Goal: Transaction & Acquisition: Obtain resource

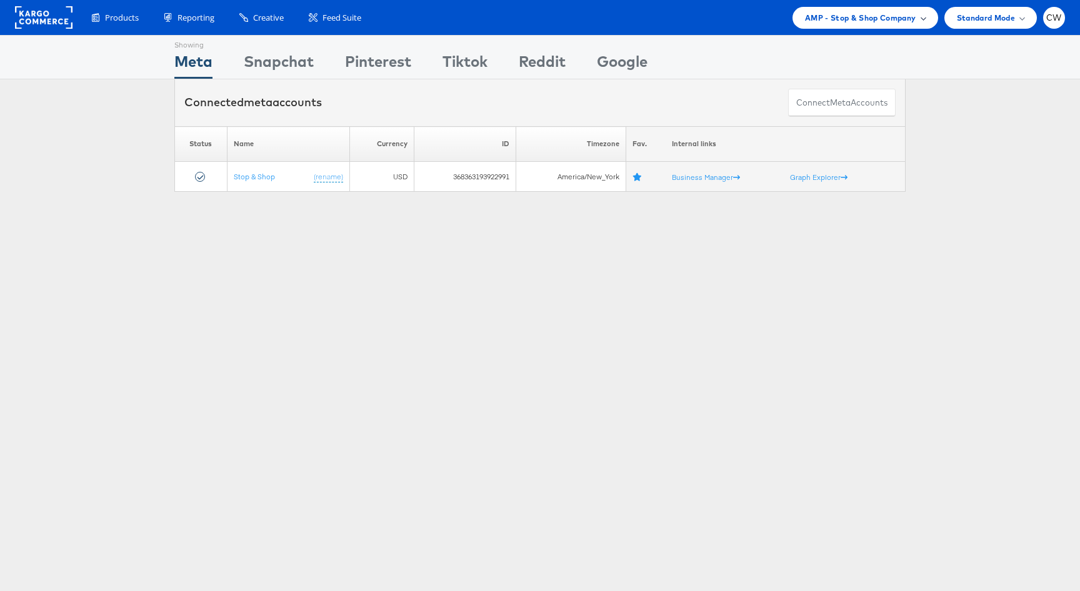
click at [877, 11] on span "AMP - Stop & Shop Company" at bounding box center [860, 17] width 111 height 13
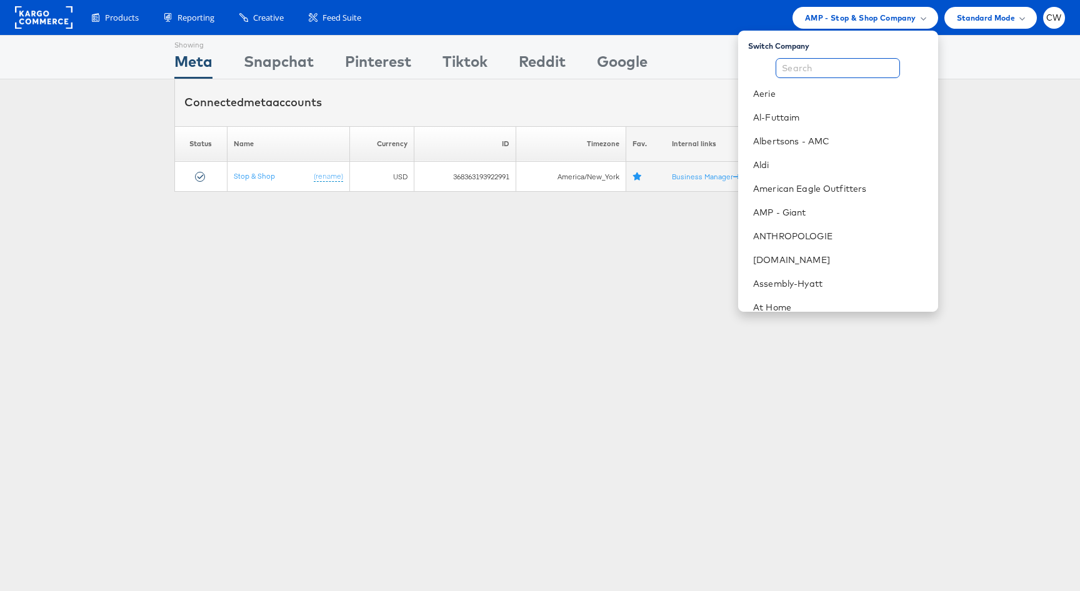
click at [834, 72] on input "text" at bounding box center [837, 68] width 124 height 20
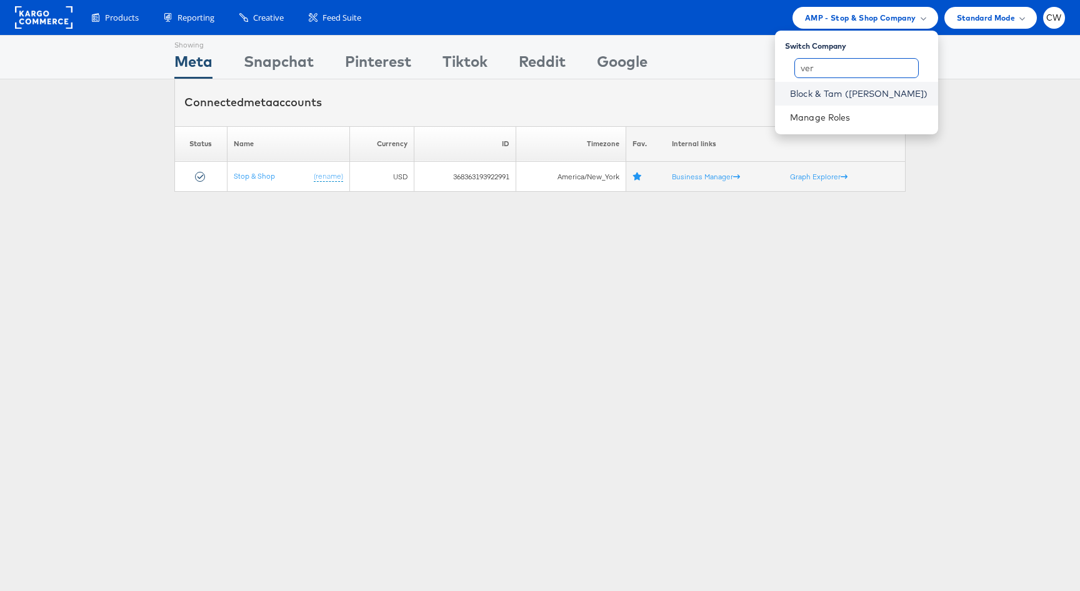
type input "ver"
click at [850, 96] on link "Block & Tam (Veronica Beard)" at bounding box center [859, 93] width 138 height 12
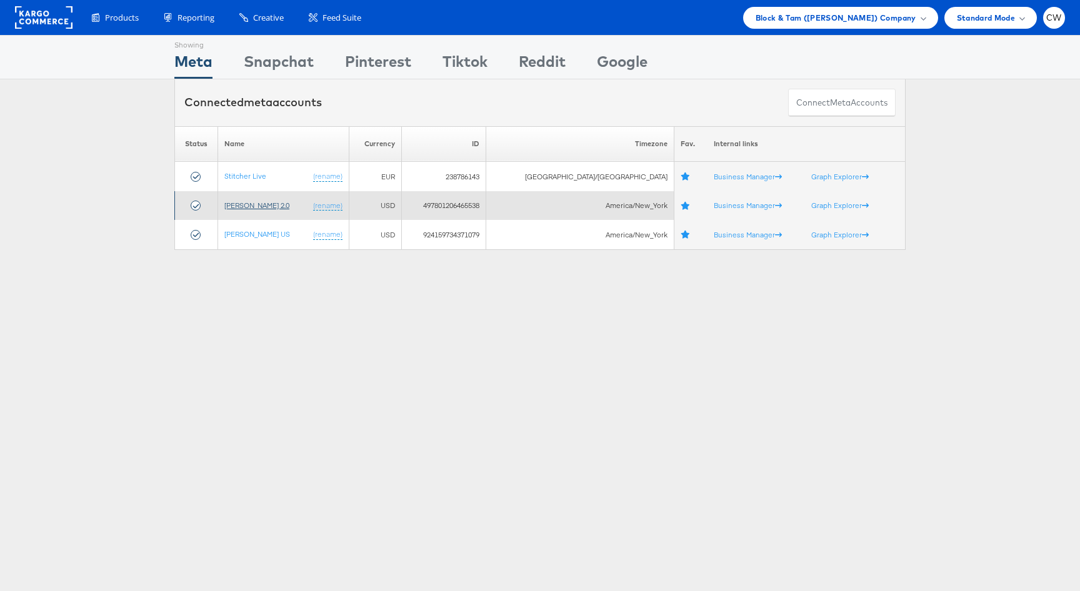
click at [269, 204] on link "[PERSON_NAME] 2.0" at bounding box center [256, 205] width 65 height 9
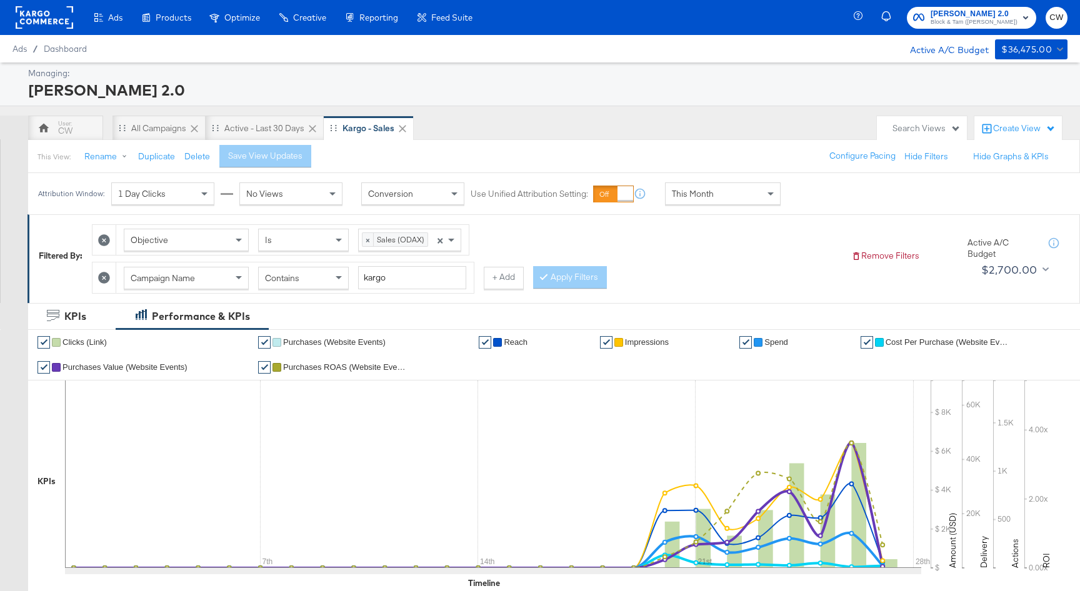
click at [192, 197] on div "1 Day Clicks" at bounding box center [163, 193] width 102 height 21
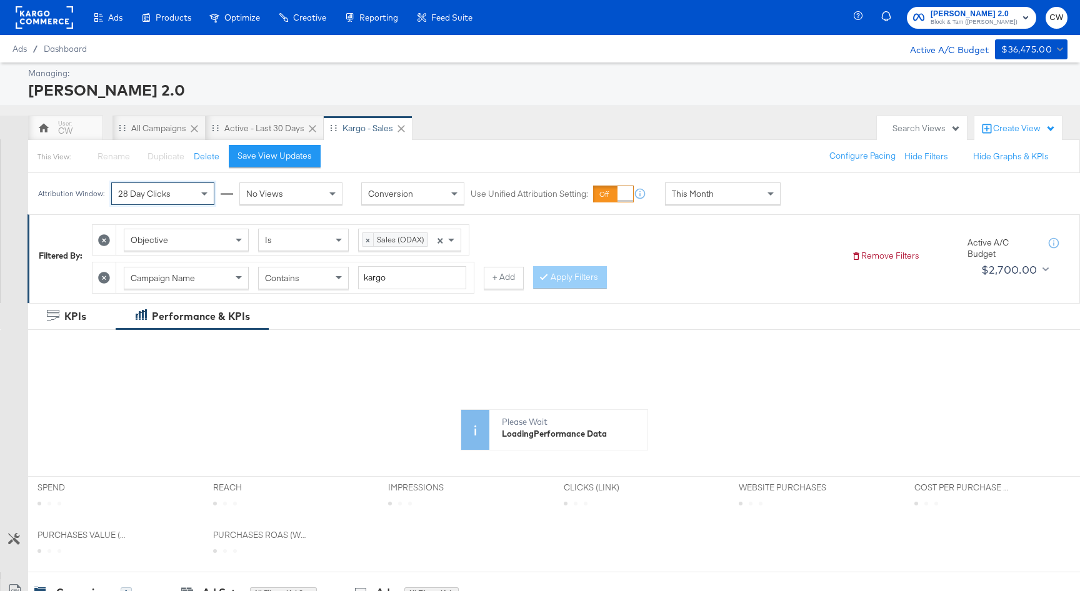
click at [287, 198] on div "No Views" at bounding box center [291, 193] width 102 height 21
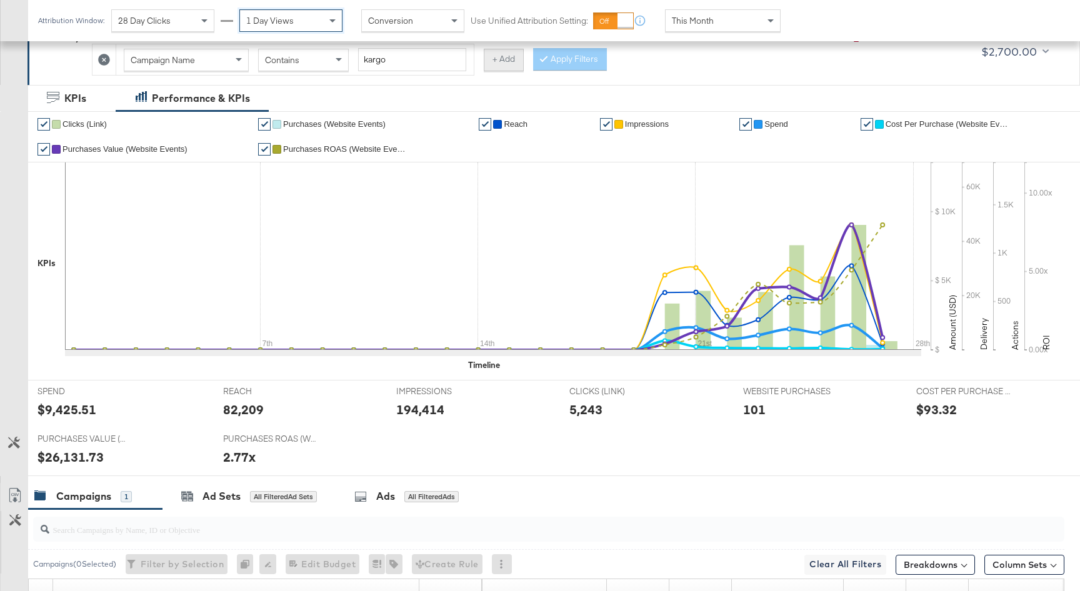
scroll to position [410, 0]
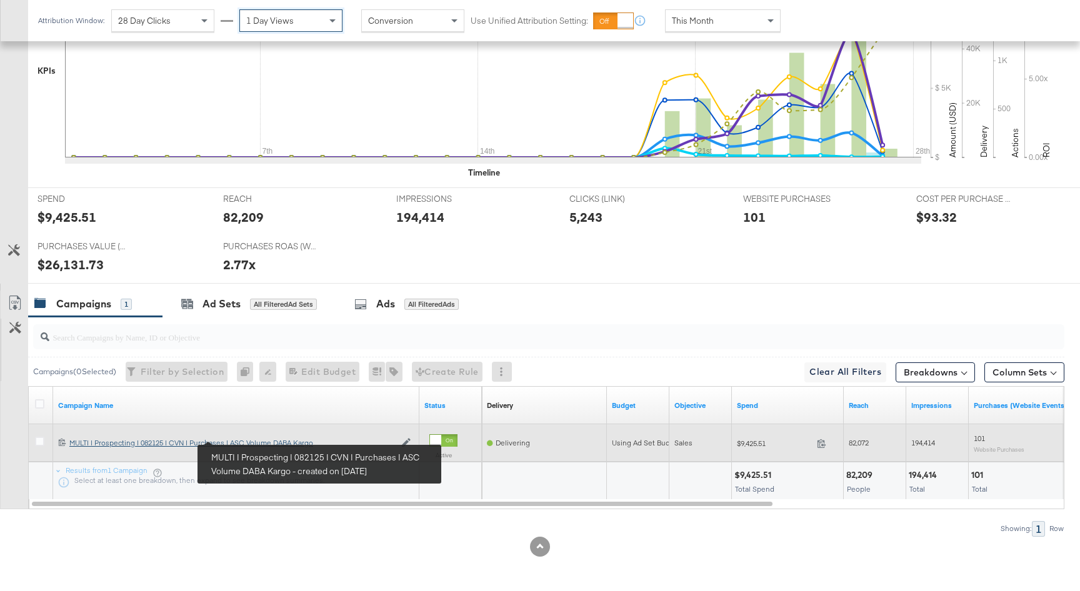
click at [245, 439] on div "MULTI | Prospecting | 082125 | CVN | Purchases | ASC Volume DABA Kargo MULTI | …" at bounding box center [232, 443] width 326 height 10
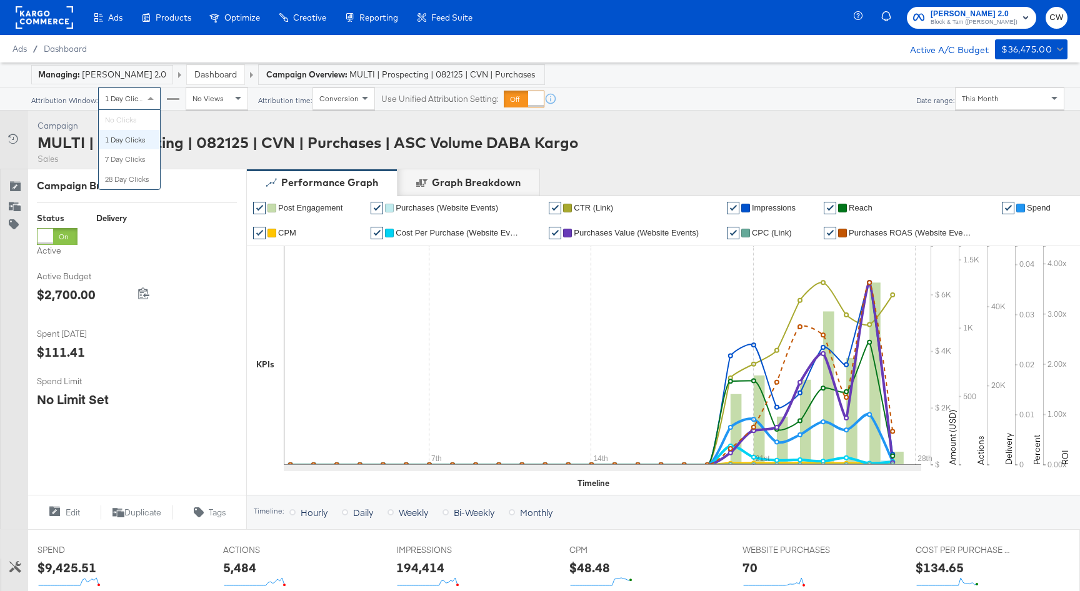
click at [132, 104] on div "1 Day Clicks" at bounding box center [129, 98] width 61 height 21
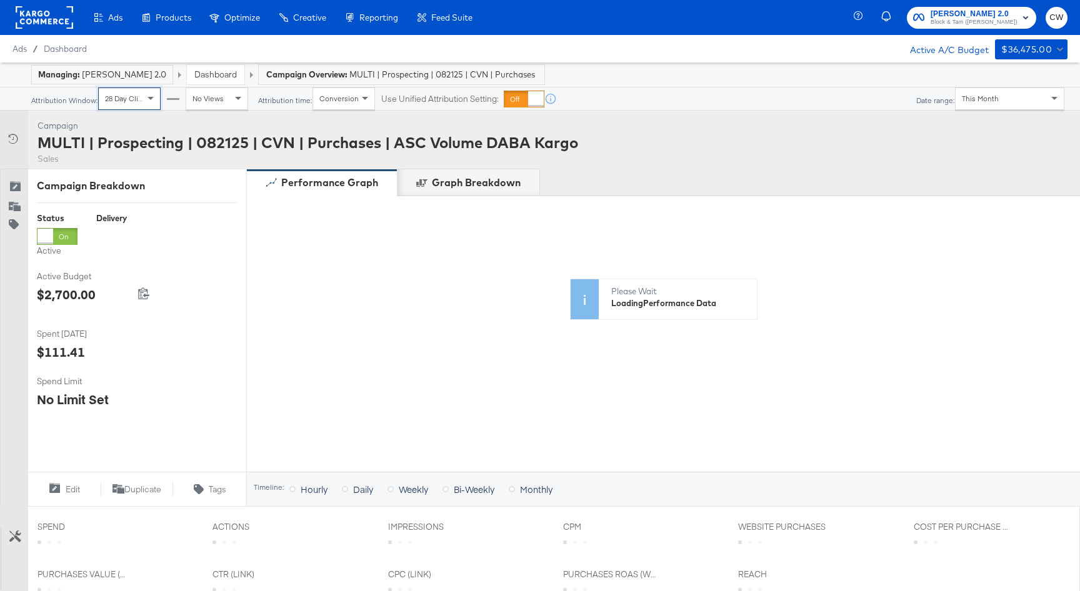
click at [216, 101] on span "No Views" at bounding box center [207, 98] width 31 height 9
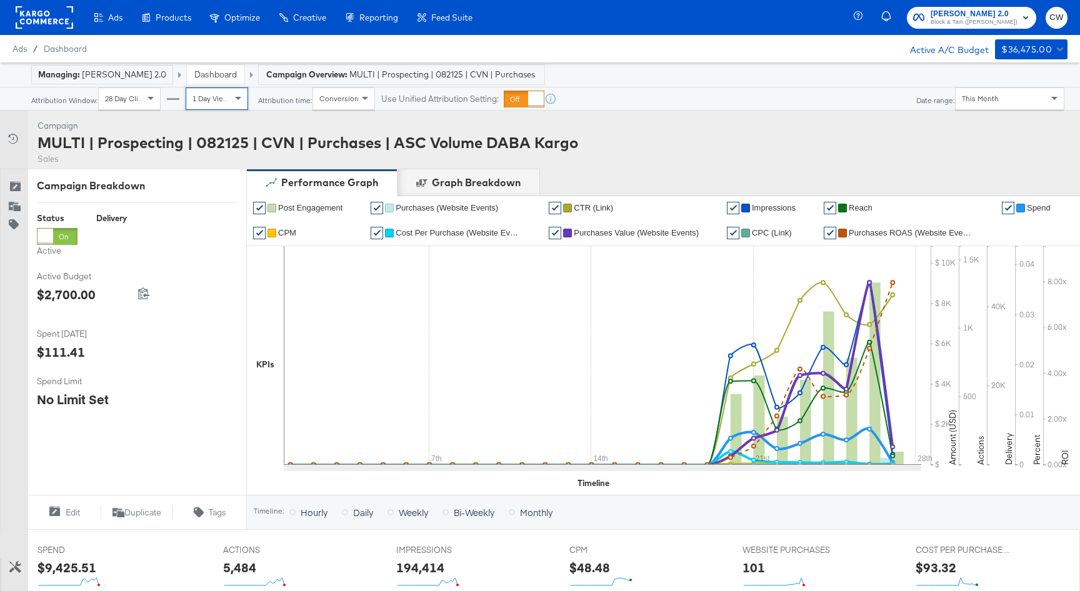
click at [120, 105] on div "28 Day Clicks" at bounding box center [129, 98] width 61 height 21
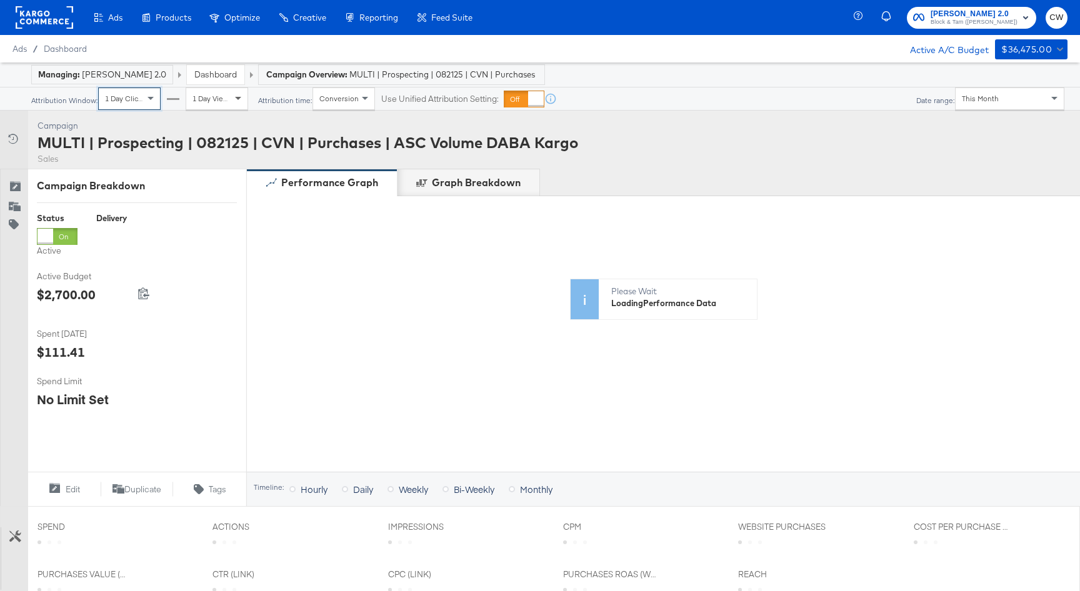
click at [240, 90] on span at bounding box center [240, 98] width 16 height 21
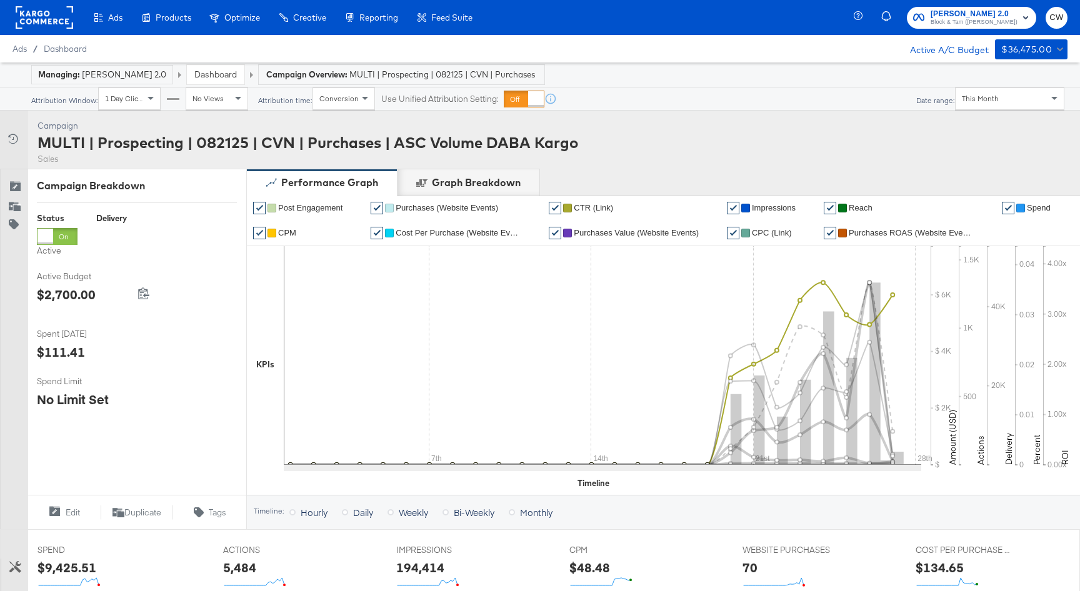
click at [599, 207] on span "CTR (Link)" at bounding box center [593, 207] width 39 height 9
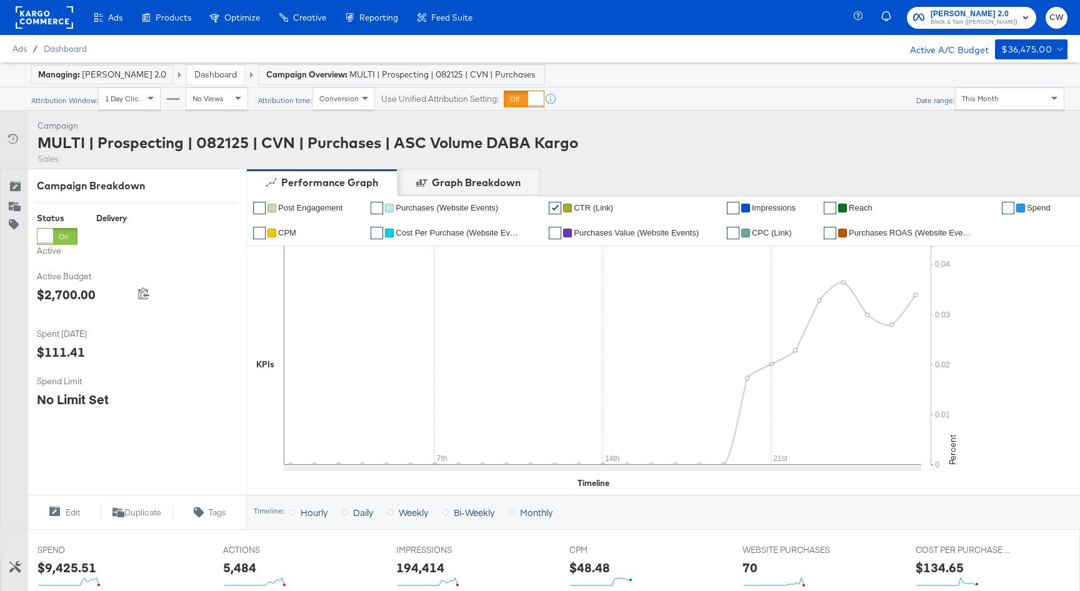
click at [452, 206] on span "Purchases (Website Events)" at bounding box center [446, 207] width 102 height 9
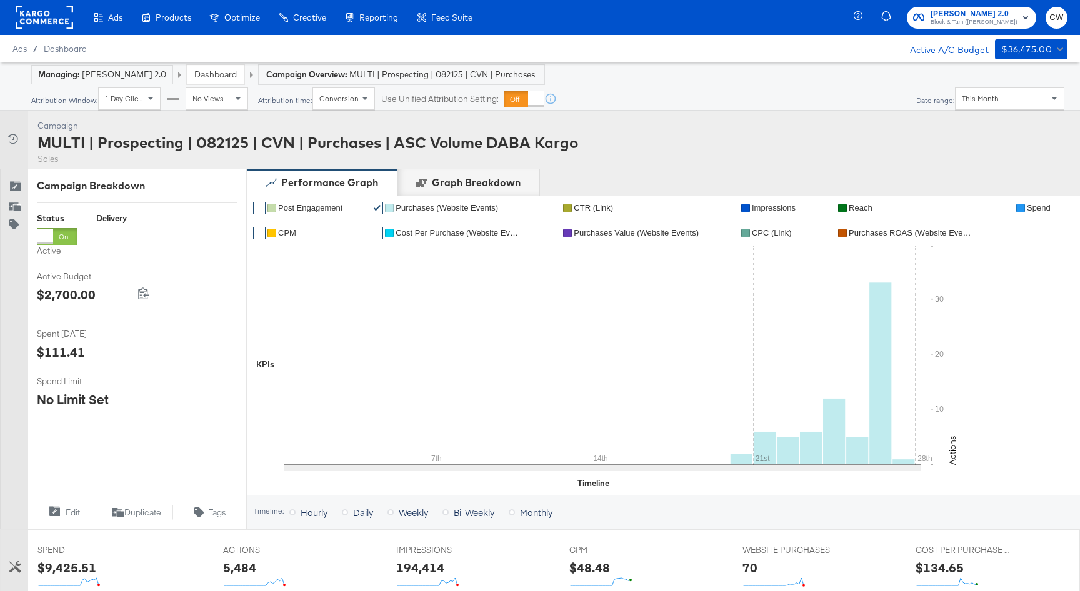
click at [207, 69] on link "Dashboard" at bounding box center [215, 74] width 42 height 11
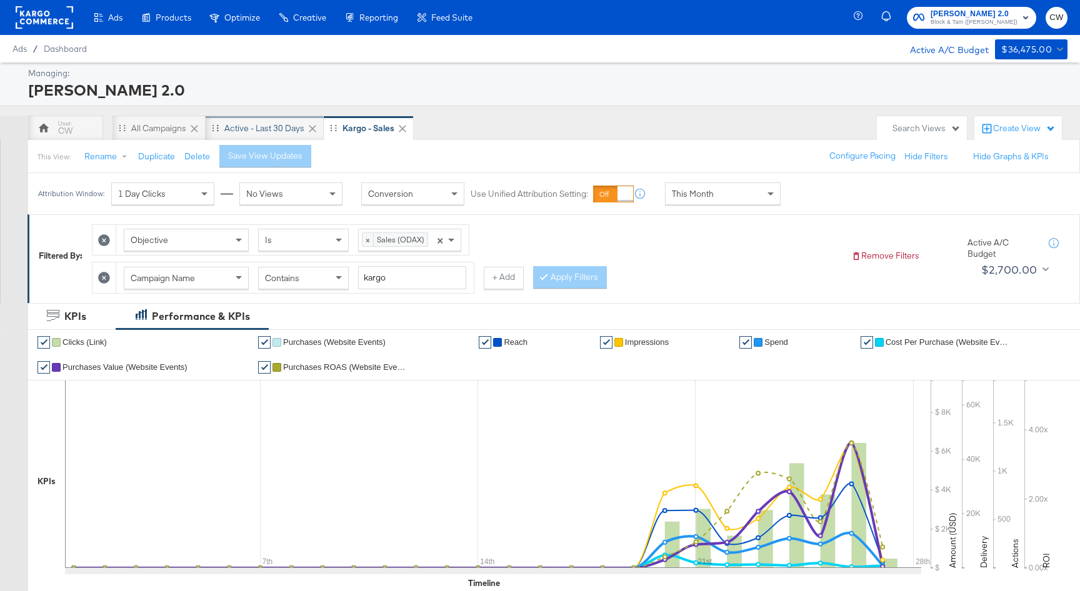
click at [229, 123] on div "Active - Last 30 Days" at bounding box center [264, 128] width 80 height 12
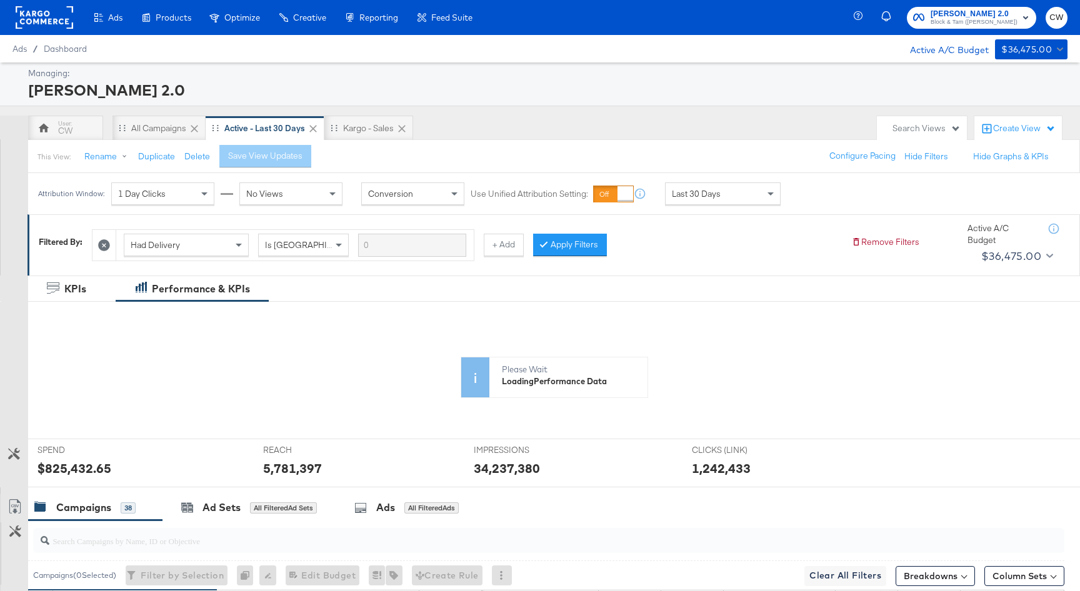
click at [17, 454] on icon at bounding box center [14, 454] width 12 height 12
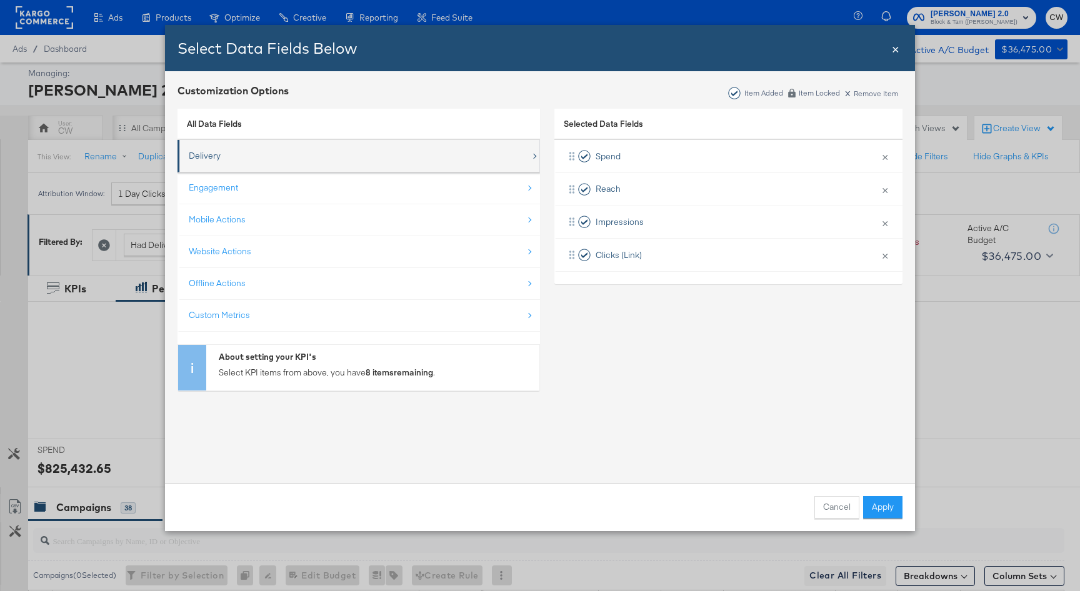
click at [276, 150] on div "Delivery" at bounding box center [360, 156] width 342 height 26
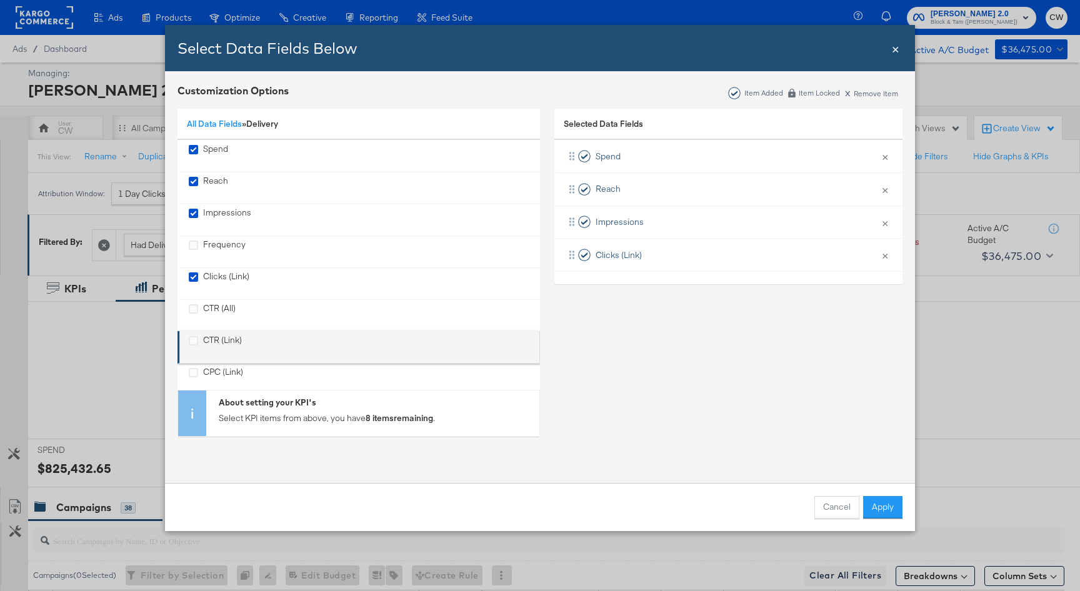
click at [230, 342] on div "CTR (Link)" at bounding box center [222, 347] width 39 height 26
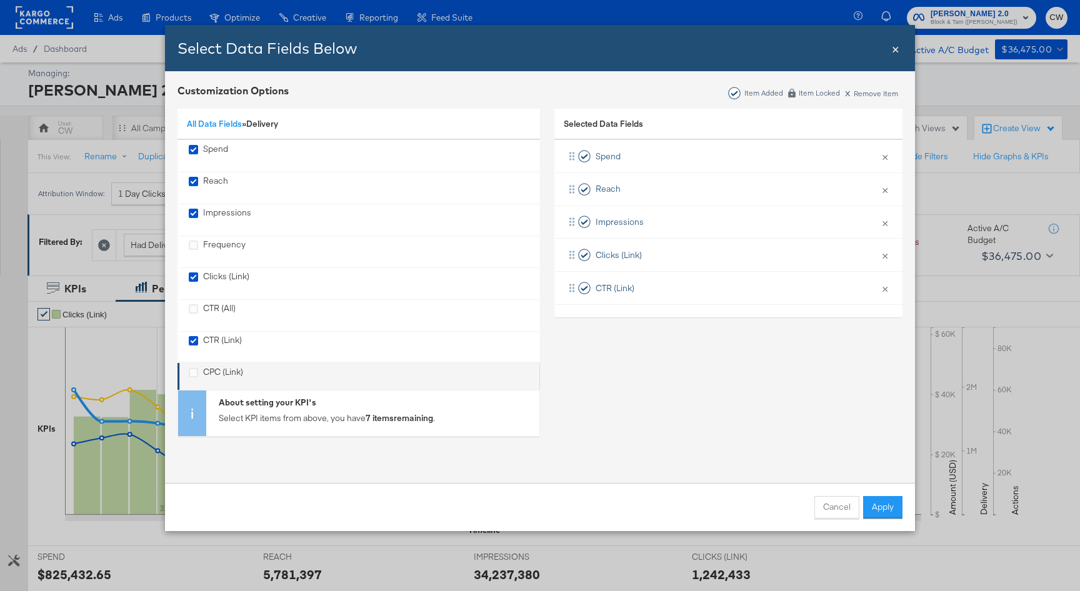
click at [226, 374] on div "CPC (Link)" at bounding box center [223, 379] width 40 height 26
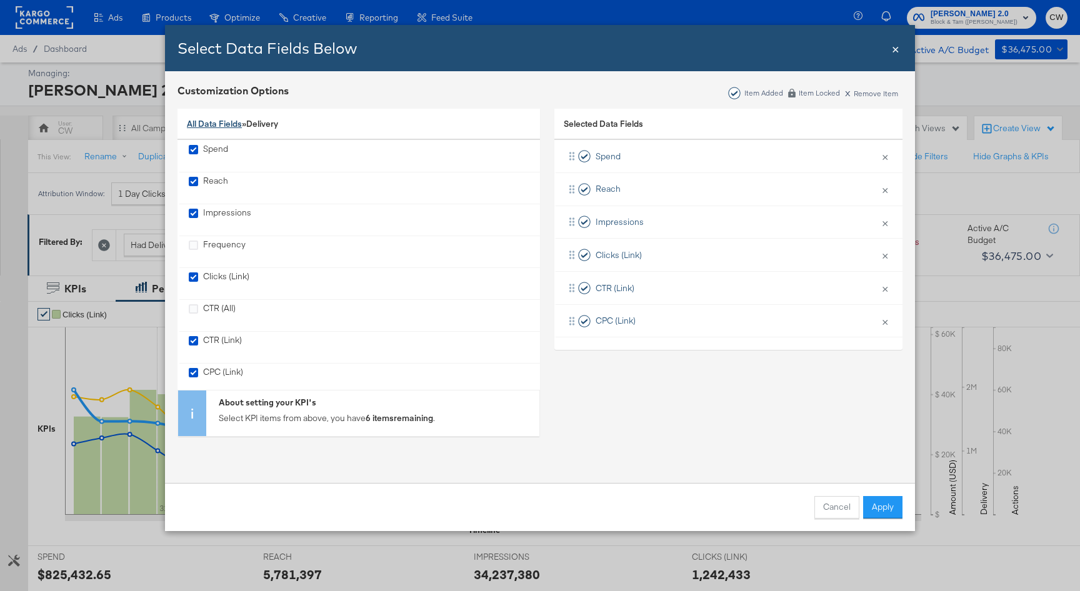
click at [230, 121] on link "All Data Fields" at bounding box center [214, 123] width 55 height 11
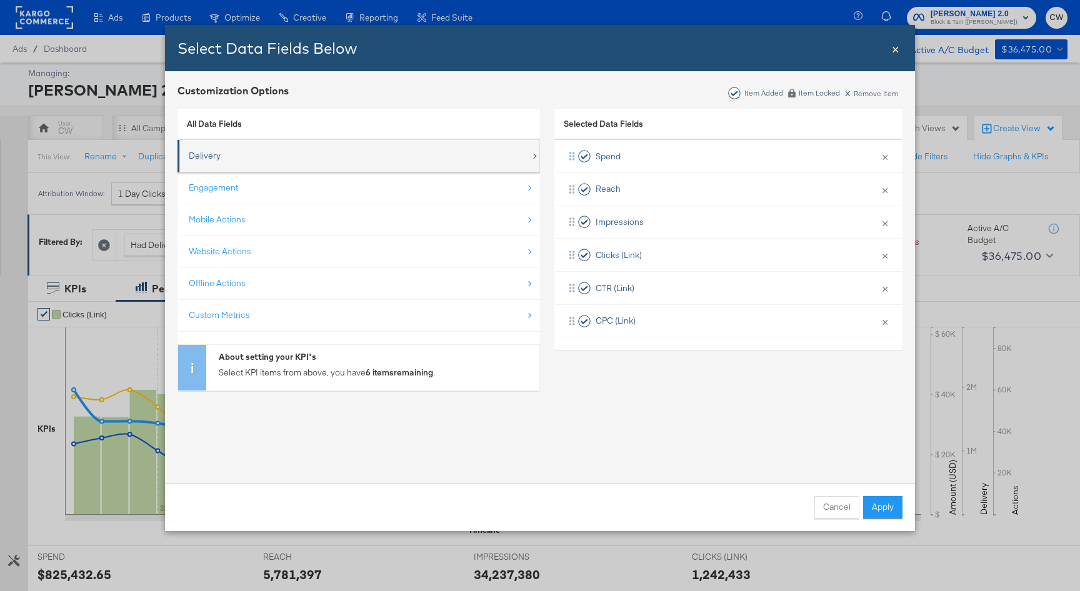
click at [227, 166] on div "Delivery" at bounding box center [360, 156] width 342 height 26
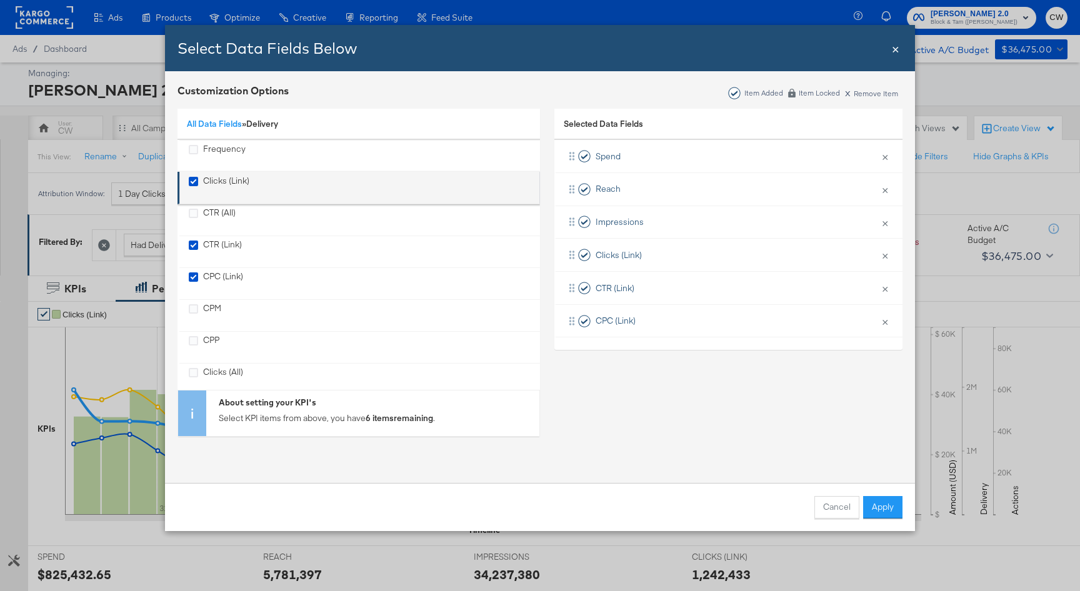
scroll to position [111, 0]
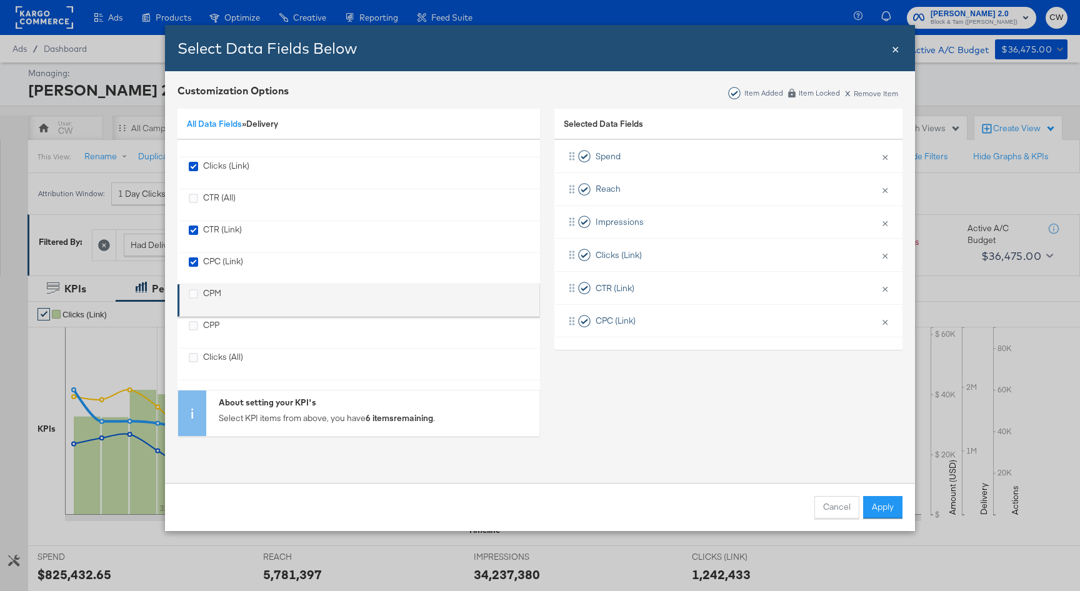
click at [217, 289] on div "CPM" at bounding box center [212, 300] width 18 height 26
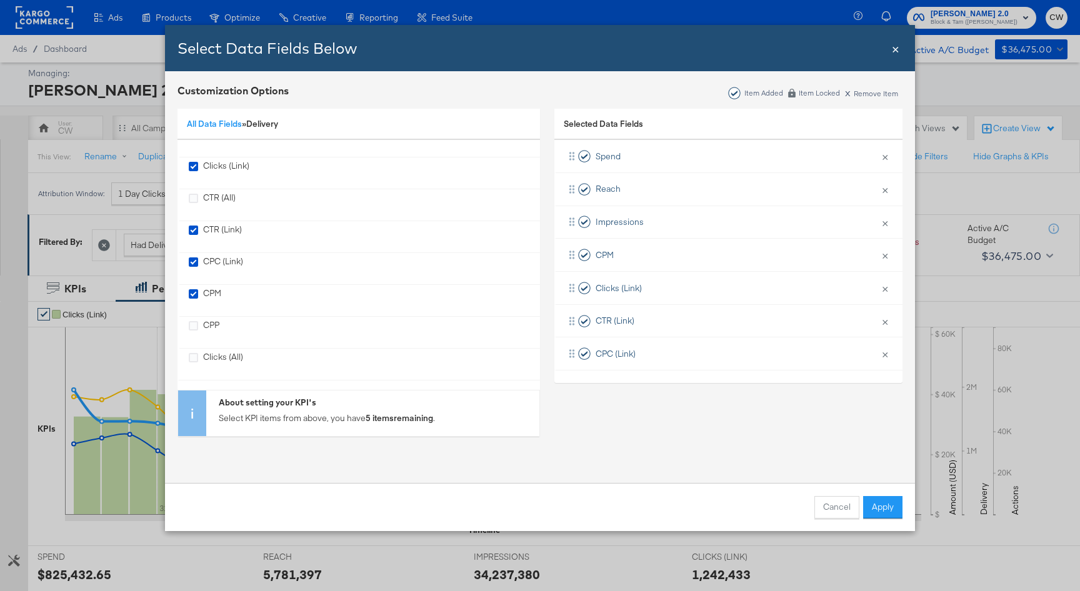
click at [227, 132] on div "All Data Fields » Delivery" at bounding box center [358, 125] width 362 height 32
click at [228, 126] on link "All Data Fields" at bounding box center [214, 123] width 55 height 11
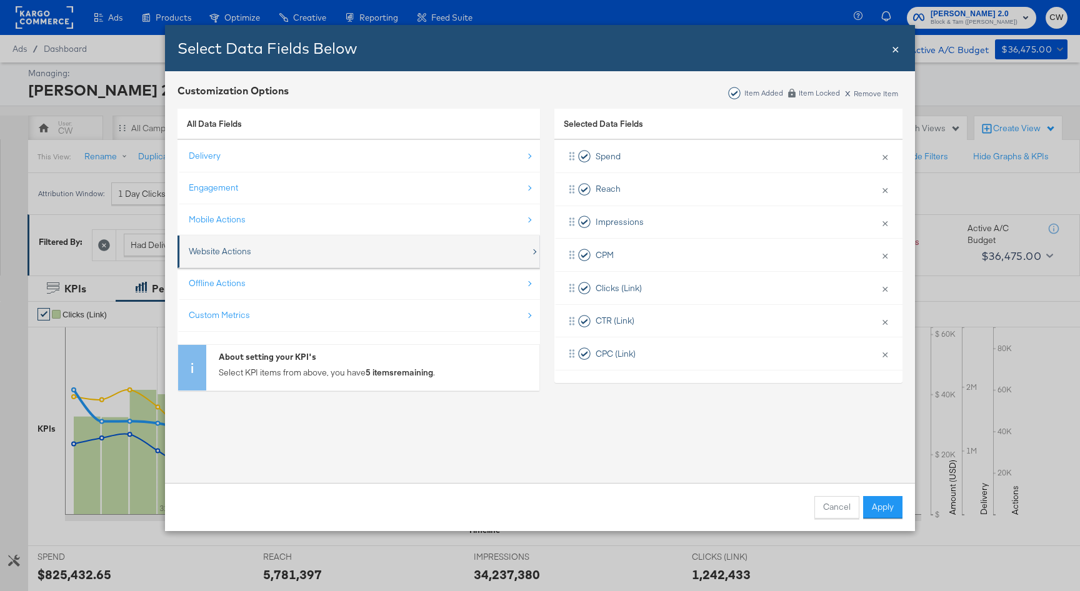
click at [226, 258] on div "Website Actions" at bounding box center [360, 252] width 342 height 26
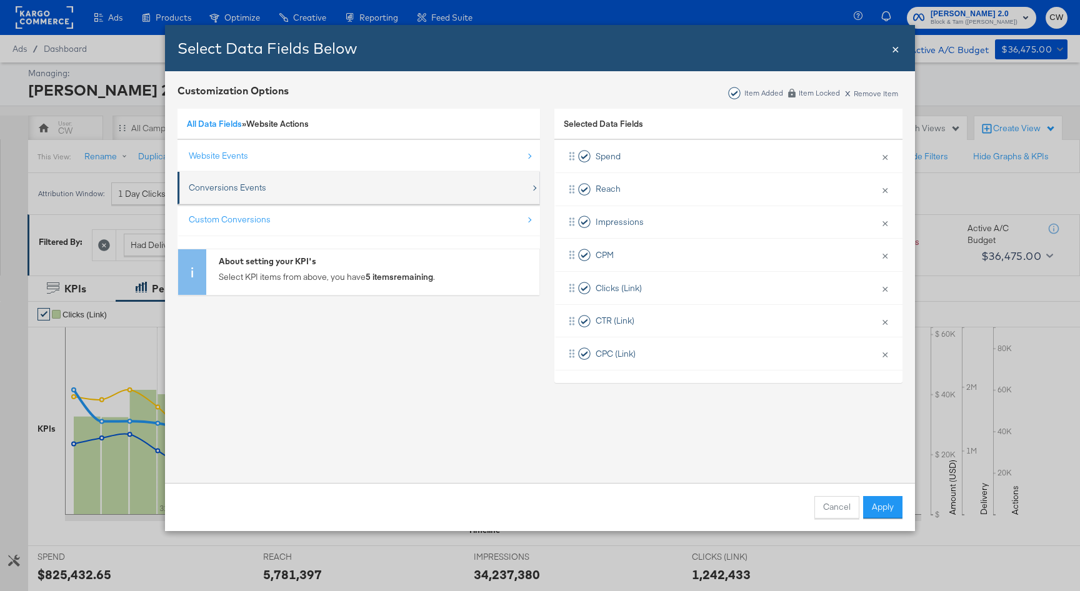
click at [233, 182] on div "Conversions Events" at bounding box center [227, 188] width 77 height 12
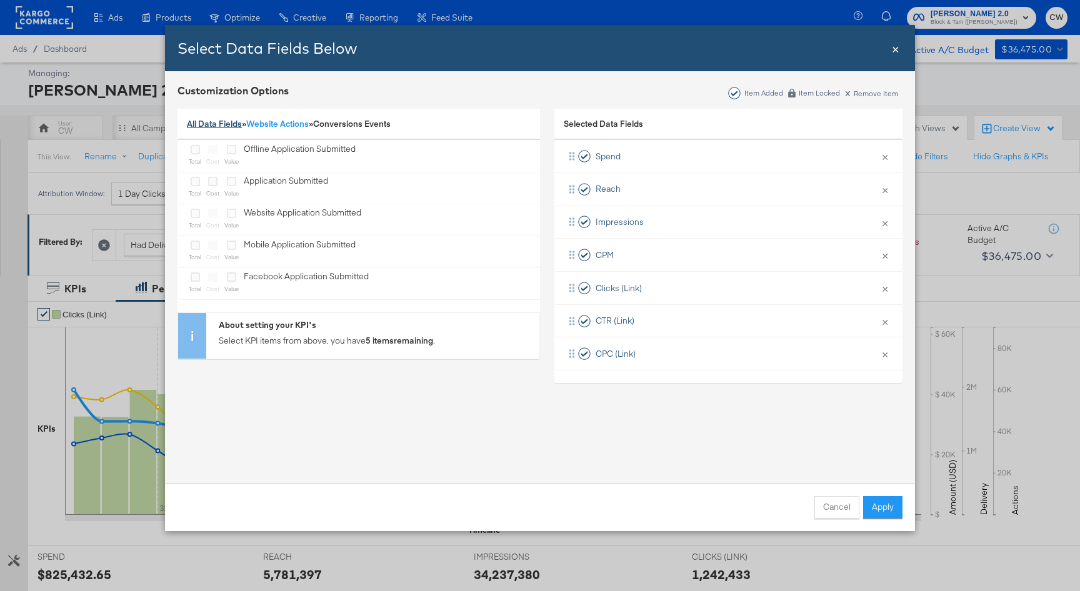
click at [216, 125] on link "All Data Fields" at bounding box center [214, 123] width 55 height 11
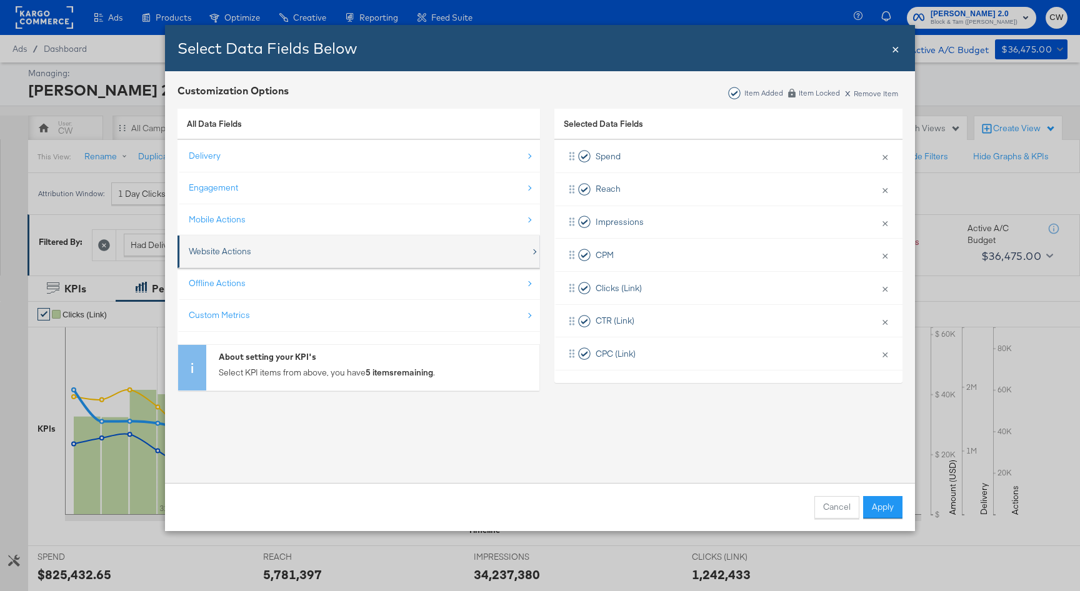
click at [216, 261] on div "Website Actions" at bounding box center [360, 252] width 342 height 26
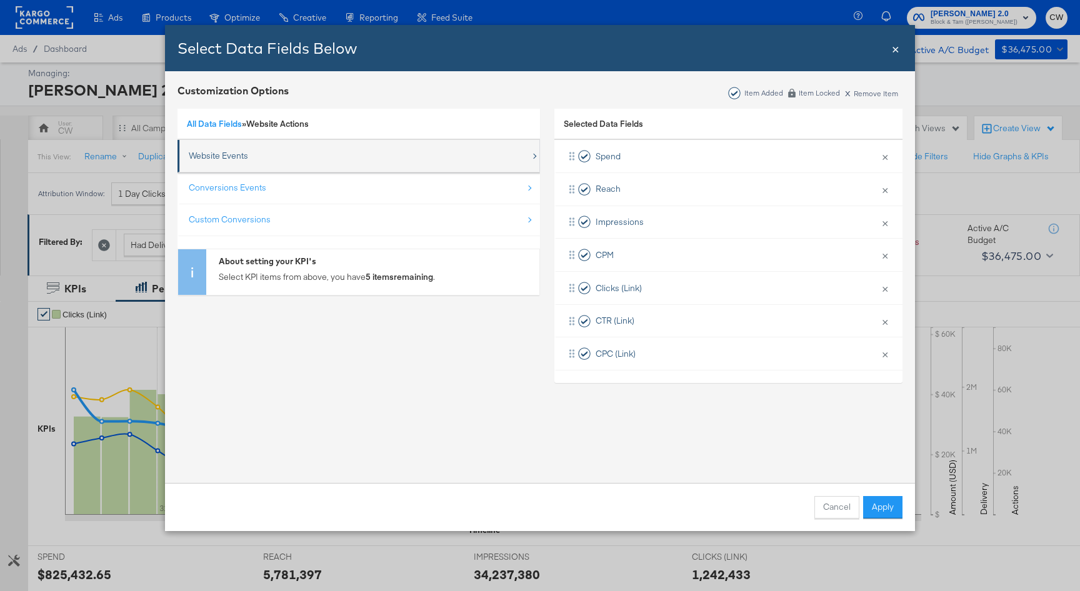
click at [237, 153] on div "Website Events" at bounding box center [218, 156] width 59 height 12
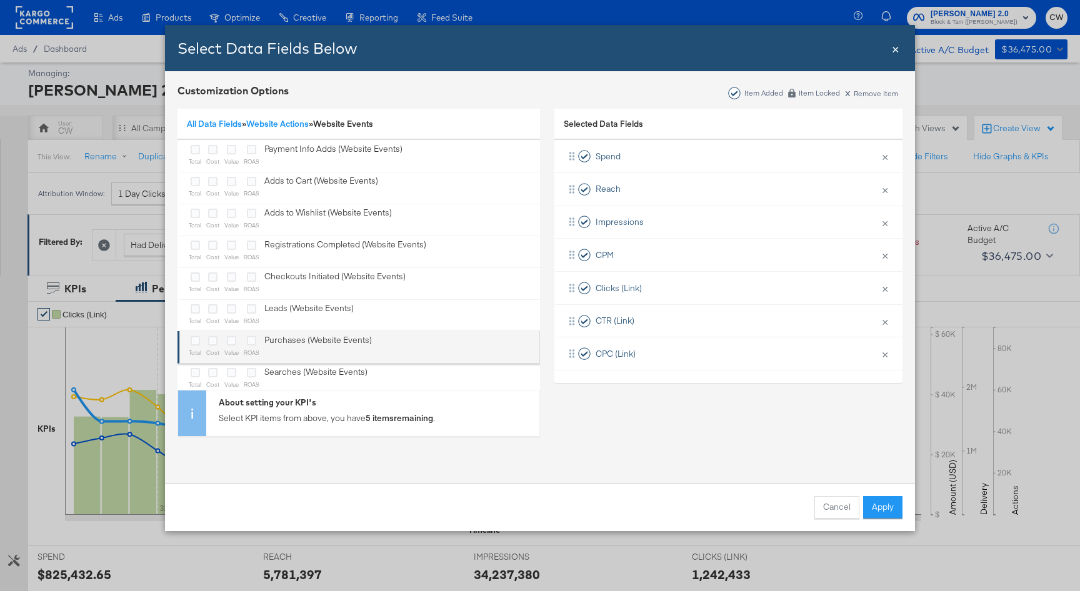
click at [251, 334] on label "Bulk Add Locations Modal" at bounding box center [251, 339] width 9 height 11
click at [0, 0] on input "Bulk Add Locations Modal" at bounding box center [0, 0] width 0 height 0
click at [232, 340] on icon "Bulk Add Locations Modal" at bounding box center [231, 340] width 9 height 9
click at [0, 0] on input "Bulk Add Locations Modal" at bounding box center [0, 0] width 0 height 0
click at [215, 349] on sub "cost" at bounding box center [212, 352] width 13 height 7
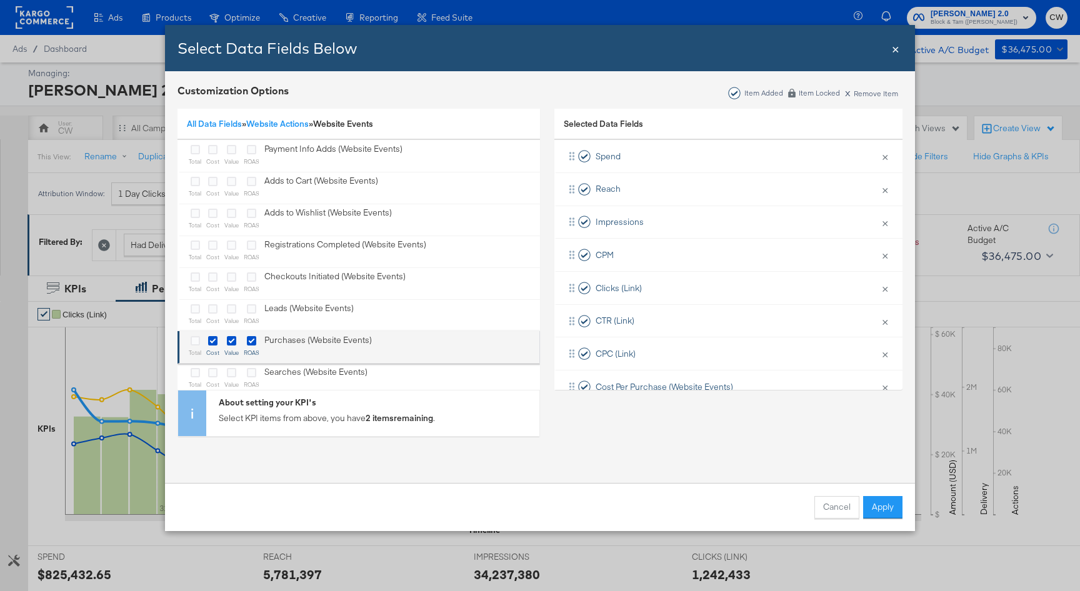
click at [197, 347] on div "Bulk Add Locations Modal" at bounding box center [195, 341] width 12 height 14
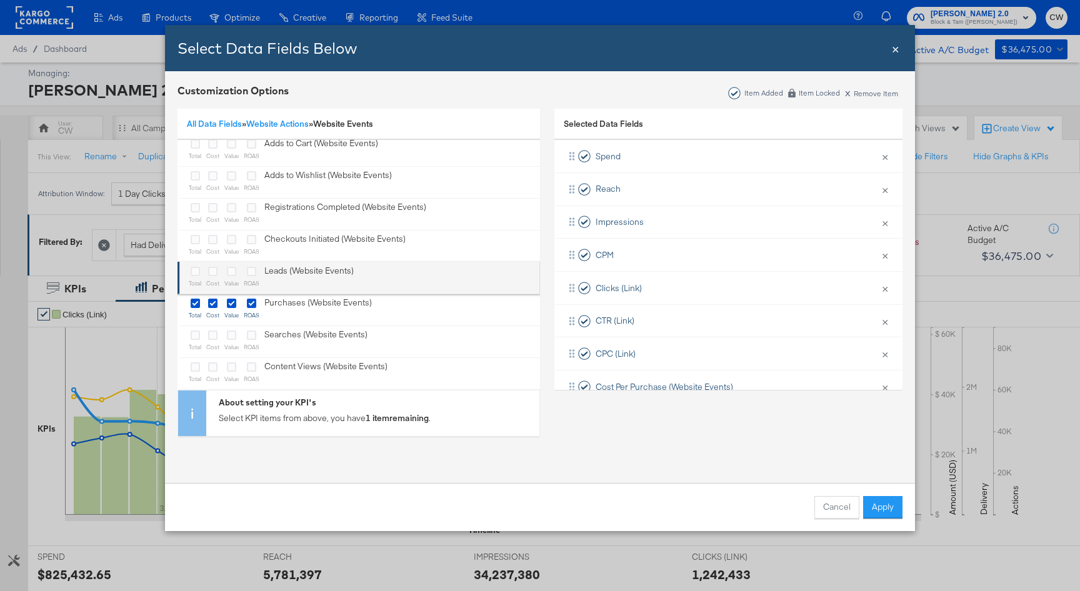
scroll to position [50, 0]
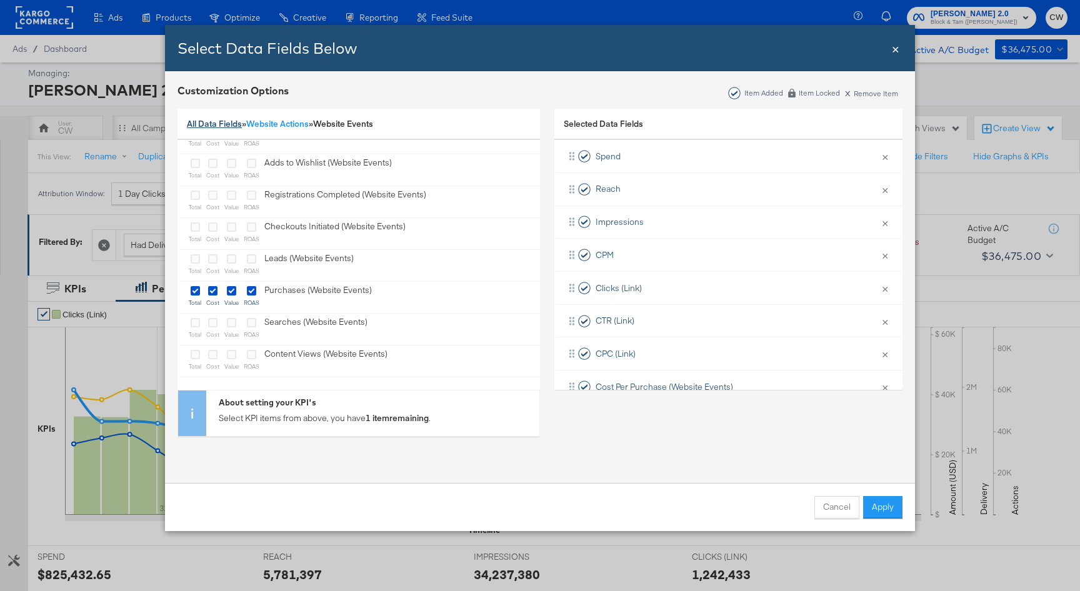
click at [232, 123] on link "All Data Fields" at bounding box center [214, 123] width 55 height 11
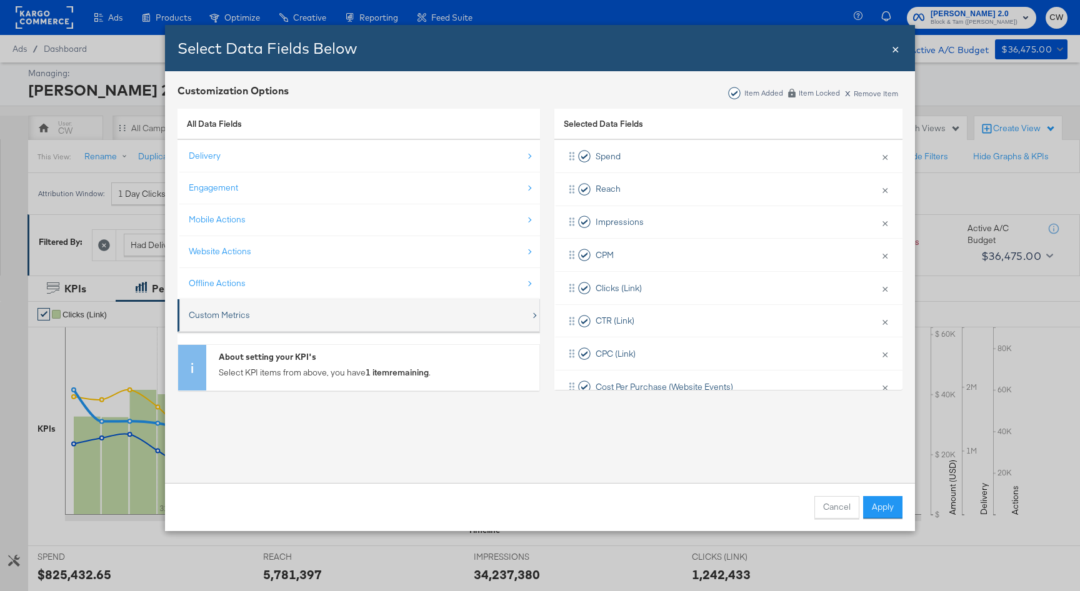
click at [217, 312] on div "Custom Metrics" at bounding box center [219, 315] width 61 height 12
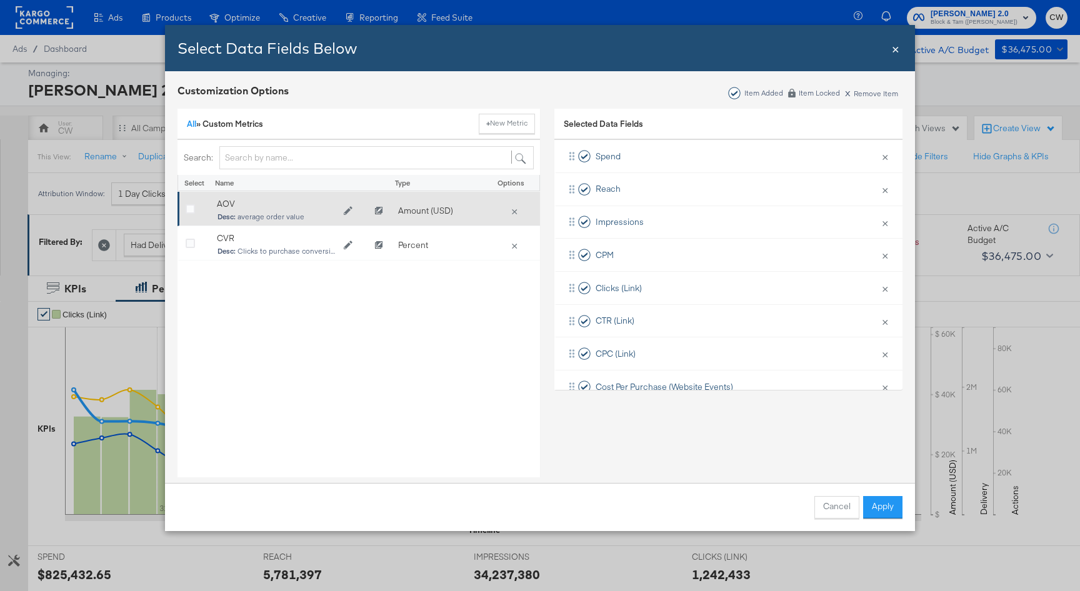
click at [202, 207] on div "Bulk Add Locations Modal" at bounding box center [195, 211] width 19 height 12
click at [189, 208] on icon "Bulk Add Locations Modal" at bounding box center [190, 209] width 9 height 9
click at [0, 0] on input "Bulk Add Locations Modal" at bounding box center [0, 0] width 0 height 0
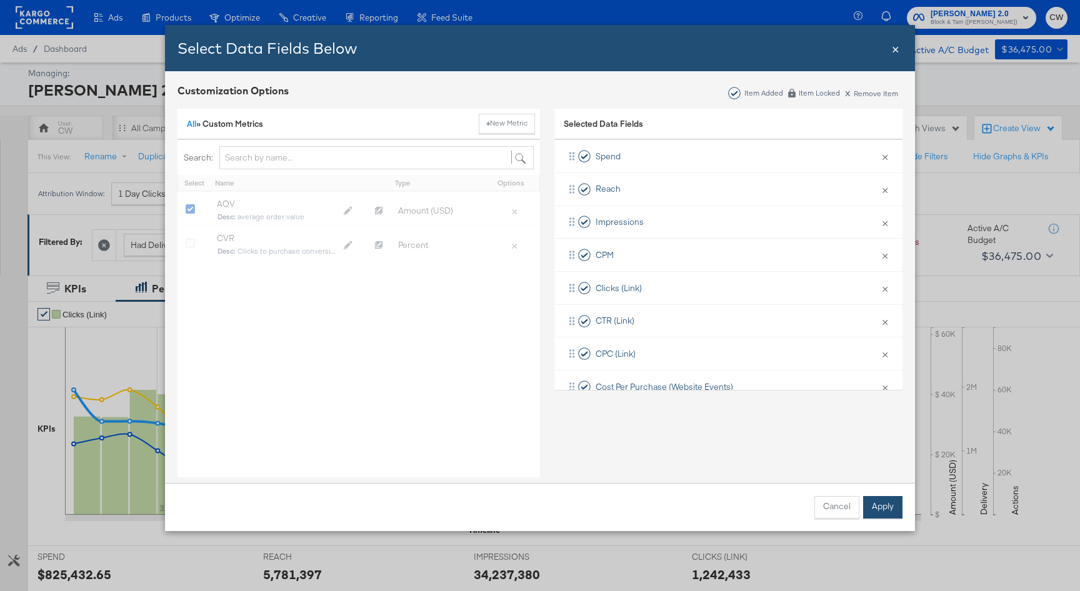
click at [887, 509] on button "Apply" at bounding box center [882, 507] width 39 height 22
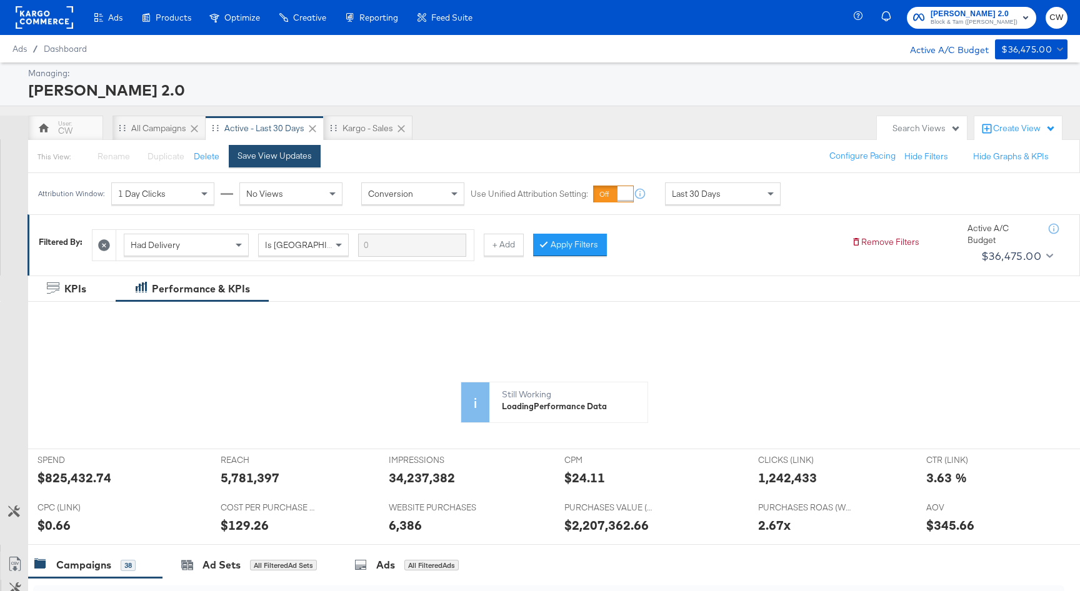
click at [274, 156] on div "Save View Updates" at bounding box center [274, 156] width 74 height 12
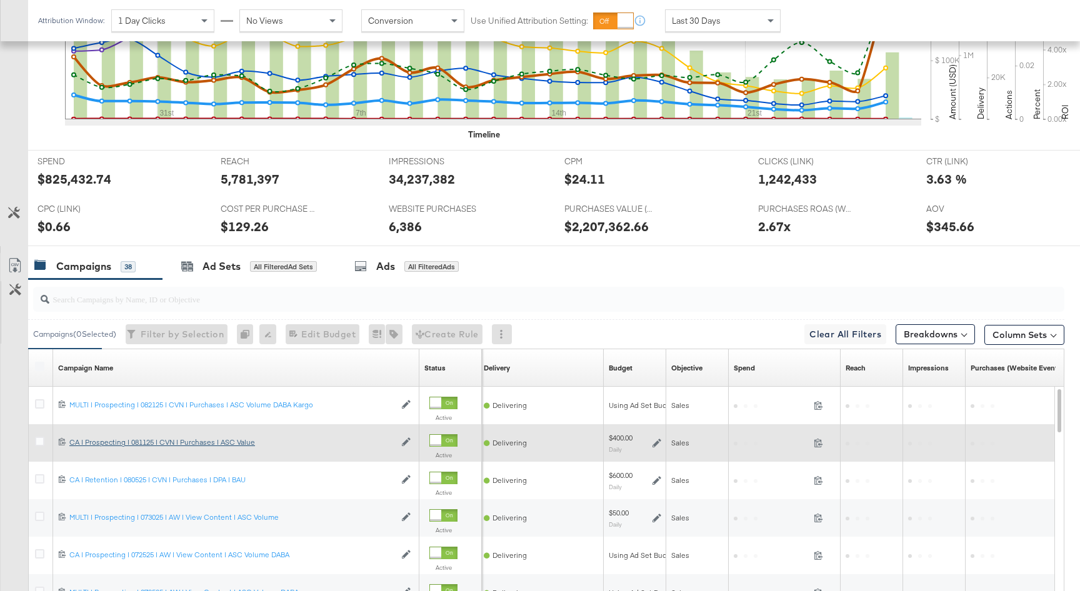
scroll to position [608, 0]
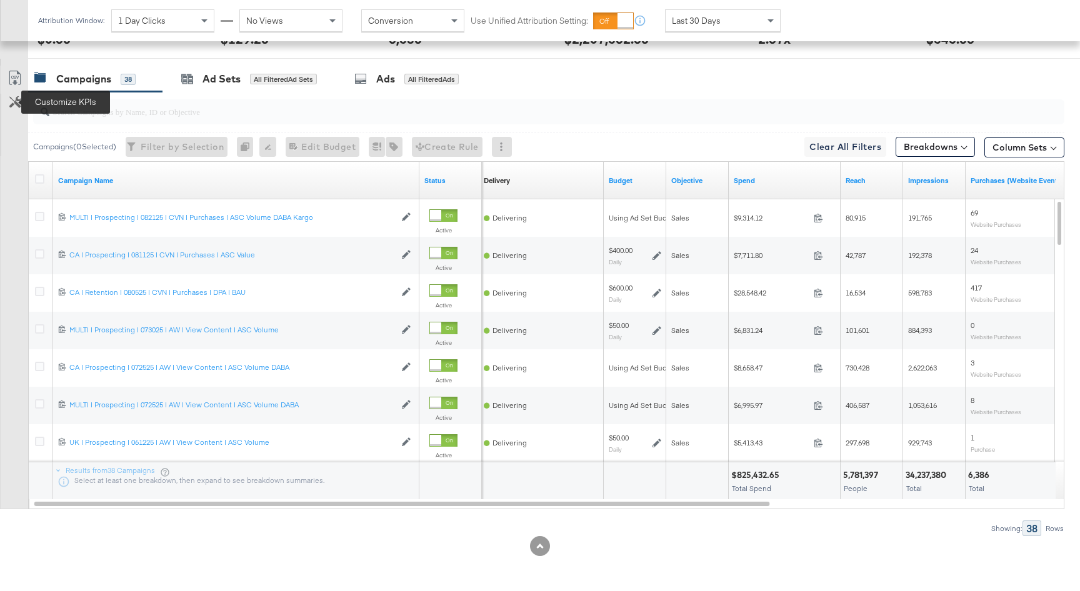
click at [11, 98] on icon at bounding box center [15, 102] width 12 height 12
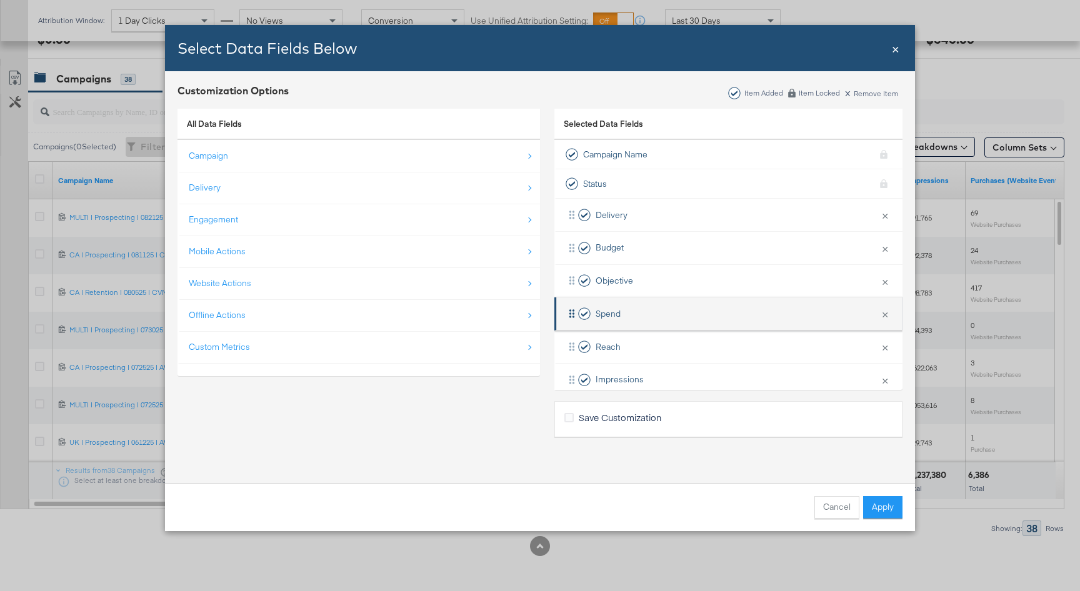
scroll to position [151, 0]
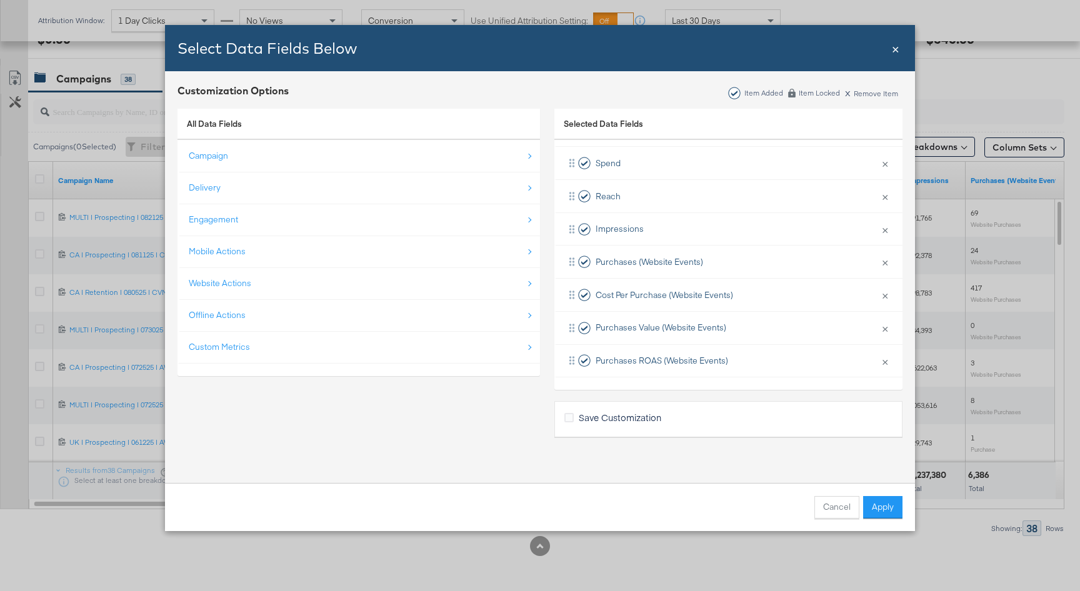
click at [266, 346] on div "Custom Metrics" at bounding box center [360, 347] width 342 height 26
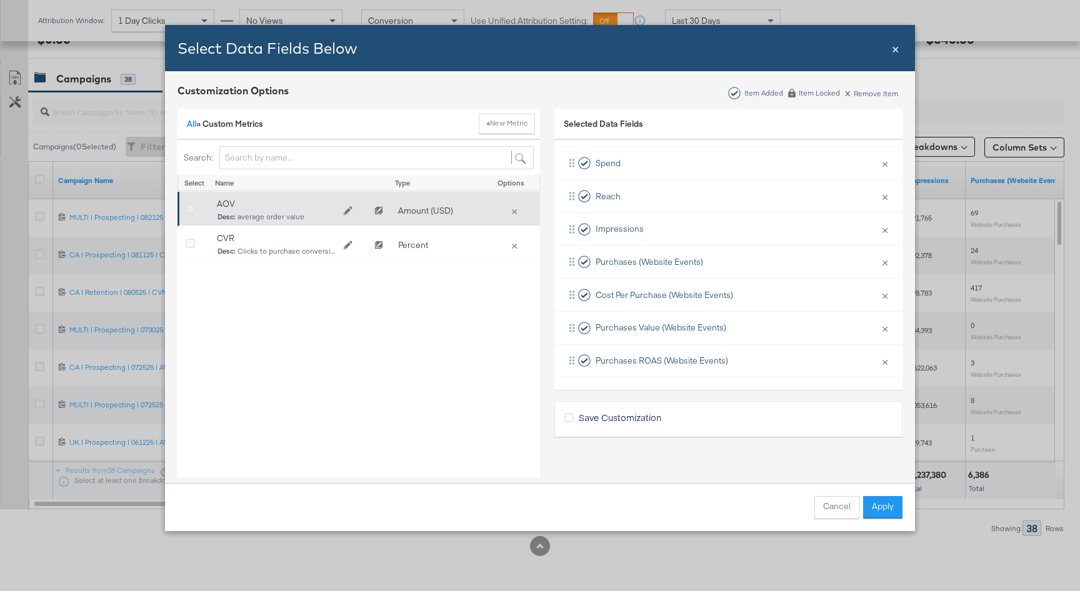
click at [191, 208] on icon "Bulk Add Locations Modal" at bounding box center [190, 209] width 9 height 9
click at [0, 0] on input "Bulk Add Locations Modal" at bounding box center [0, 0] width 0 height 0
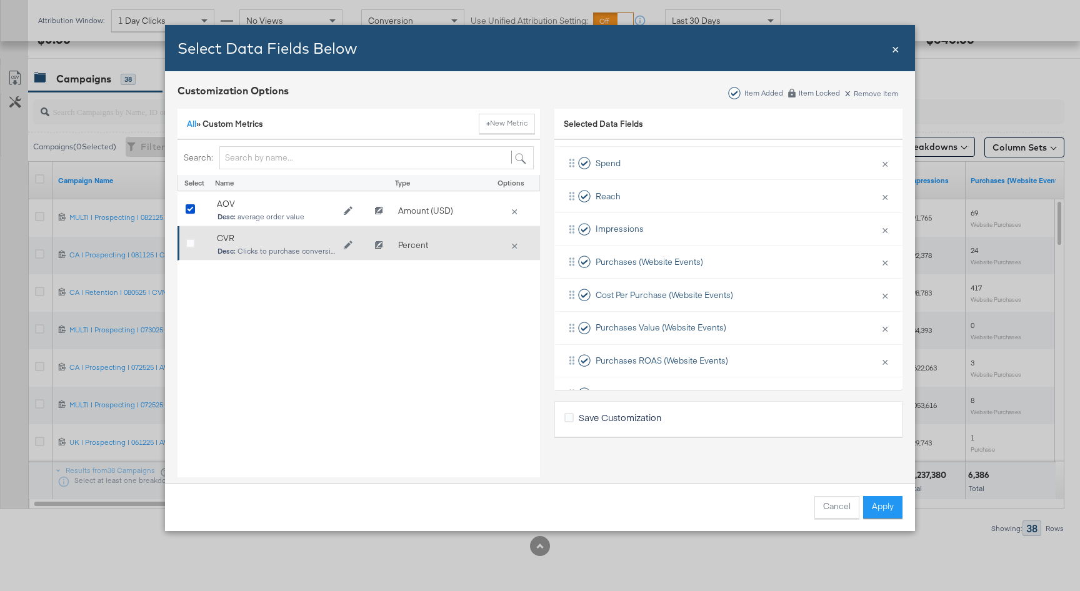
click at [190, 236] on div "Bulk Add Locations Modal" at bounding box center [194, 245] width 31 height 25
click at [194, 247] on icon "Bulk Add Locations Modal" at bounding box center [190, 243] width 9 height 9
click at [0, 0] on input "Bulk Add Locations Modal" at bounding box center [0, 0] width 0 height 0
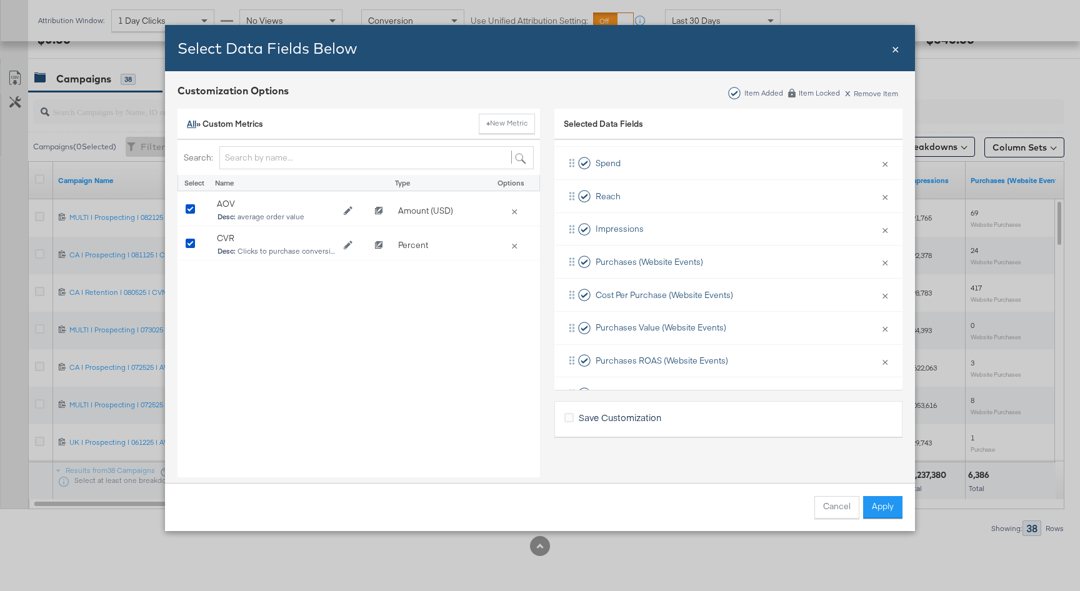
click at [193, 125] on link "All" at bounding box center [191, 123] width 9 height 11
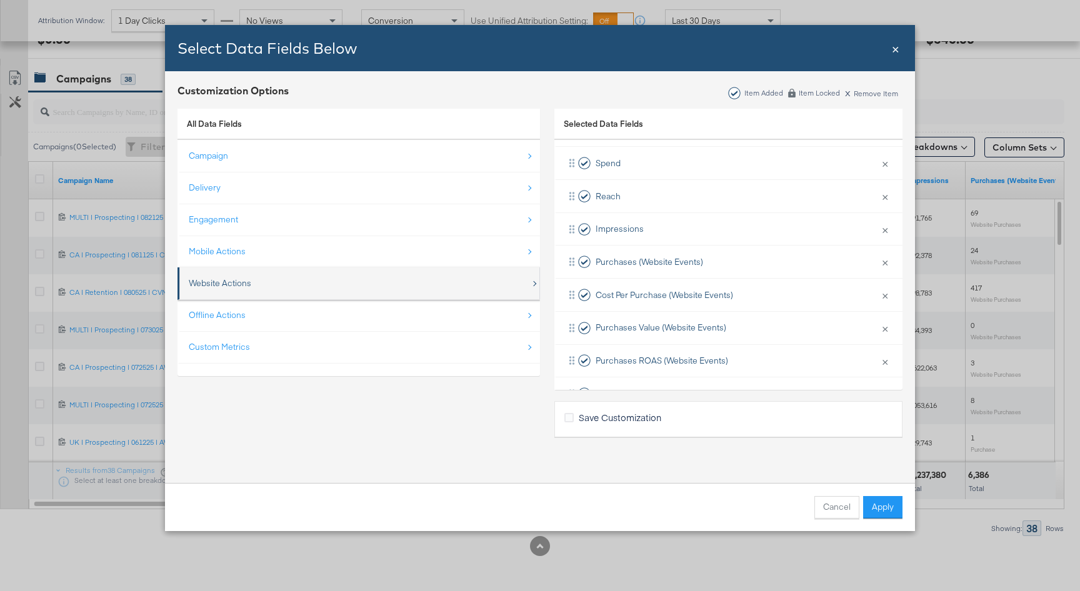
click at [225, 283] on div "Website Actions" at bounding box center [220, 283] width 62 height 12
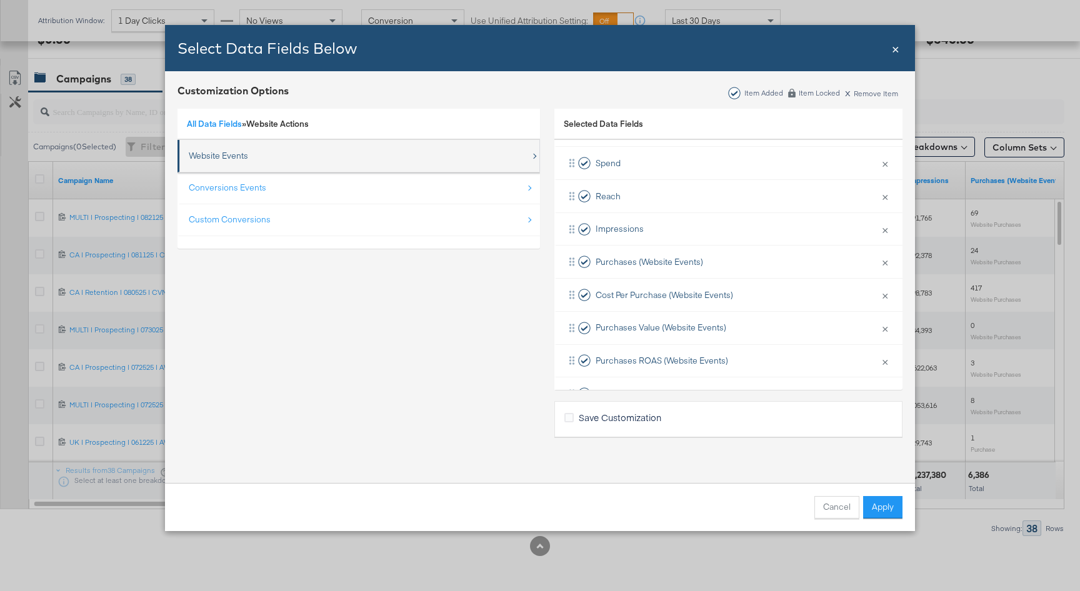
click at [232, 151] on div "Website Events" at bounding box center [218, 156] width 59 height 12
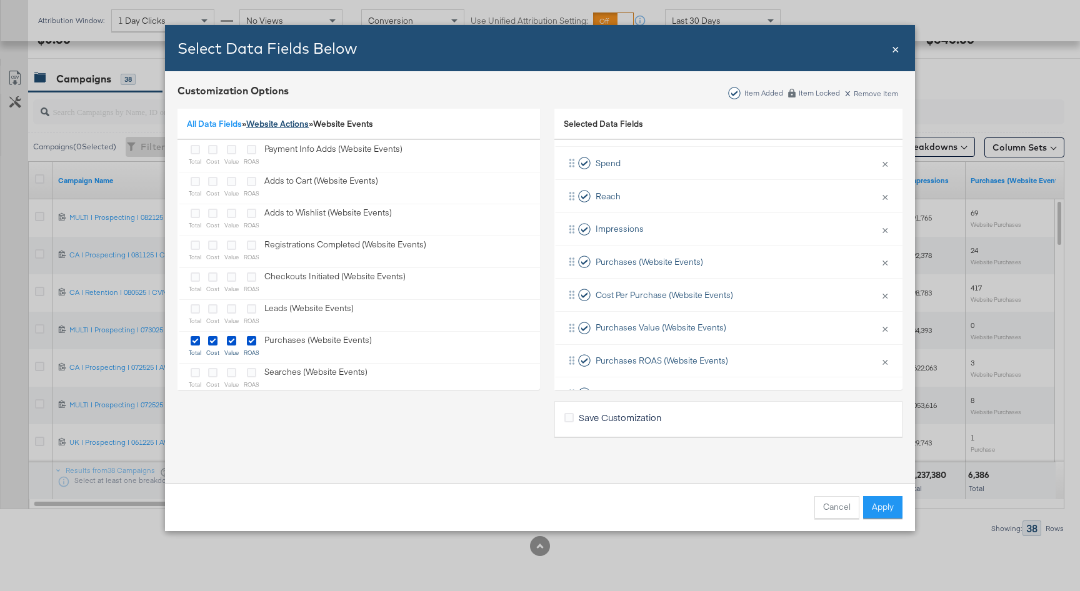
click at [258, 127] on link "Website Actions" at bounding box center [277, 123] width 62 height 11
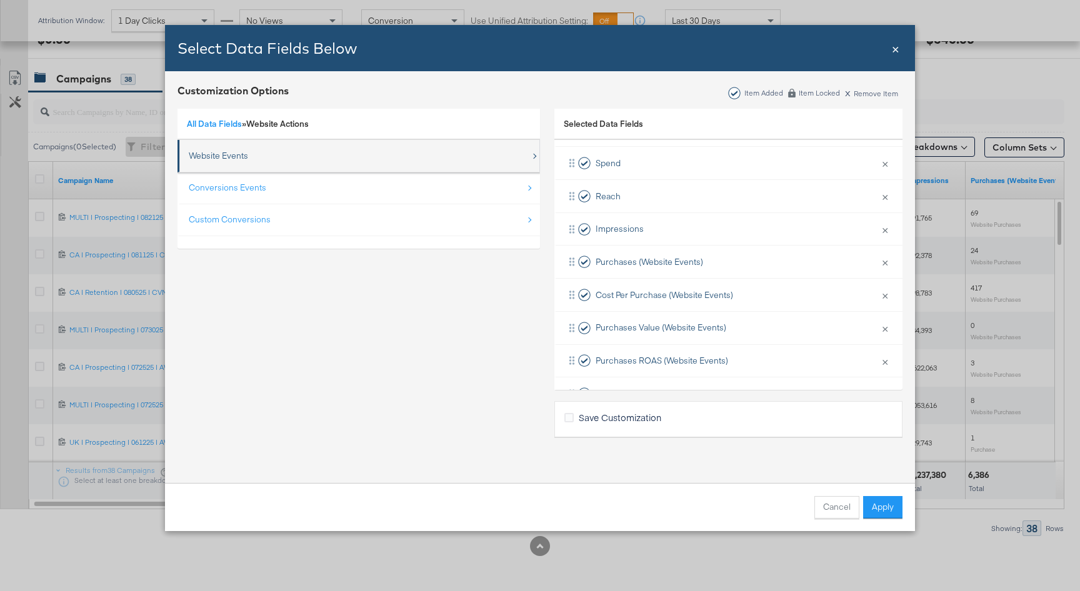
click at [227, 157] on div "Website Events" at bounding box center [218, 156] width 59 height 12
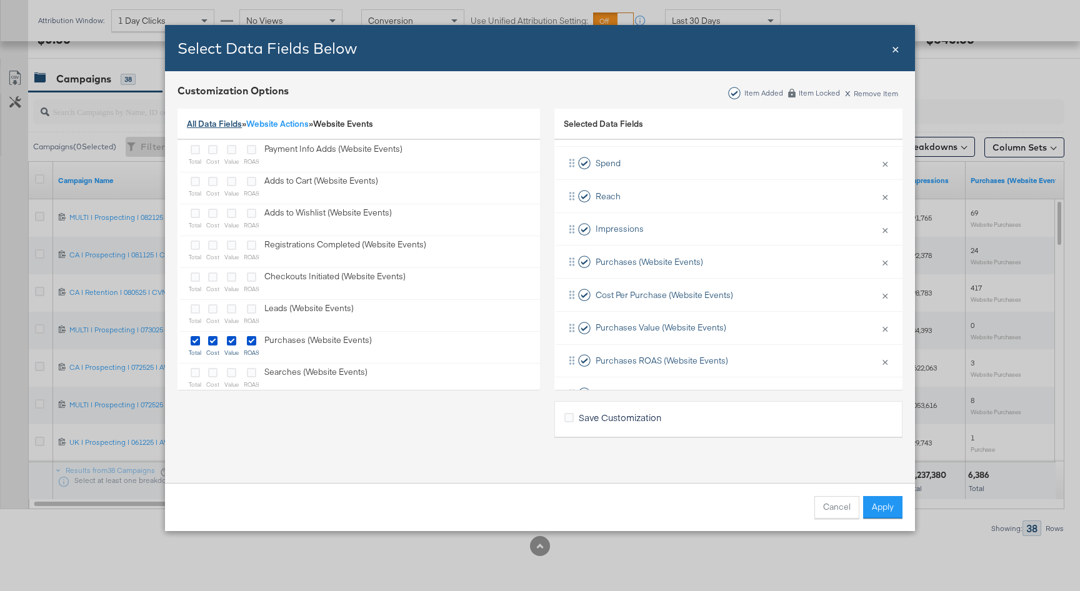
click at [214, 126] on link "All Data Fields" at bounding box center [214, 123] width 55 height 11
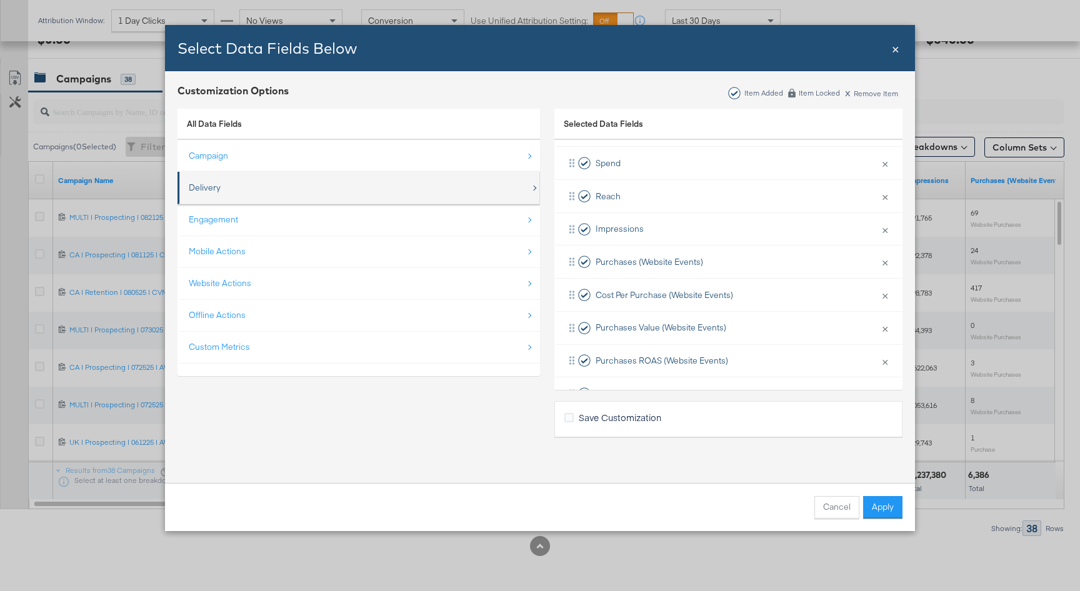
click at [240, 184] on div "Delivery" at bounding box center [360, 188] width 342 height 26
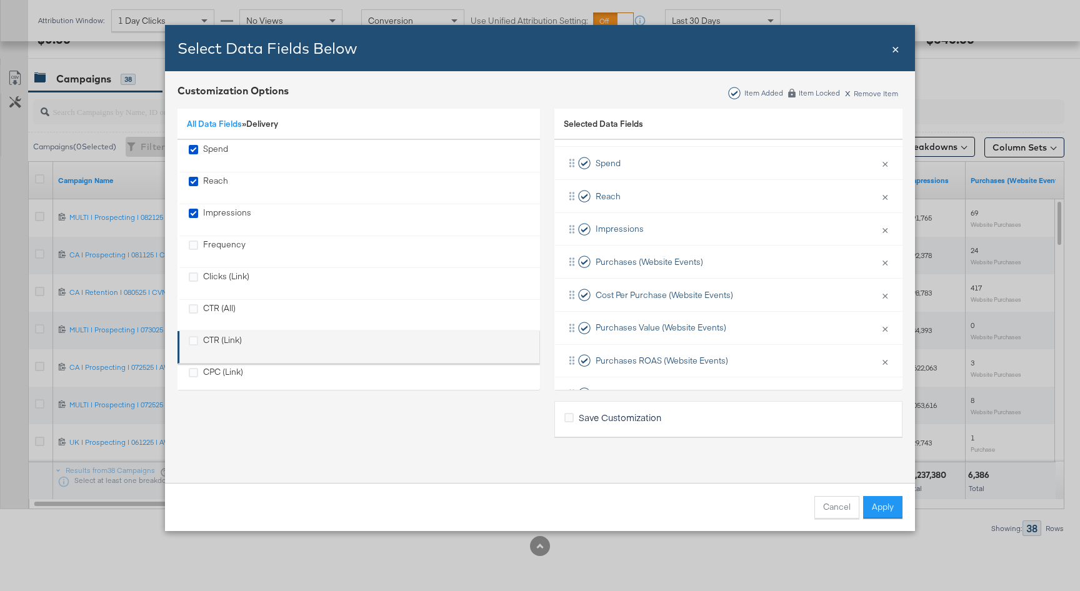
click at [224, 348] on div "CTR (Link)" at bounding box center [222, 347] width 39 height 26
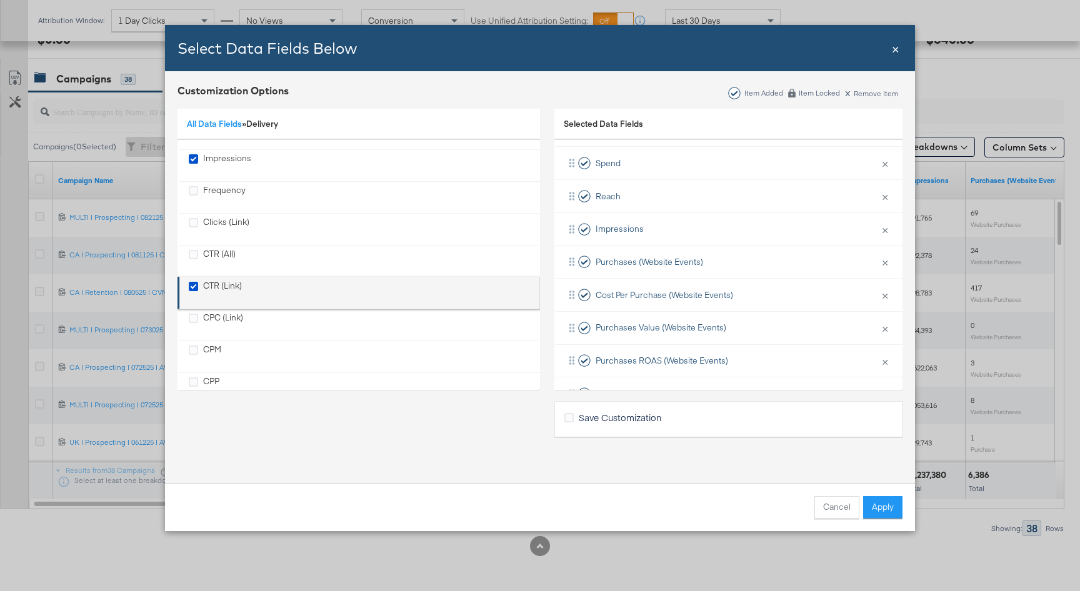
scroll to position [58, 0]
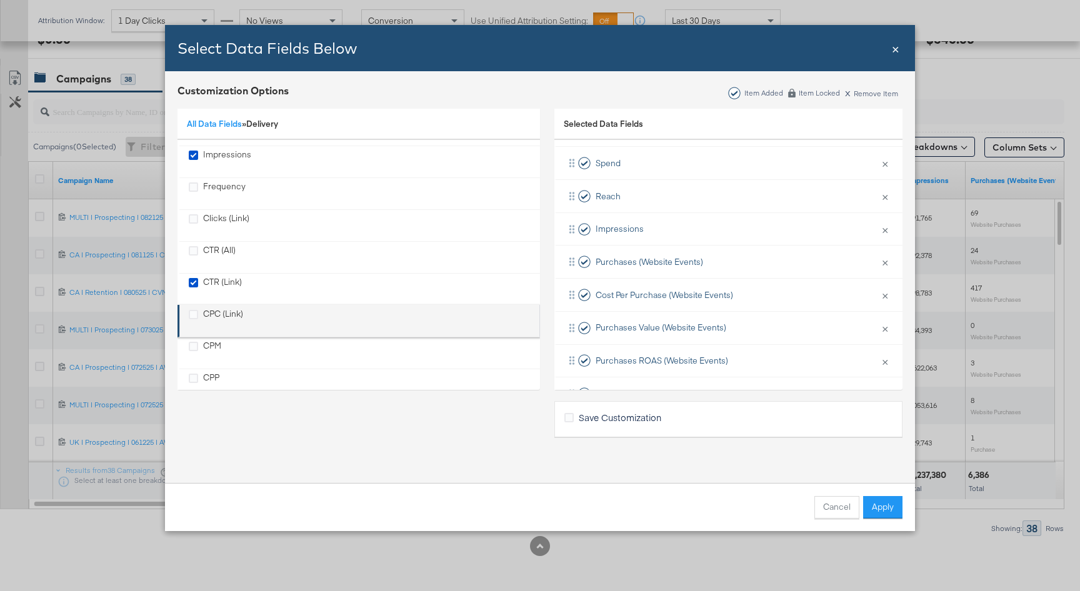
click at [226, 312] on div "CPC (Link)" at bounding box center [223, 321] width 40 height 26
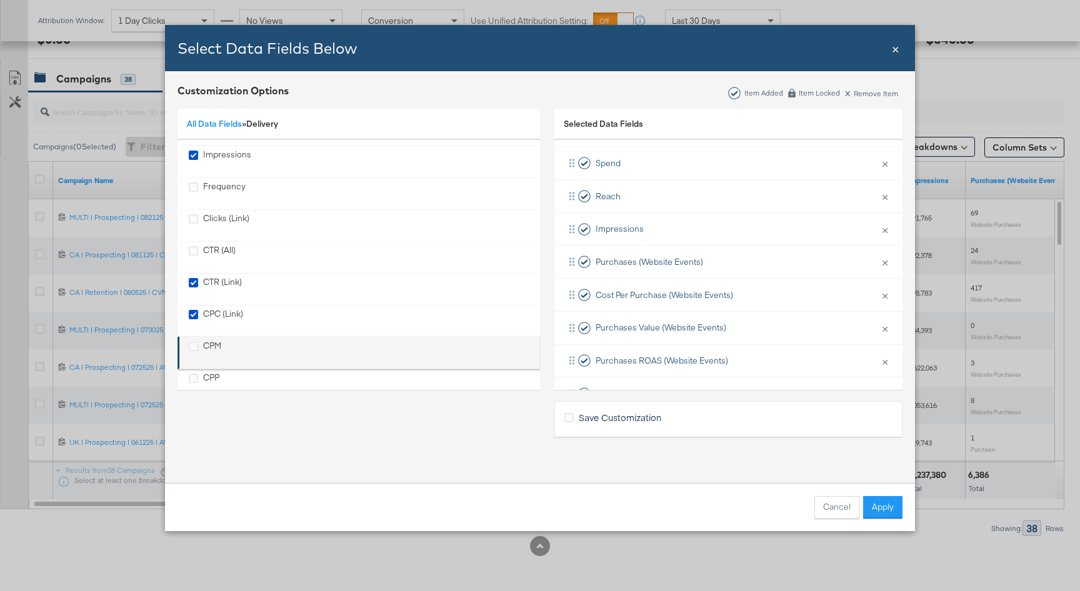
click at [212, 352] on div "CPM" at bounding box center [212, 353] width 18 height 26
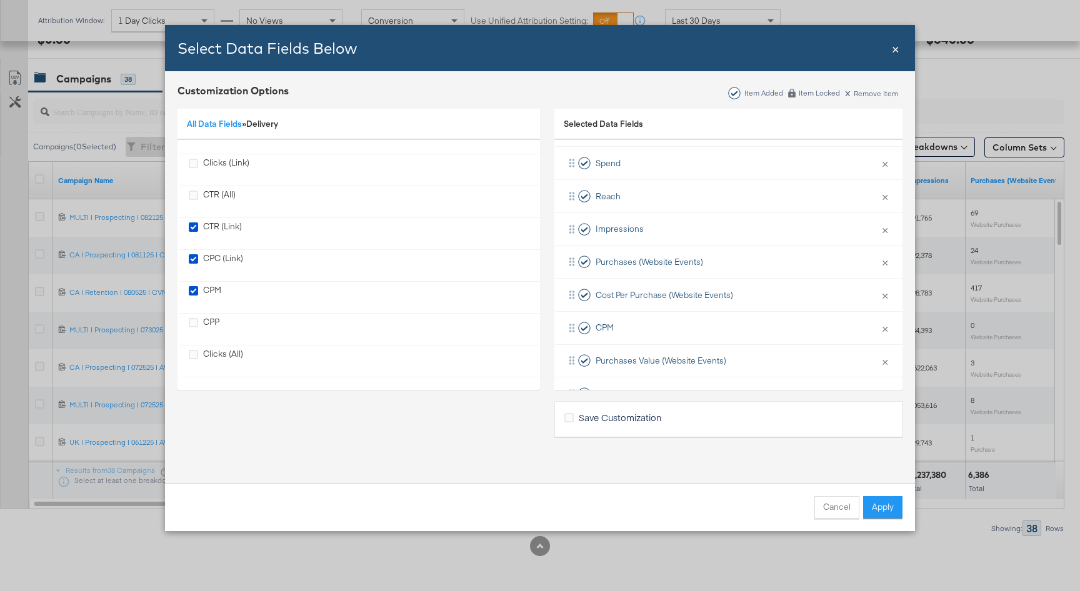
click at [885, 520] on div "Cancel Apply" at bounding box center [540, 507] width 750 height 48
click at [888, 505] on button "Apply" at bounding box center [882, 507] width 39 height 22
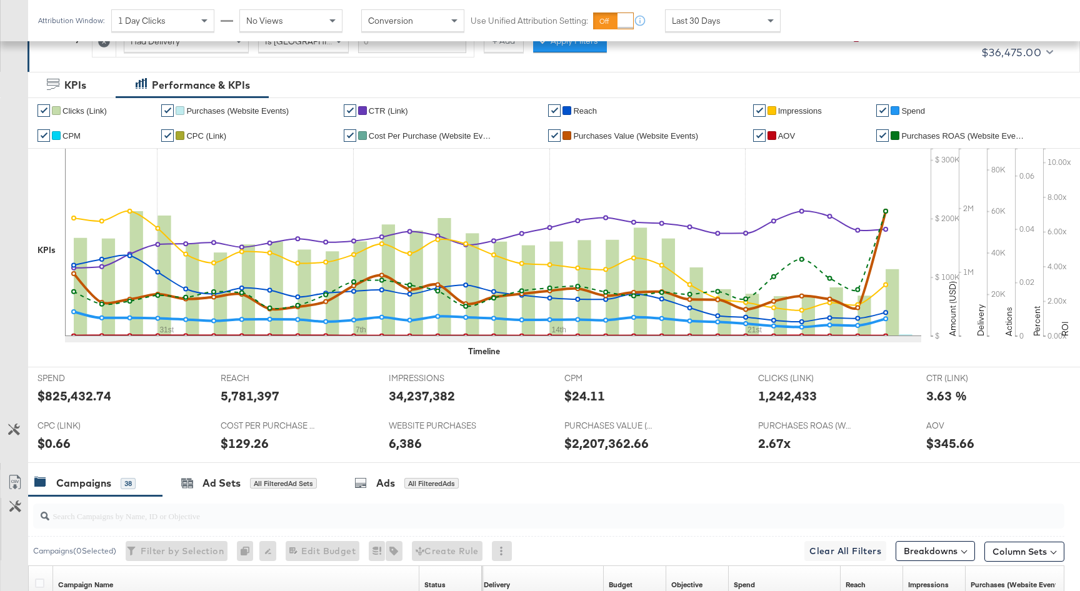
scroll to position [0, 0]
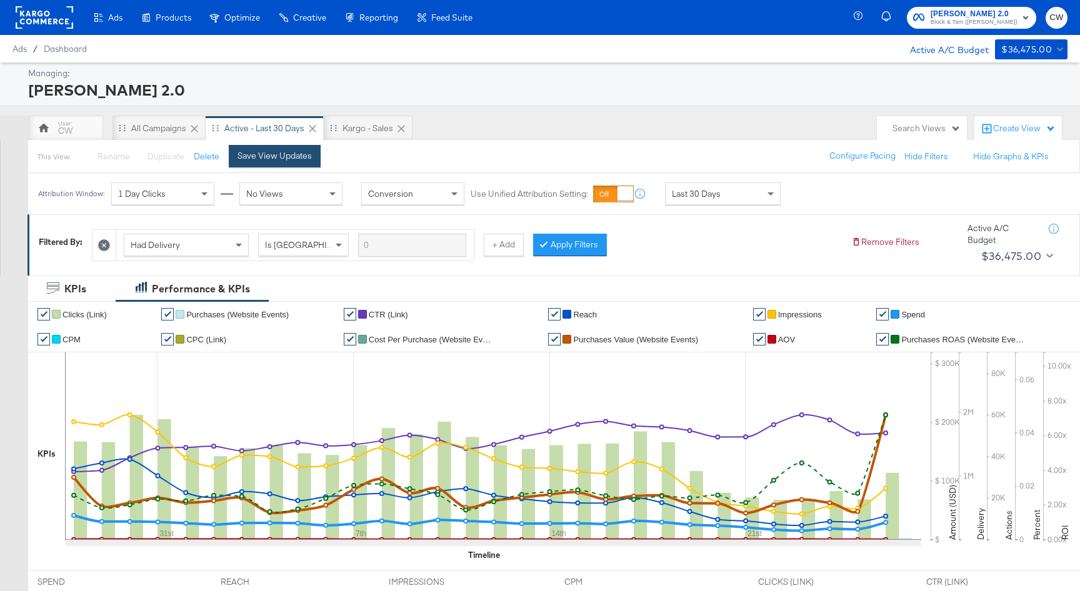
click at [279, 160] on div "Save View Updates" at bounding box center [274, 156] width 74 height 12
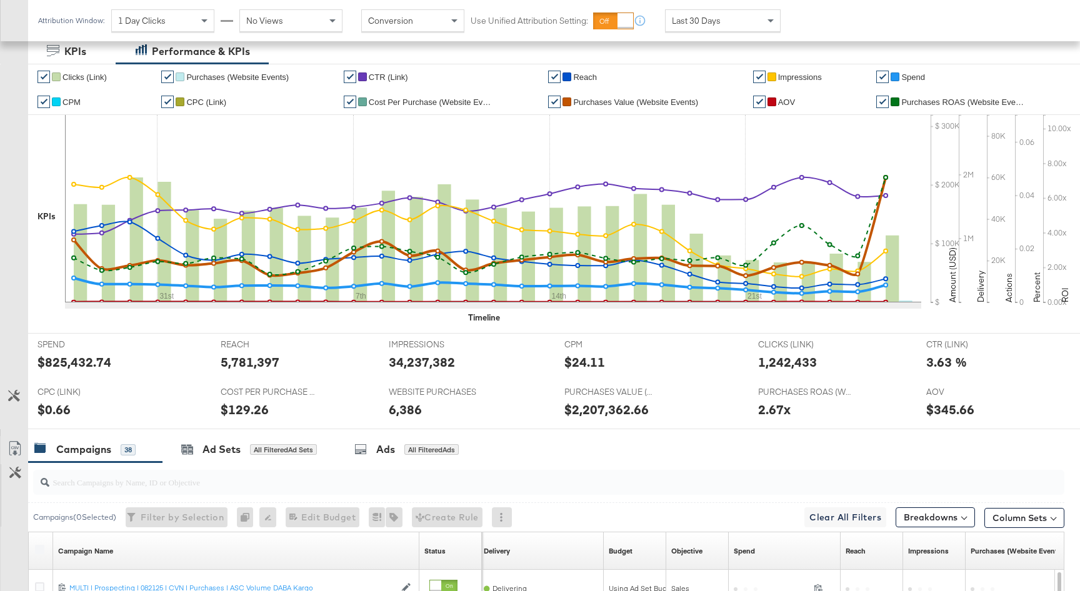
scroll to position [608, 0]
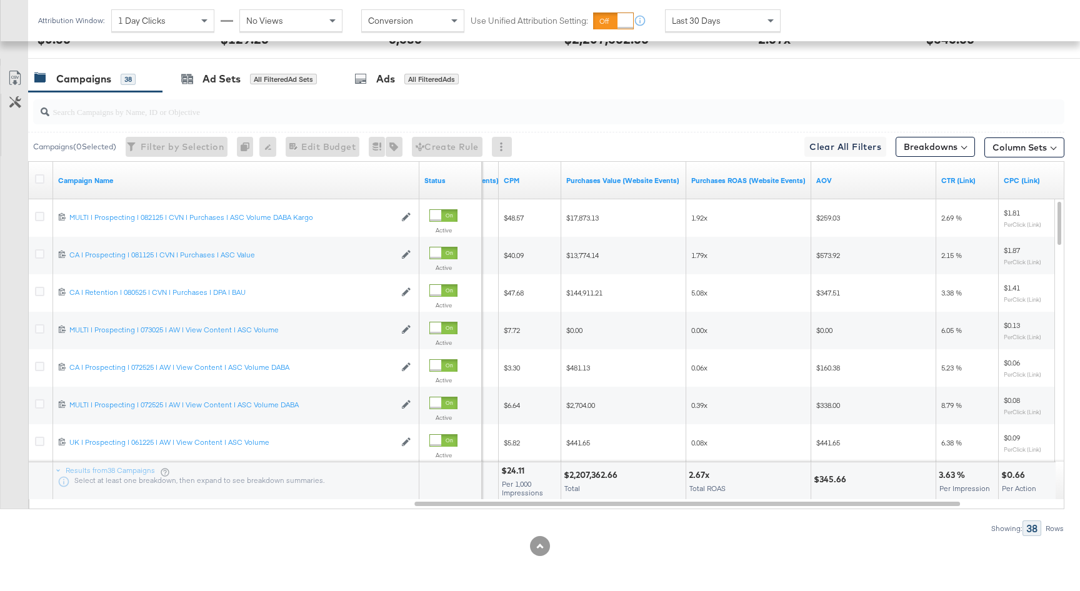
click at [722, 174] on div "Purchases ROAS (Website Events)" at bounding box center [748, 181] width 125 height 20
click at [722, 181] on link "Purchases ROAS (Website Events)" at bounding box center [748, 181] width 115 height 10
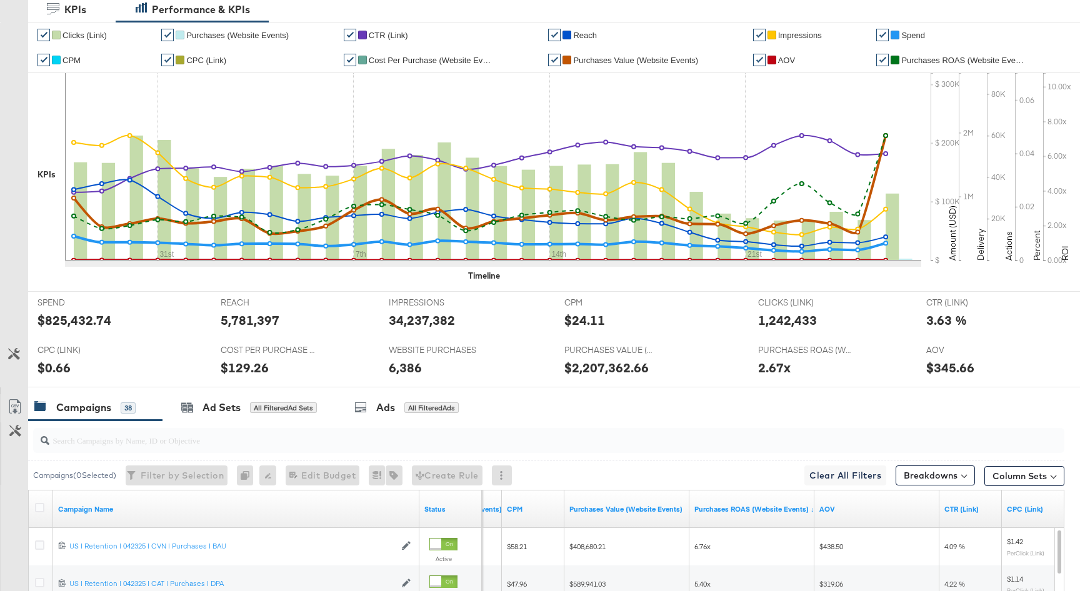
scroll to position [0, 0]
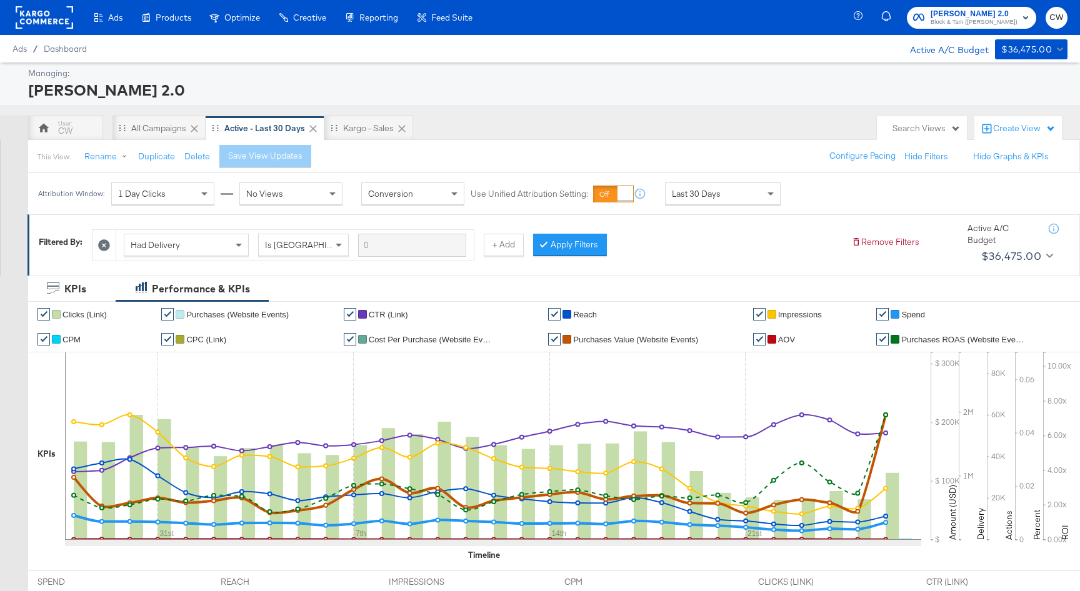
click at [735, 196] on div "Last 30 Days" at bounding box center [722, 193] width 114 height 21
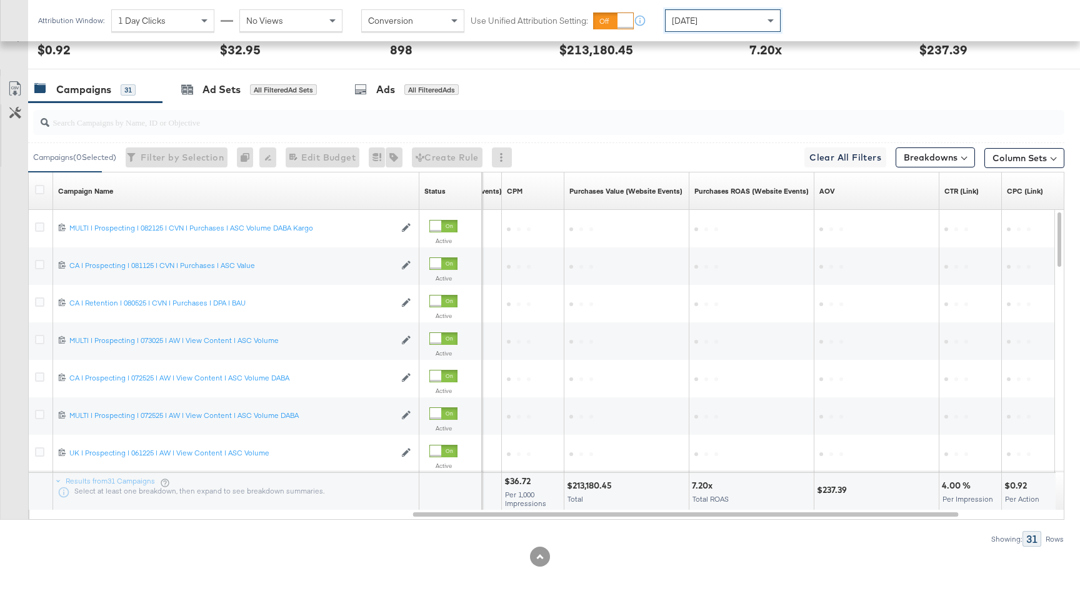
scroll to position [602, 0]
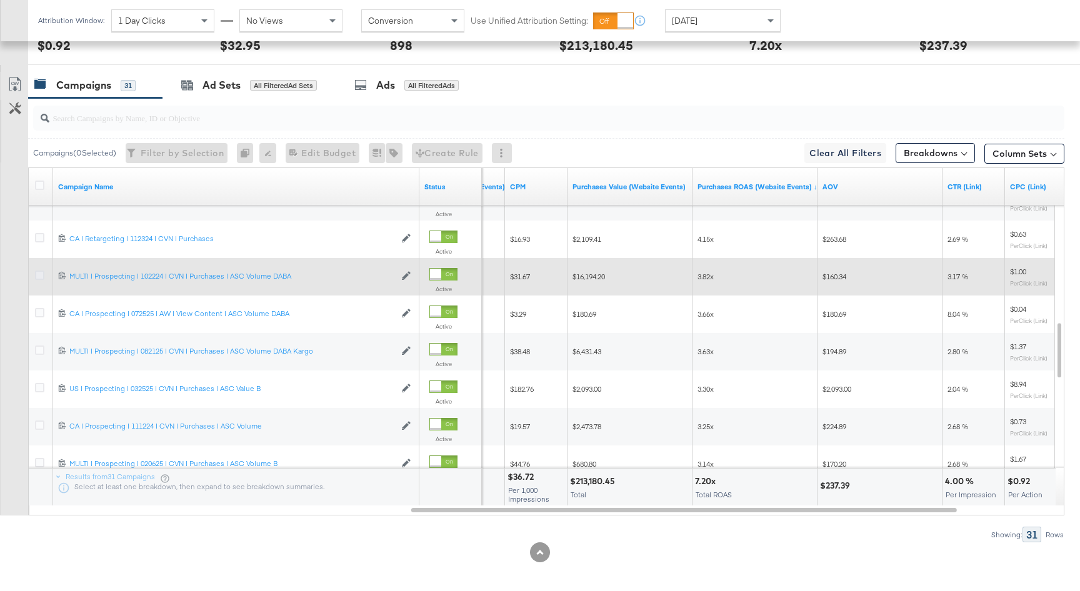
click at [43, 279] on icon at bounding box center [39, 275] width 9 height 9
click at [0, 0] on input "checkbox" at bounding box center [0, 0] width 0 height 0
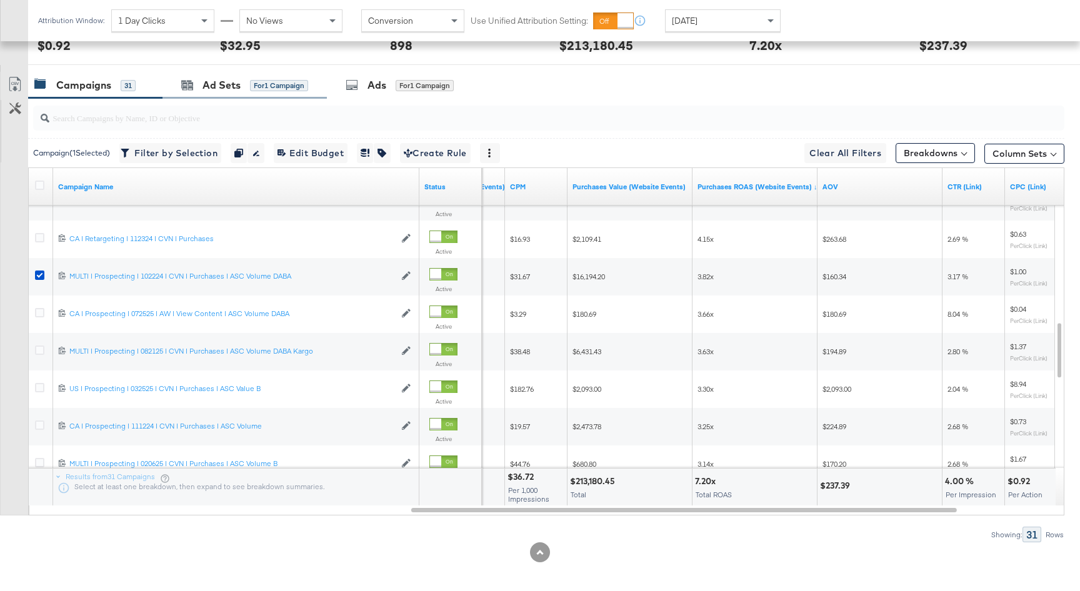
click at [261, 97] on div "Ad Sets for 1 Campaign" at bounding box center [244, 85] width 164 height 27
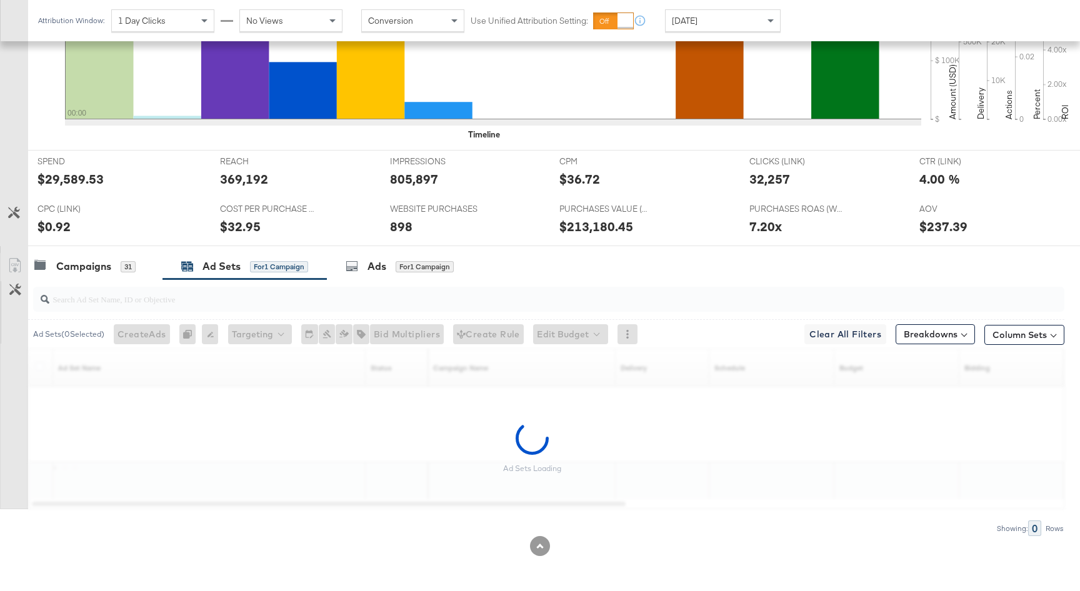
scroll to position [383, 0]
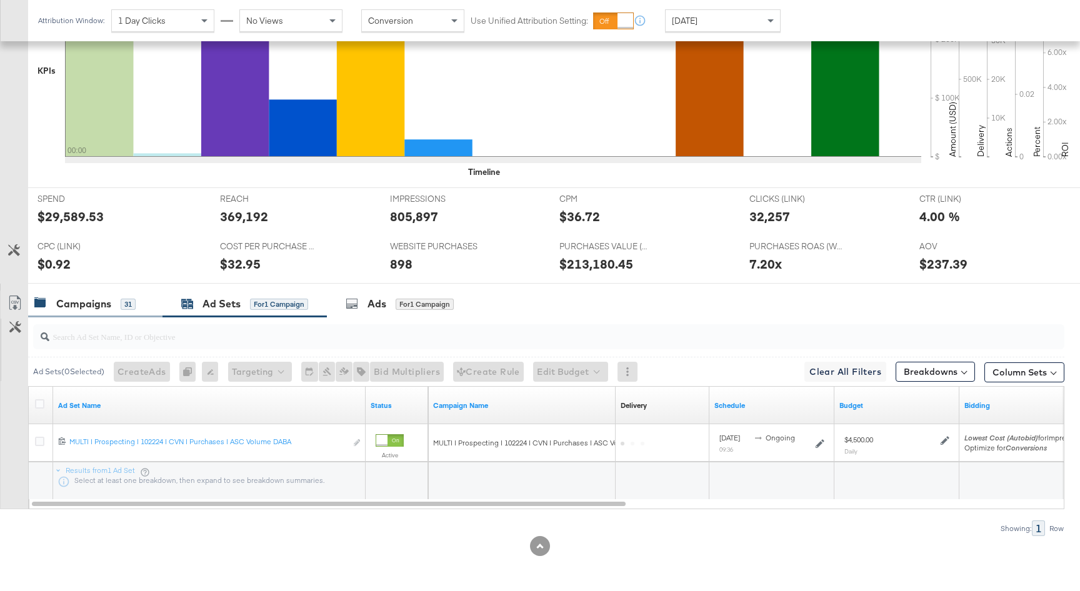
click at [124, 312] on div "Campaigns 31" at bounding box center [95, 304] width 134 height 27
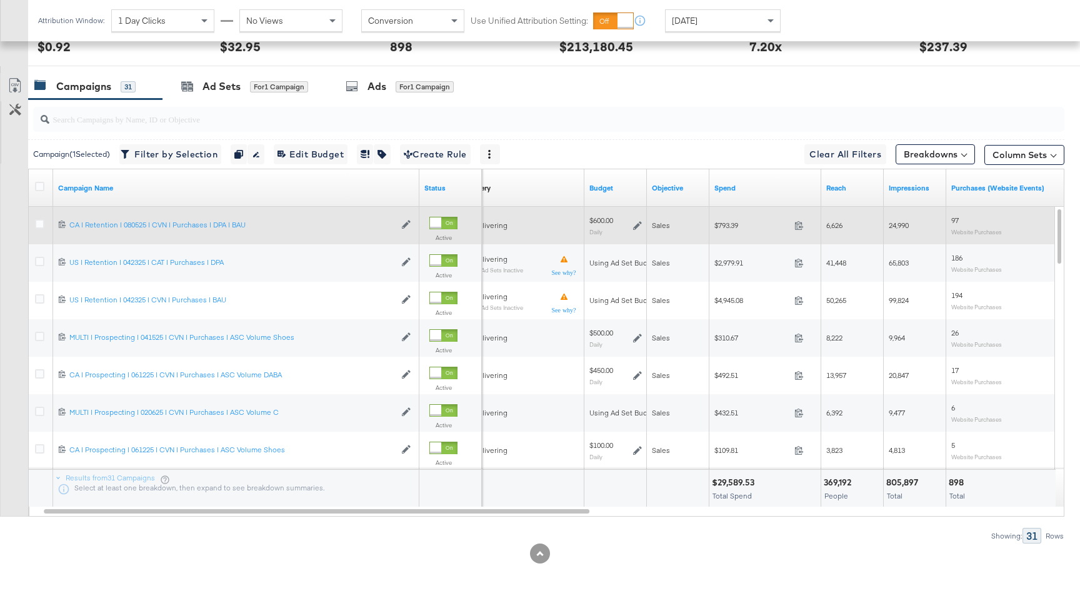
scroll to position [608, 0]
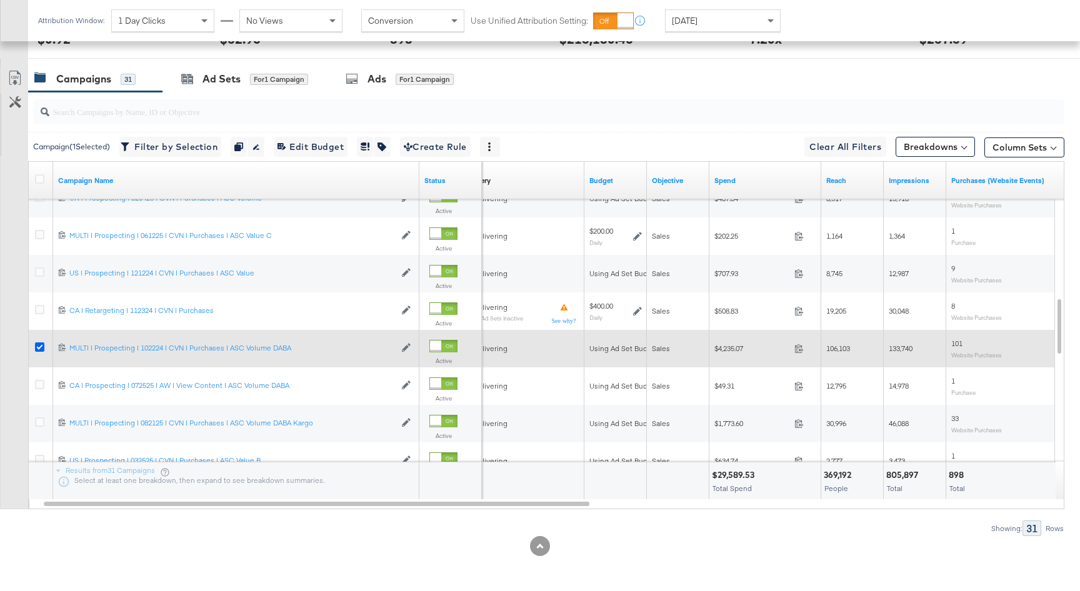
click at [40, 348] on icon at bounding box center [39, 346] width 9 height 9
click at [0, 0] on input "checkbox" at bounding box center [0, 0] width 0 height 0
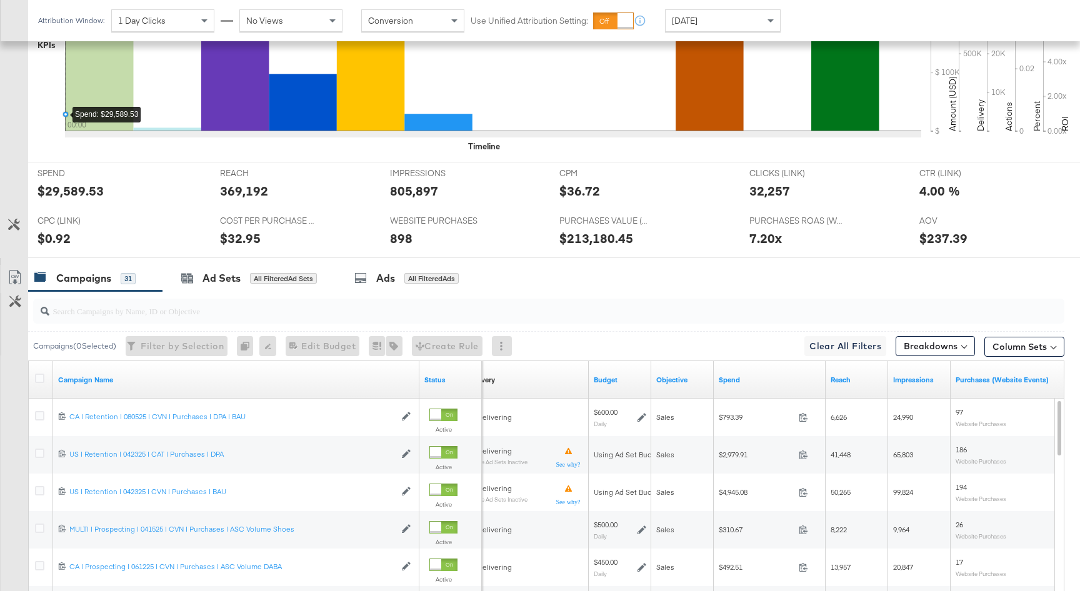
scroll to position [415, 0]
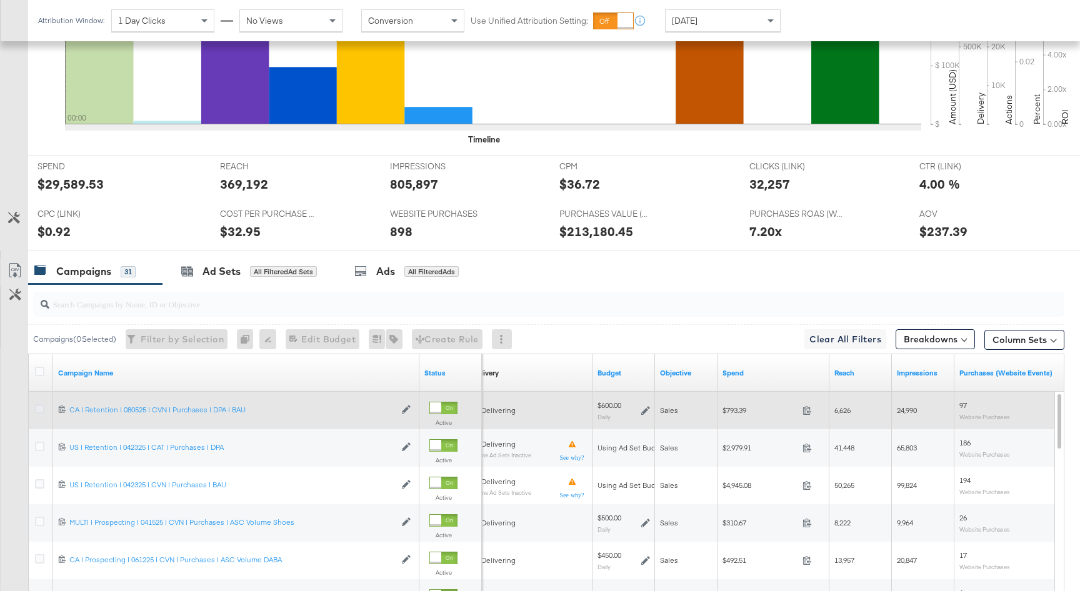
click at [40, 412] on icon at bounding box center [39, 408] width 9 height 9
click at [0, 0] on input "checkbox" at bounding box center [0, 0] width 0 height 0
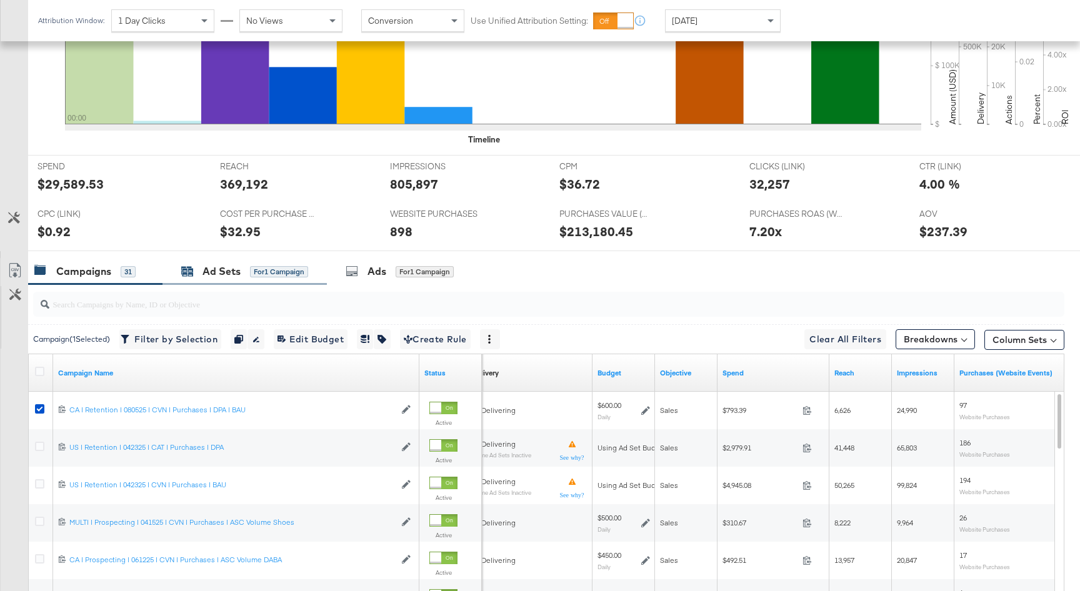
click at [265, 268] on div "for 1 Campaign" at bounding box center [279, 271] width 58 height 11
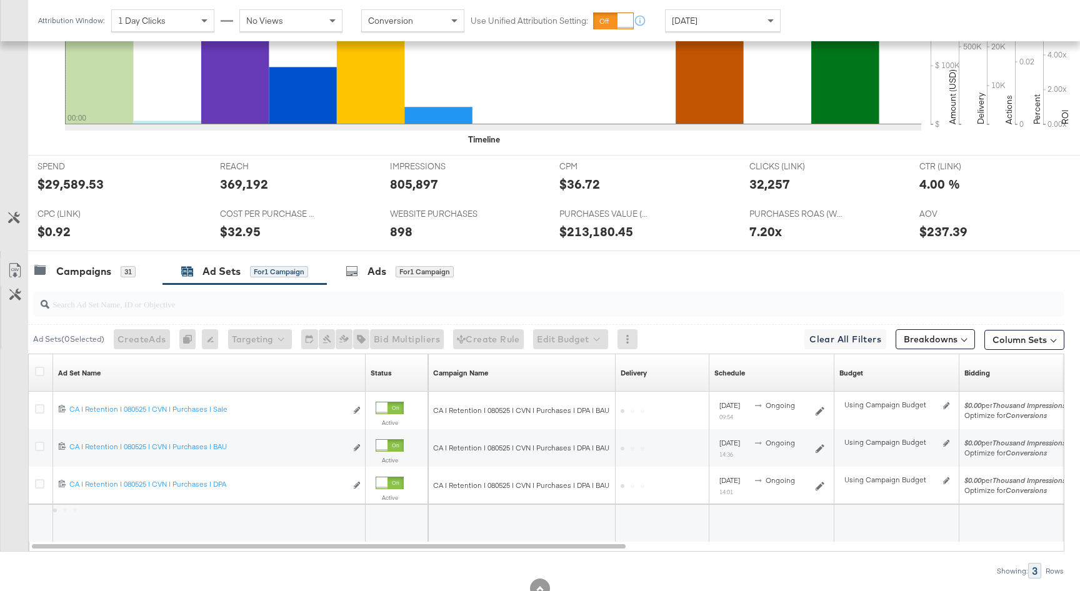
scroll to position [458, 0]
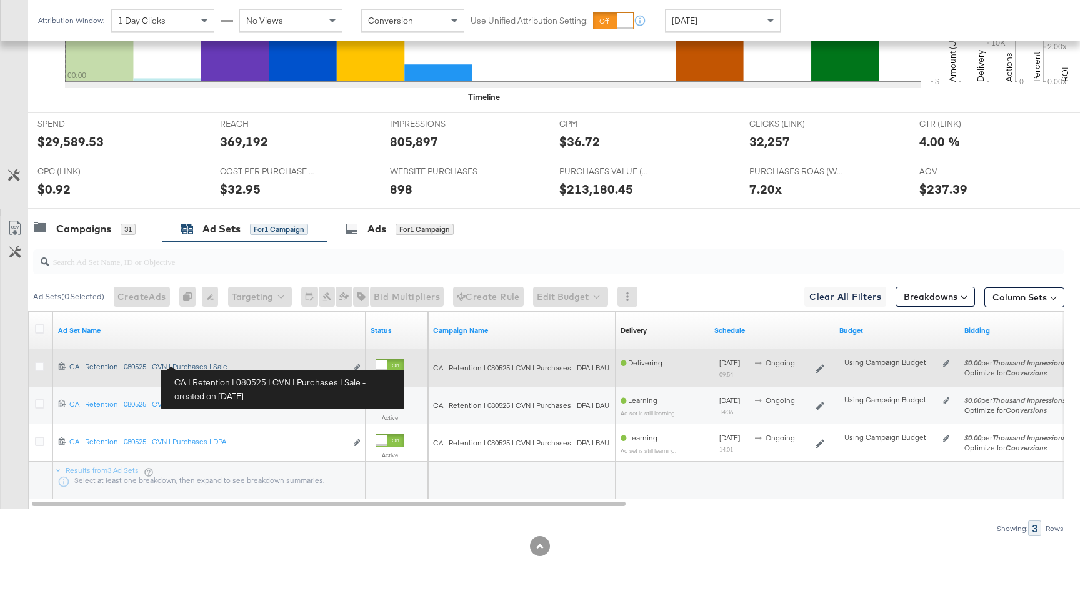
click at [187, 372] on link "CA | Retention | 080525 | CVN | Purchases | Sale CA | Retention | 080525 | CVN …" at bounding box center [207, 368] width 277 height 13
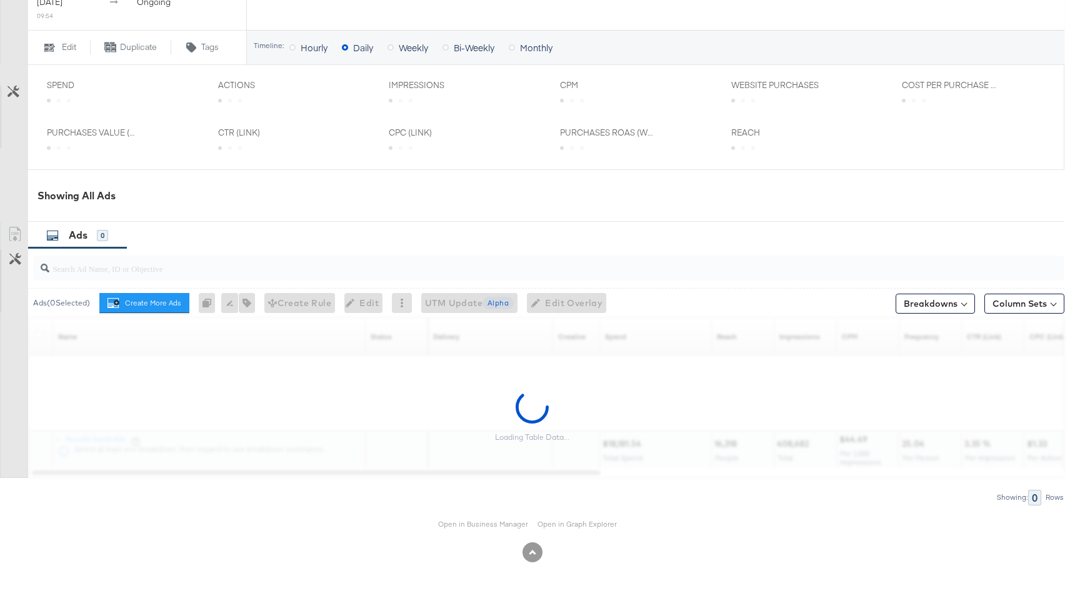
scroll to position [639, 0]
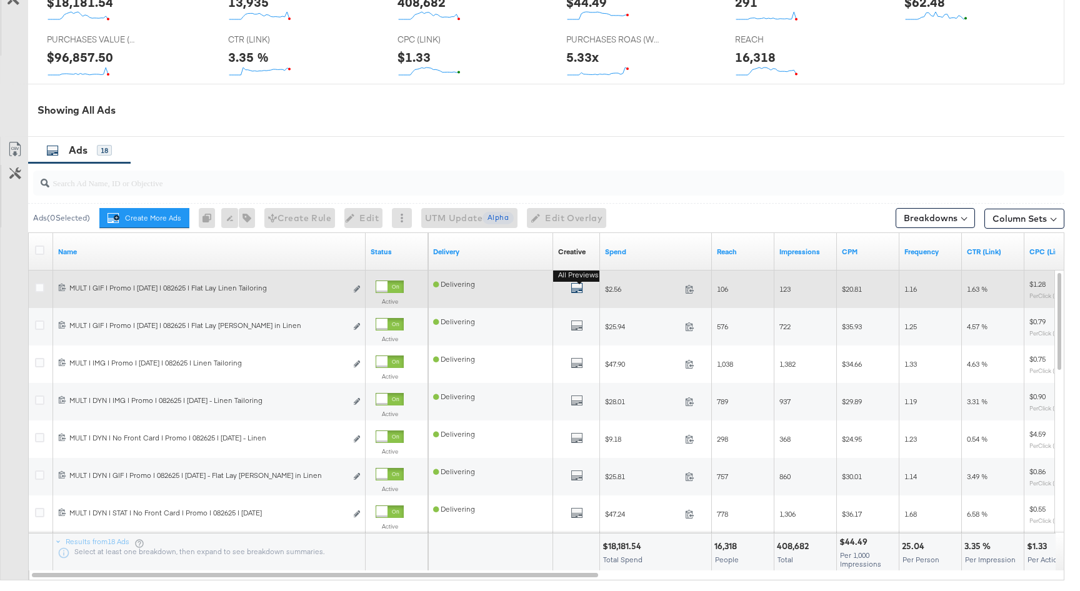
click at [578, 287] on icon "default" at bounding box center [576, 288] width 12 height 12
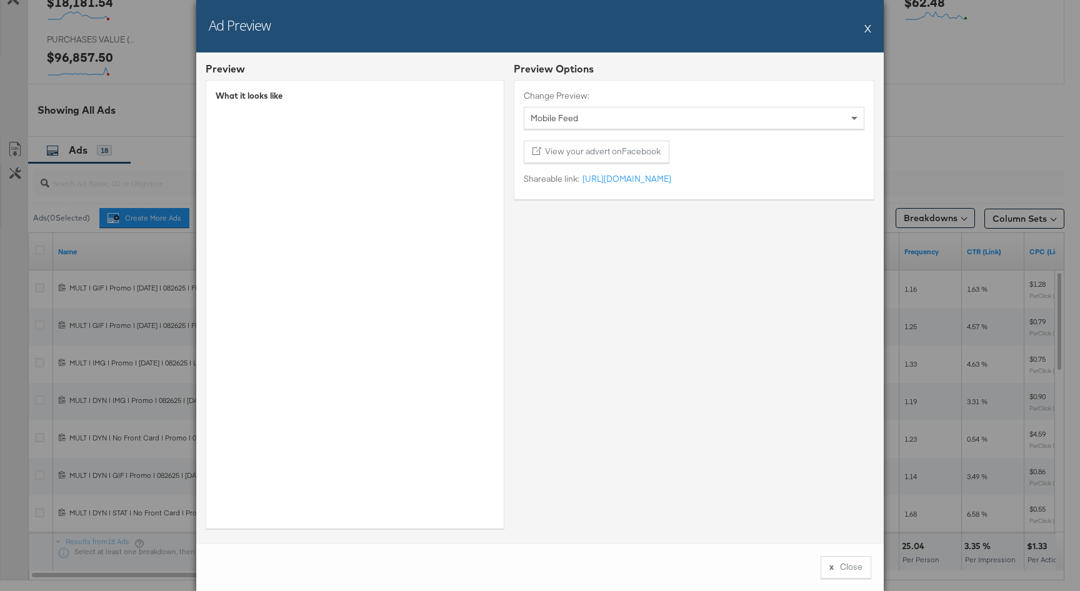
click at [866, 22] on button "X" at bounding box center [867, 28] width 7 height 25
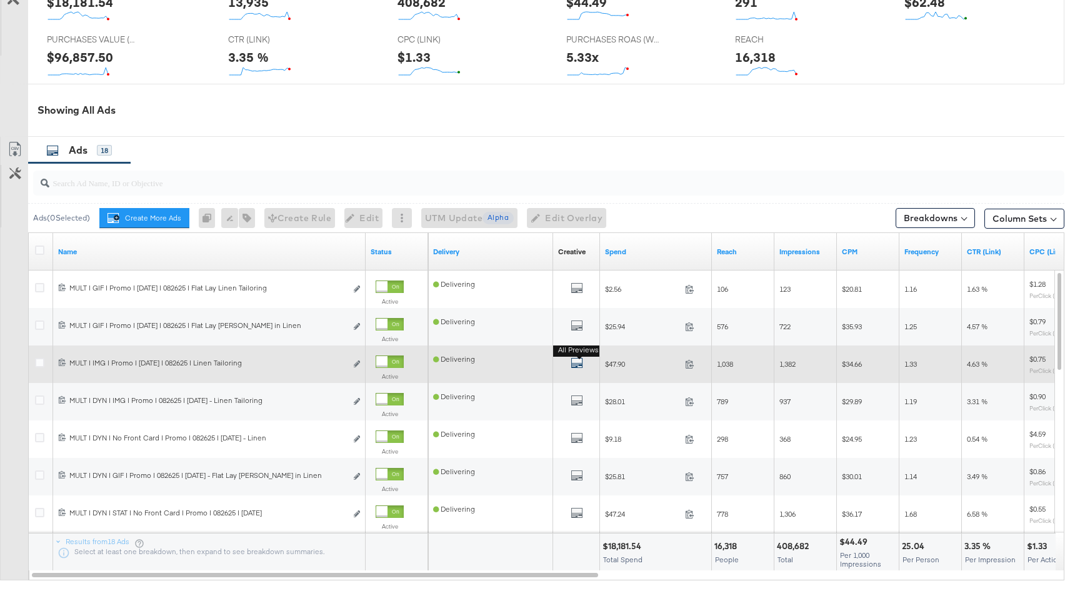
click at [571, 360] on icon "default" at bounding box center [576, 363] width 12 height 12
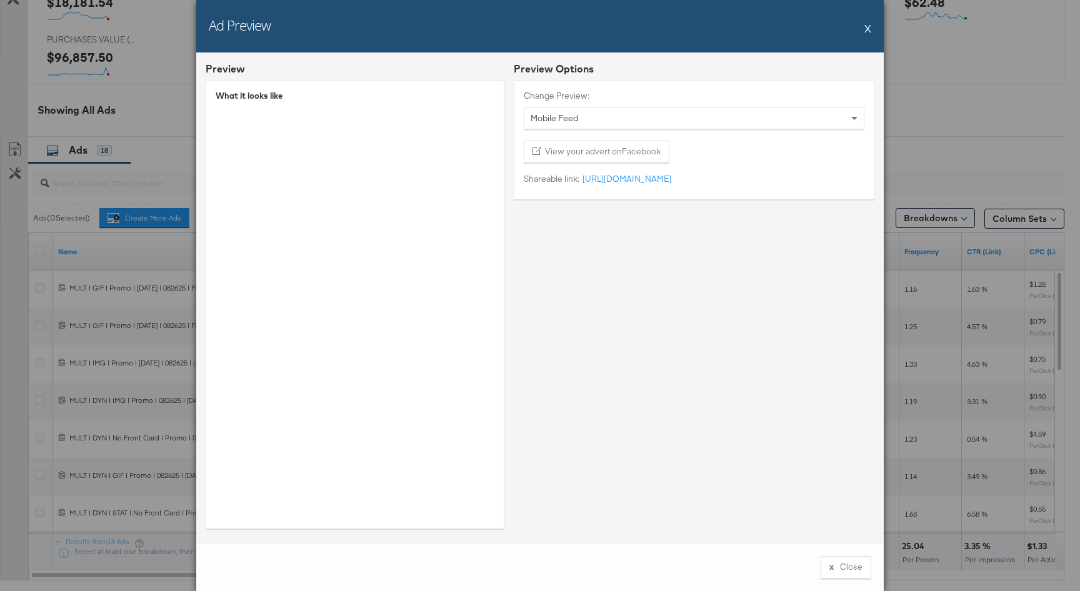
click at [868, 35] on button "X" at bounding box center [867, 28] width 7 height 25
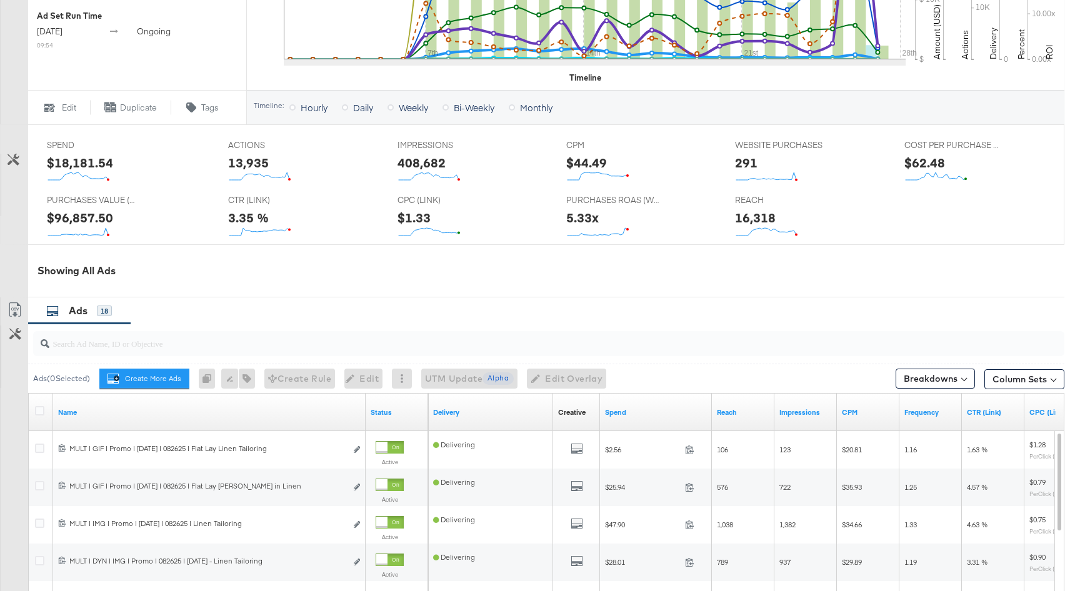
scroll to position [0, 0]
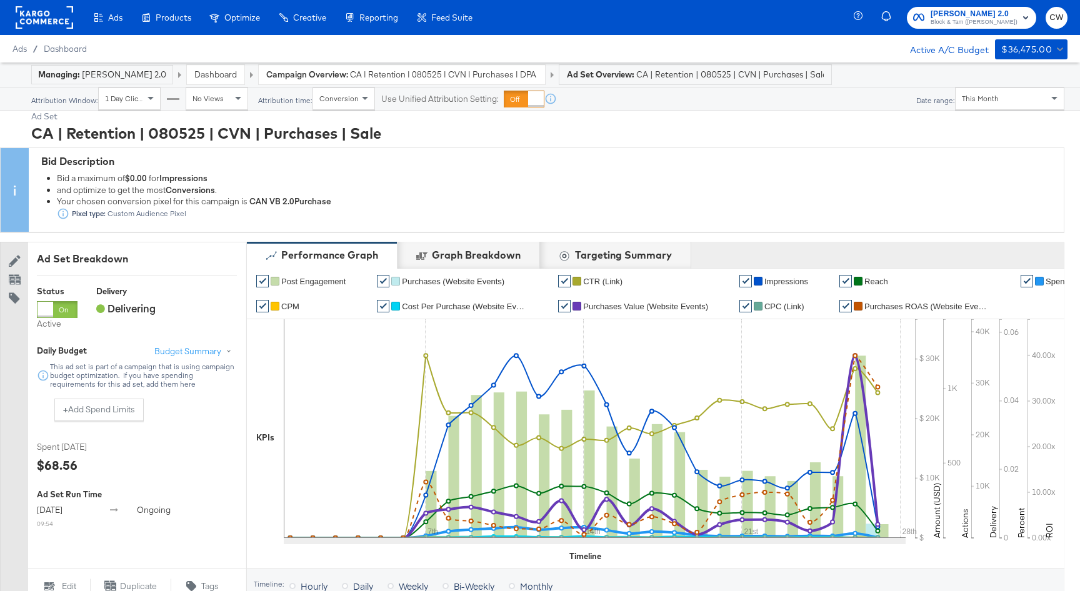
click at [456, 69] on span "CA | Retention | 080525 | CVN | Purchases | DPA | BAU" at bounding box center [443, 75] width 187 height 12
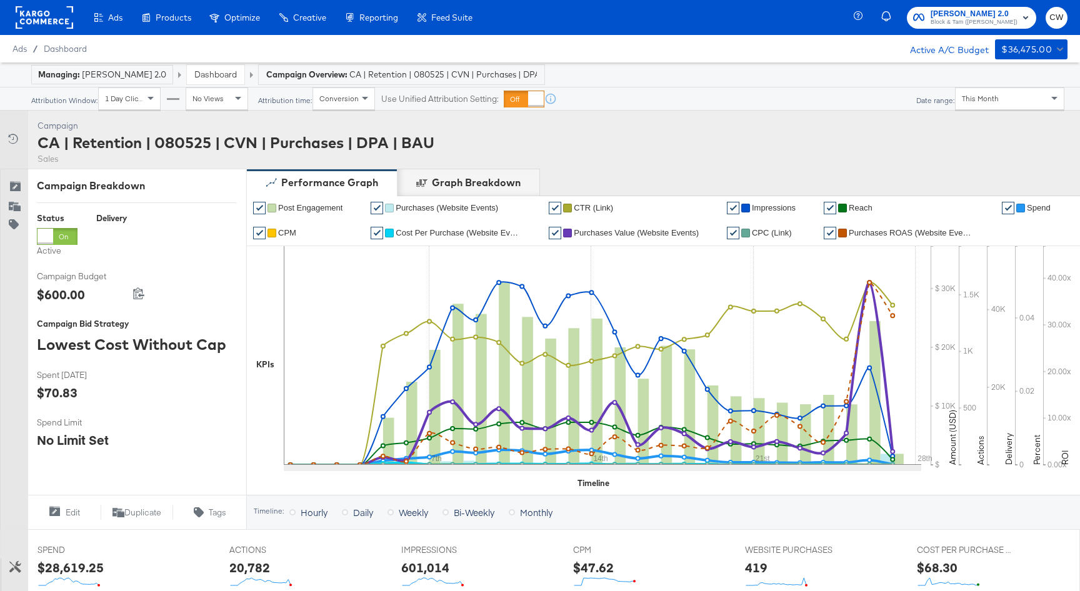
click at [221, 74] on link "Dashboard" at bounding box center [215, 74] width 42 height 11
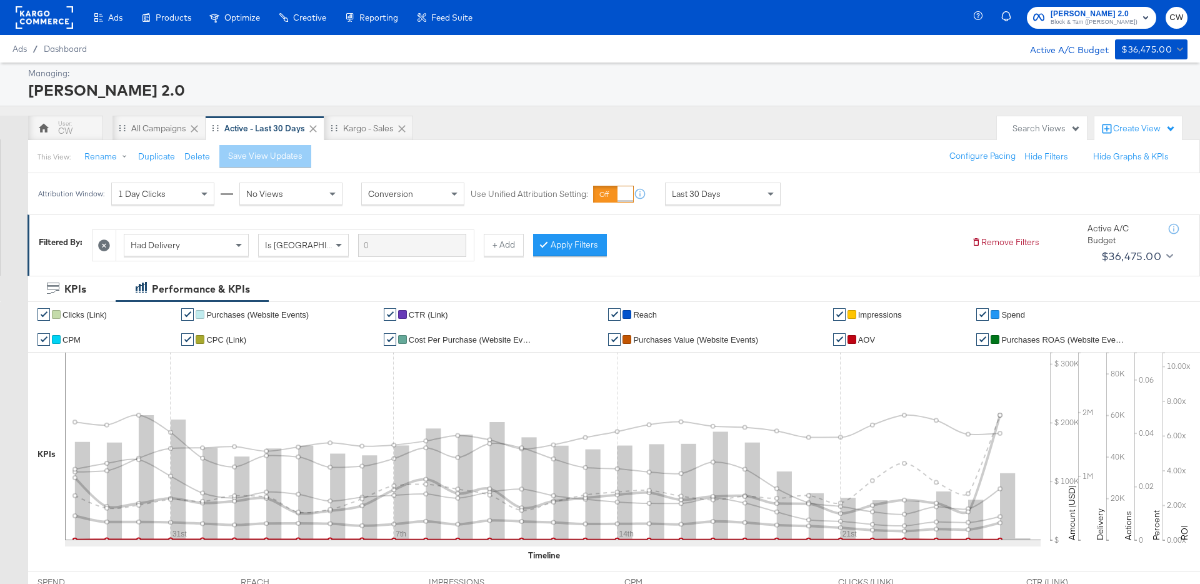
click at [865, 335] on span "AOV" at bounding box center [866, 339] width 17 height 9
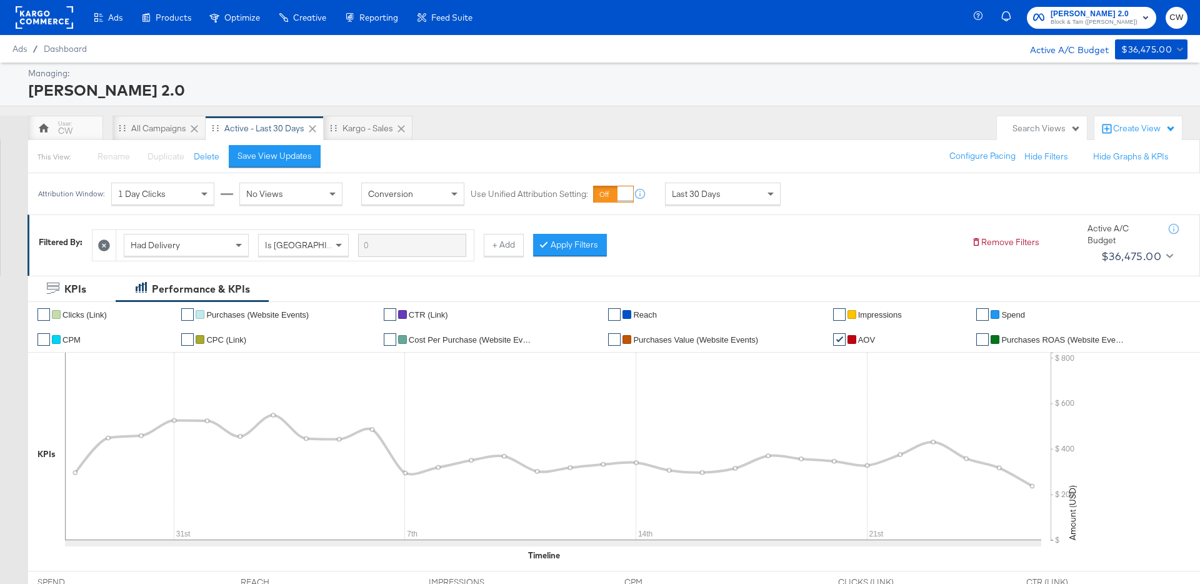
click at [662, 344] on li "✔ Purchases Value (Website Events)" at bounding box center [715, 339] width 215 height 25
click at [680, 329] on li "✔ Purchases Value (Website Events)" at bounding box center [715, 339] width 215 height 25
click at [684, 339] on span "Purchases Value (Website Events)" at bounding box center [695, 339] width 125 height 9
click at [1070, 340] on span "Purchases ROAS (Website Events)" at bounding box center [1063, 339] width 125 height 9
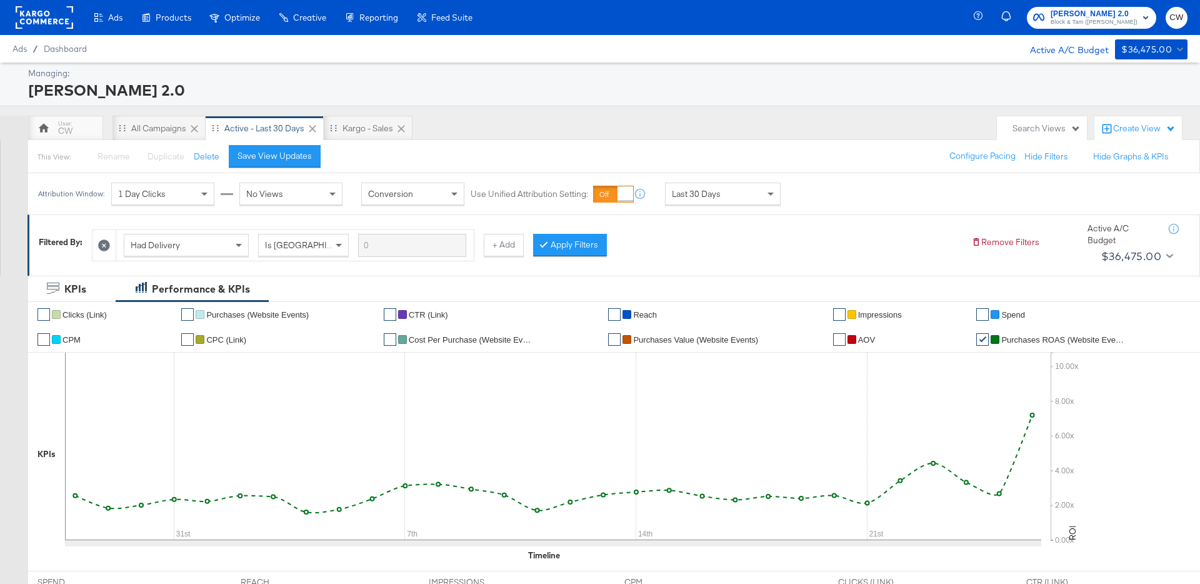
click at [742, 194] on div "Last 30 Days" at bounding box center [722, 193] width 114 height 21
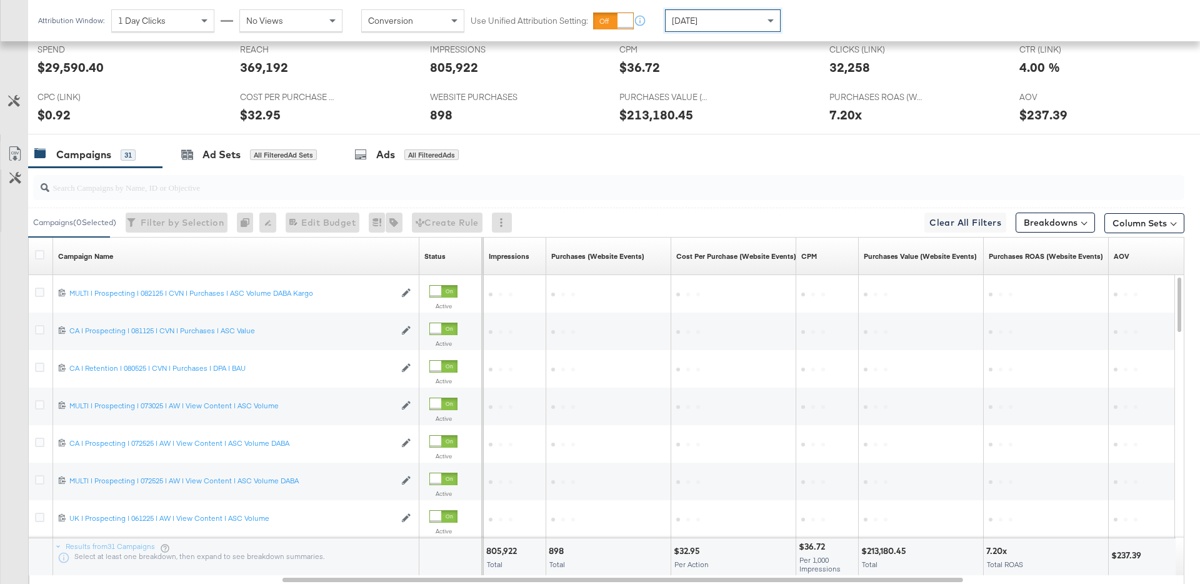
scroll to position [576, 0]
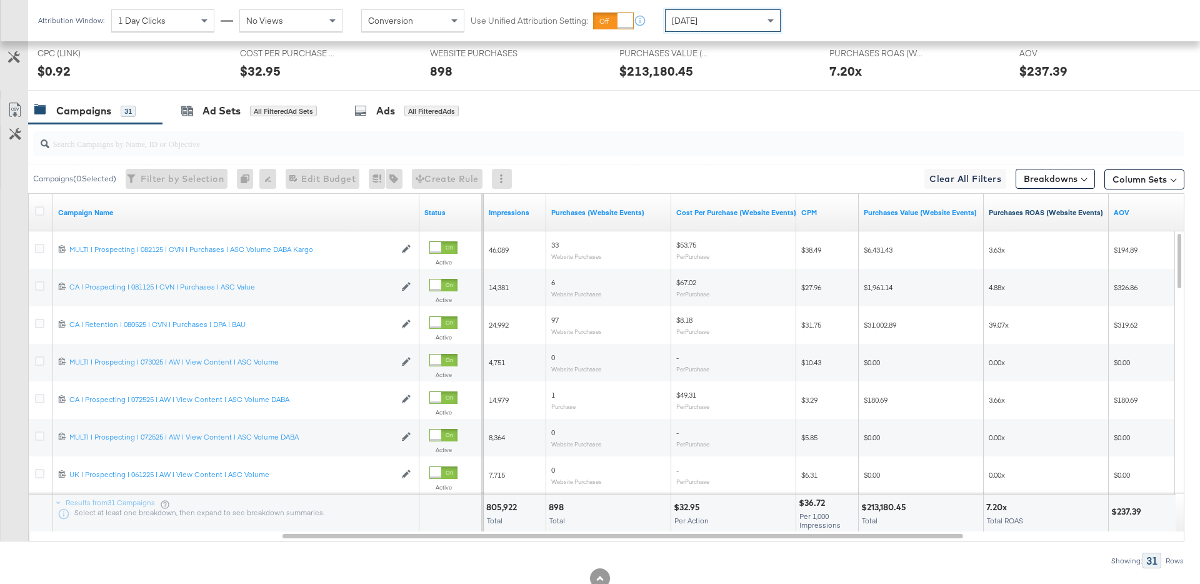
click at [1037, 214] on link "Purchases ROAS (Website Events)" at bounding box center [1045, 212] width 115 height 10
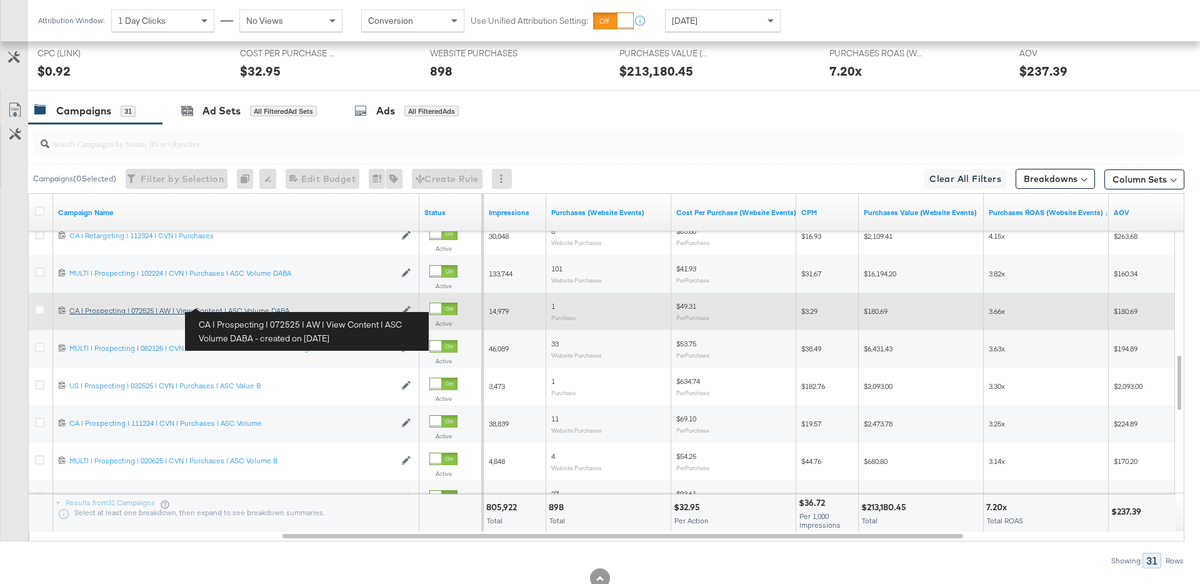
click at [239, 309] on div "CA | Prospecting | 072525 | AW | View Content | ASC Volume DABA CA | Prospectin…" at bounding box center [232, 311] width 326 height 10
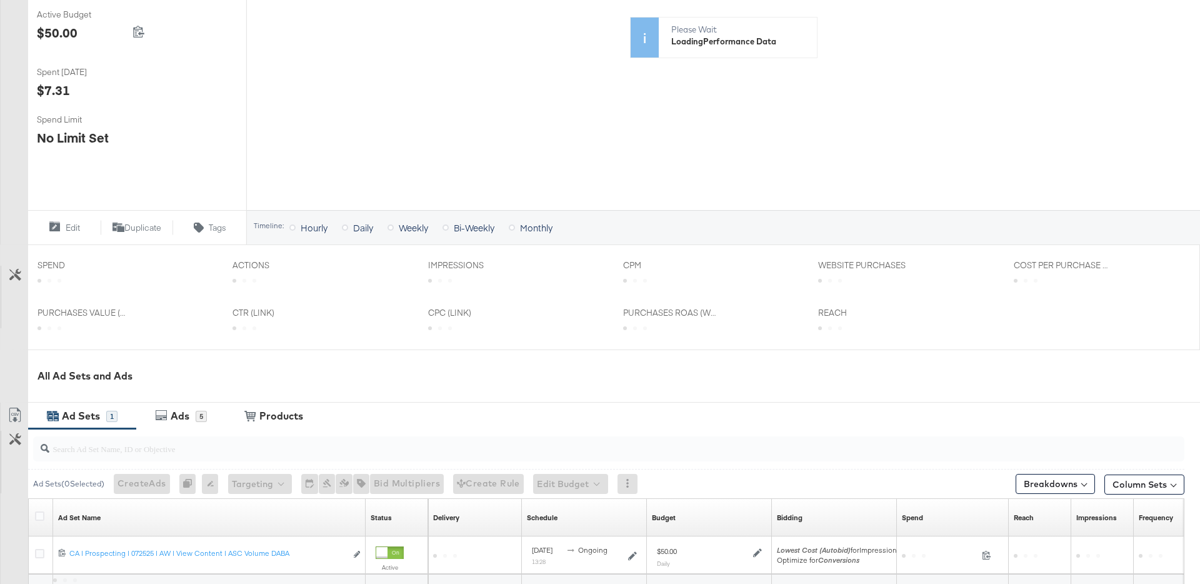
scroll to position [412, 0]
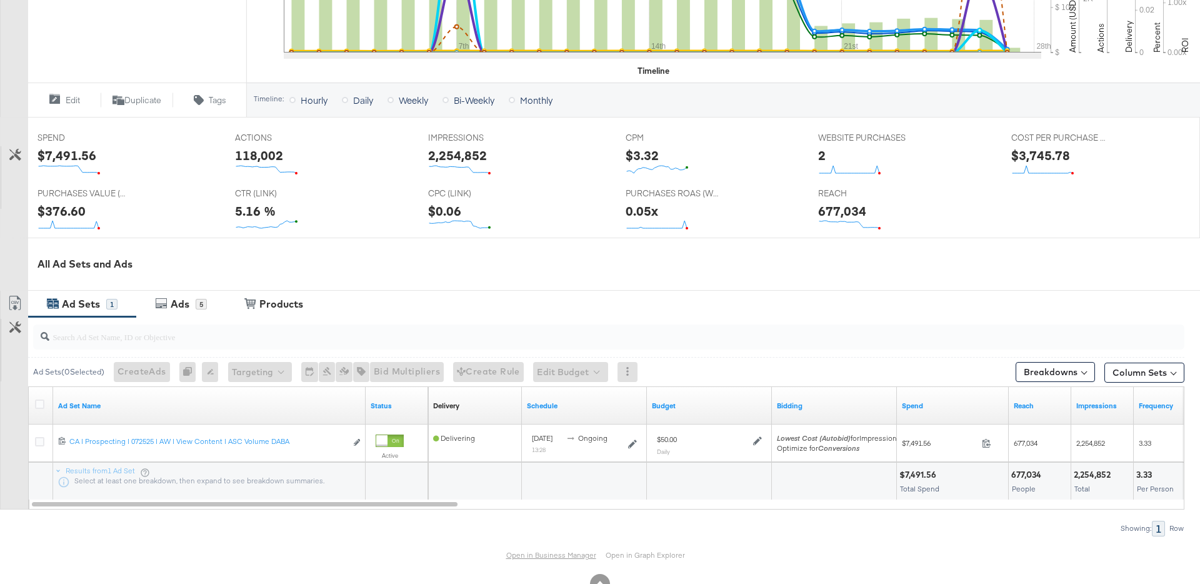
click at [572, 554] on link "Open in Business Manager" at bounding box center [551, 554] width 90 height 9
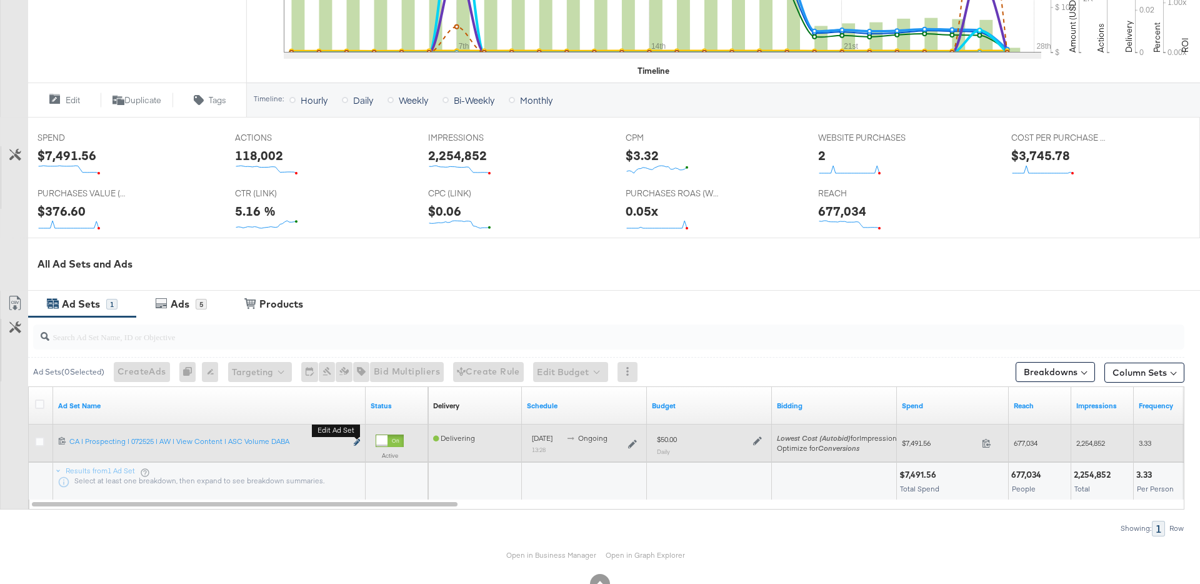
click at [356, 440] on icon "link" at bounding box center [357, 442] width 6 height 7
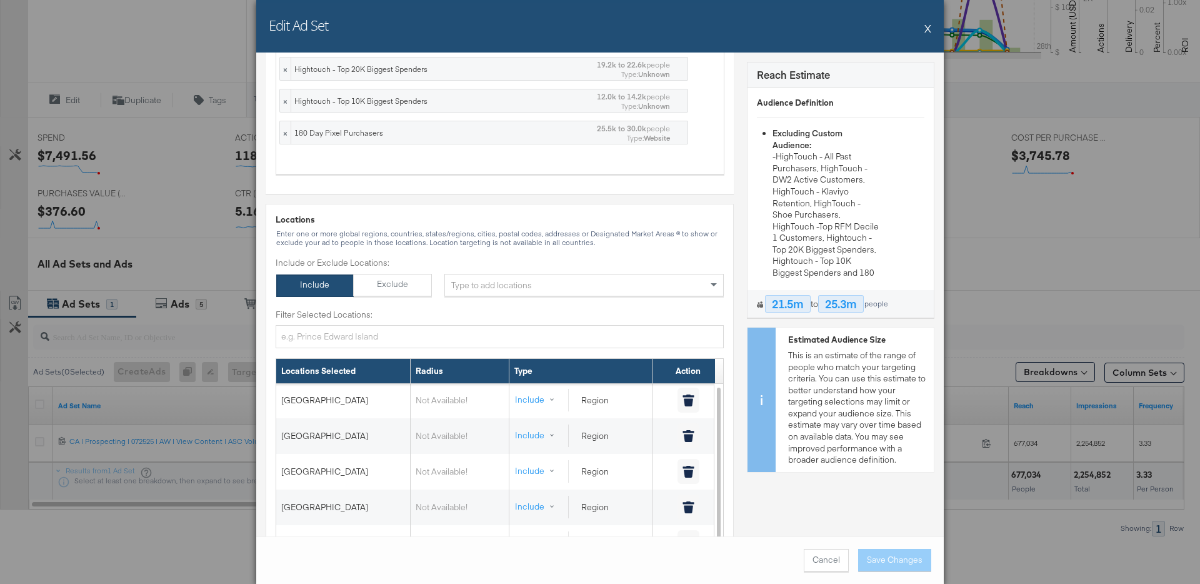
scroll to position [0, 0]
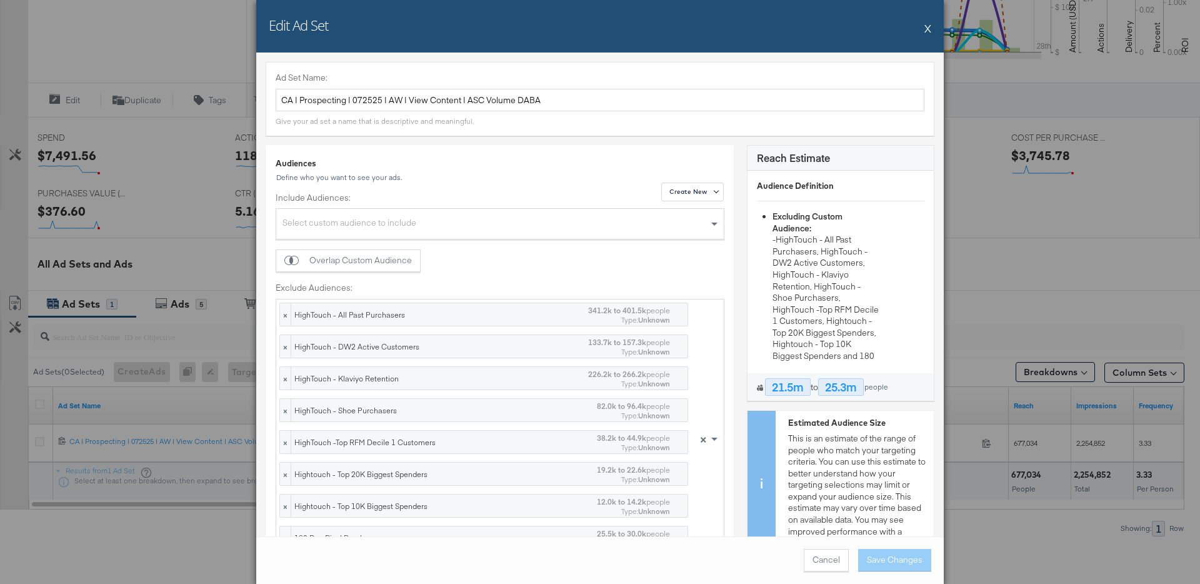
click at [925, 31] on button "X" at bounding box center [927, 28] width 7 height 25
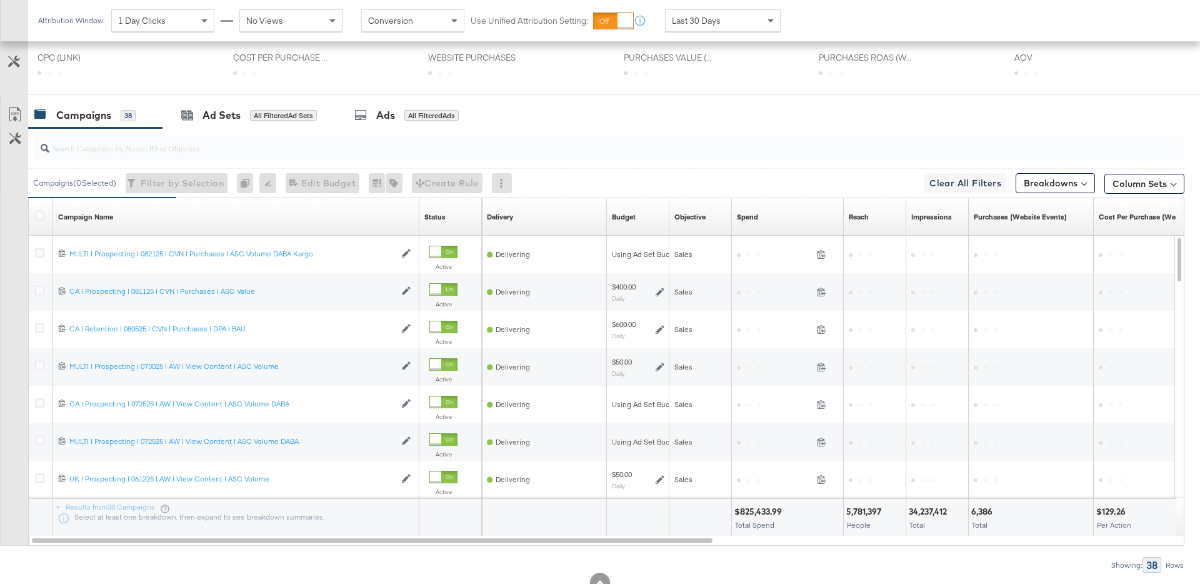
scroll to position [494, 0]
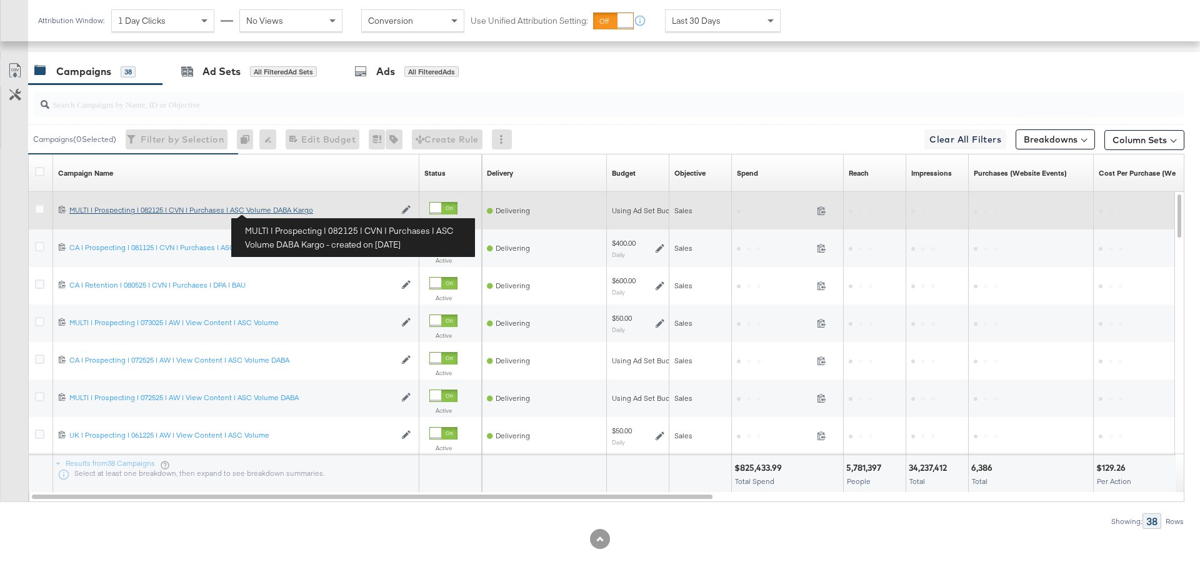
click at [278, 212] on div "MULTI | Prospecting | 082125 | CVN | Purchases | ASC Volume DABA Kargo MULTI | …" at bounding box center [232, 210] width 326 height 10
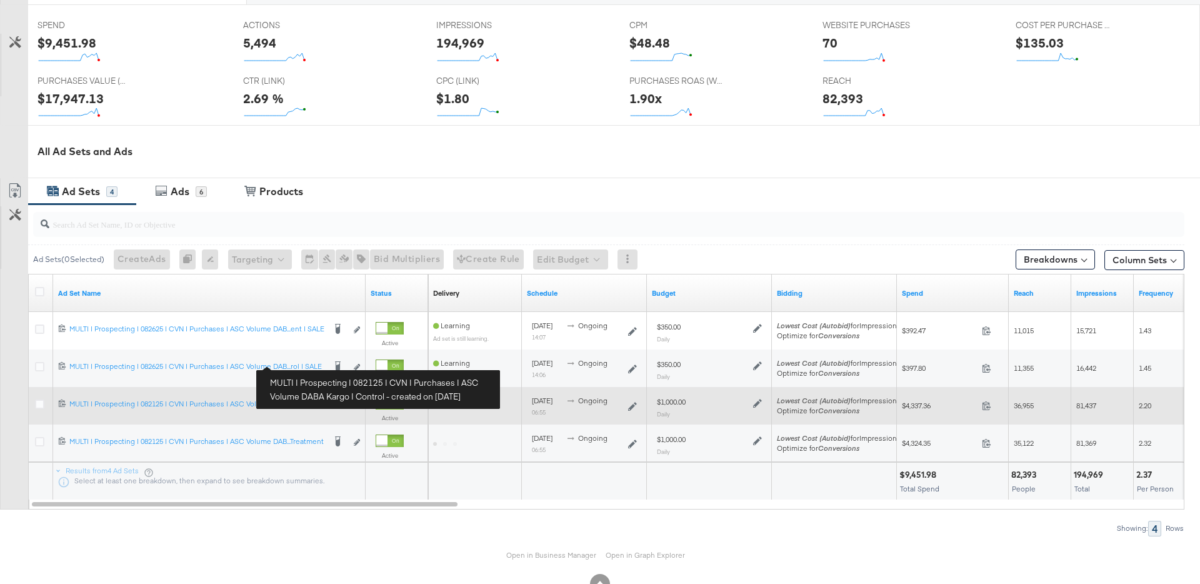
scroll to position [556, 0]
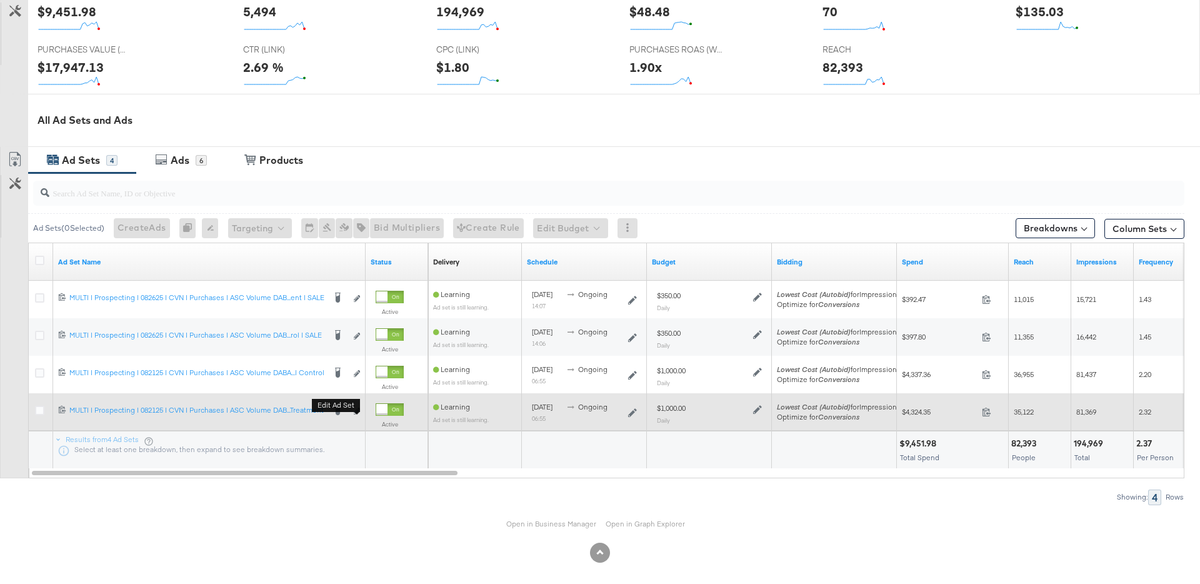
click at [358, 409] on b "Edit ad set" at bounding box center [336, 405] width 48 height 13
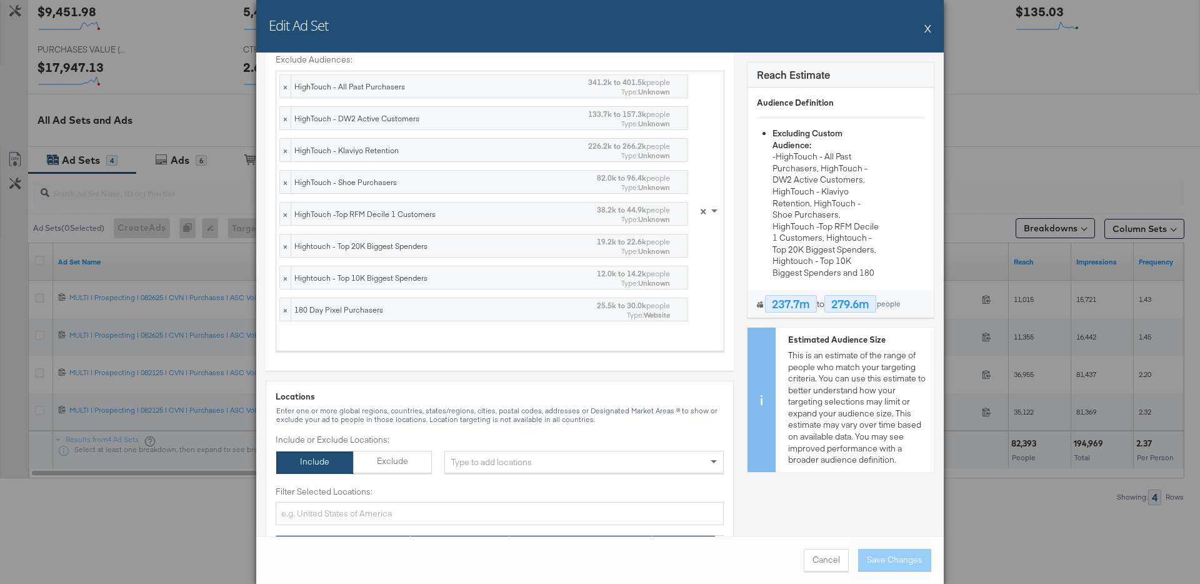
scroll to position [319, 0]
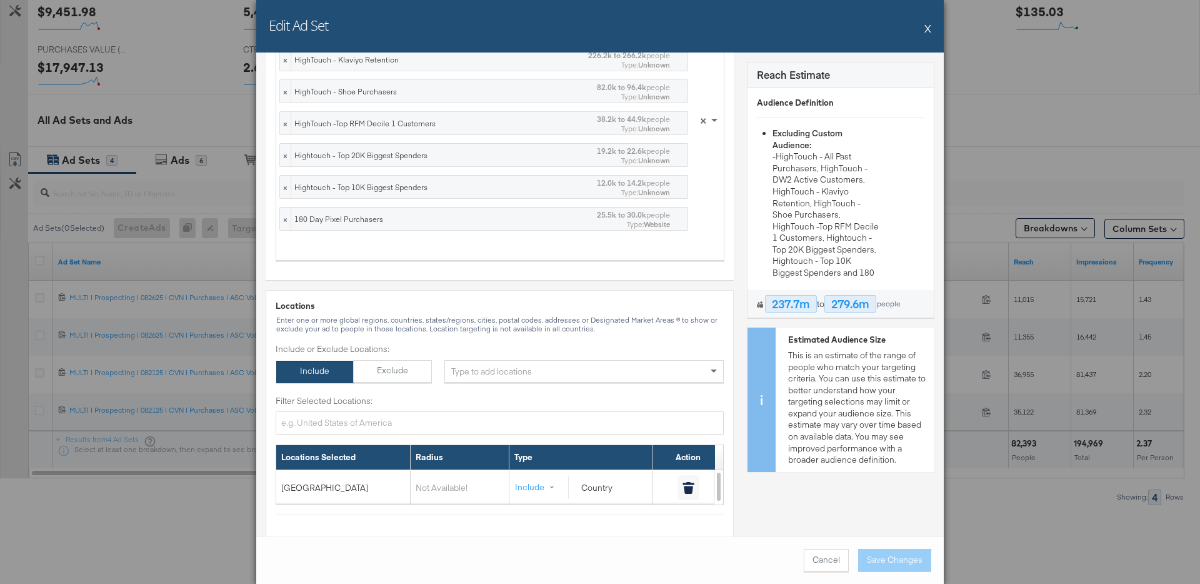
click at [927, 26] on button "X" at bounding box center [927, 28] width 7 height 25
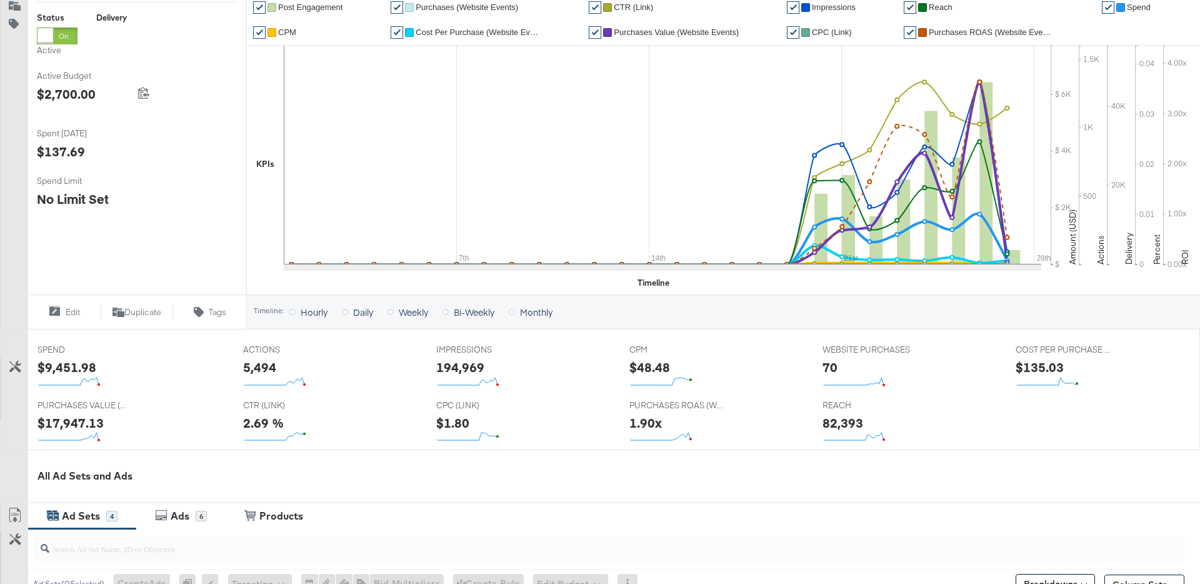
scroll to position [0, 0]
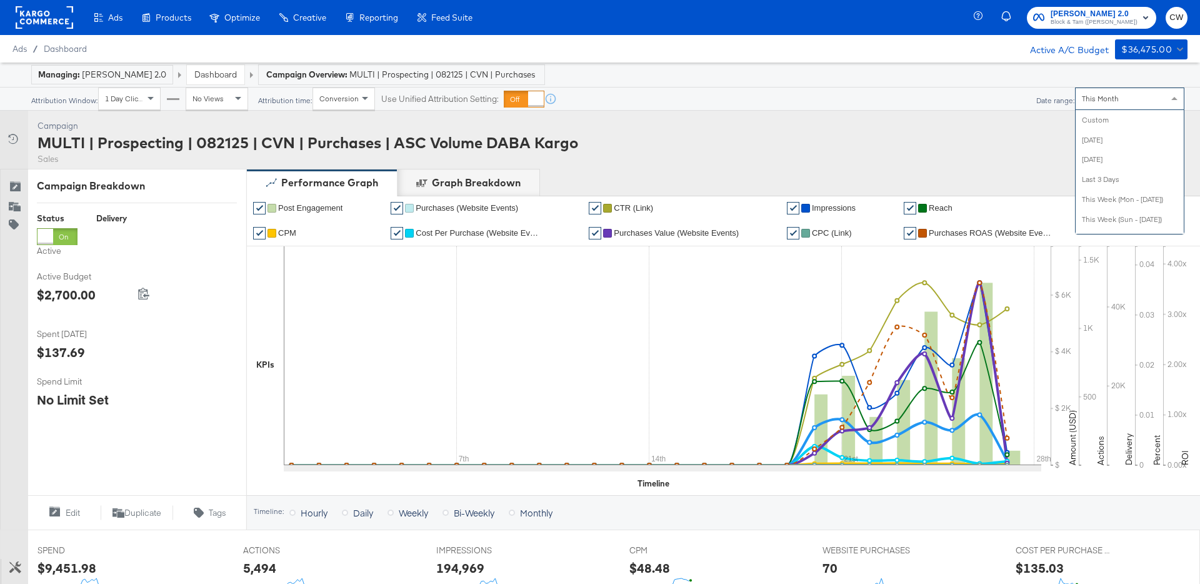
click at [1079, 103] on div "This Month" at bounding box center [1129, 98] width 108 height 21
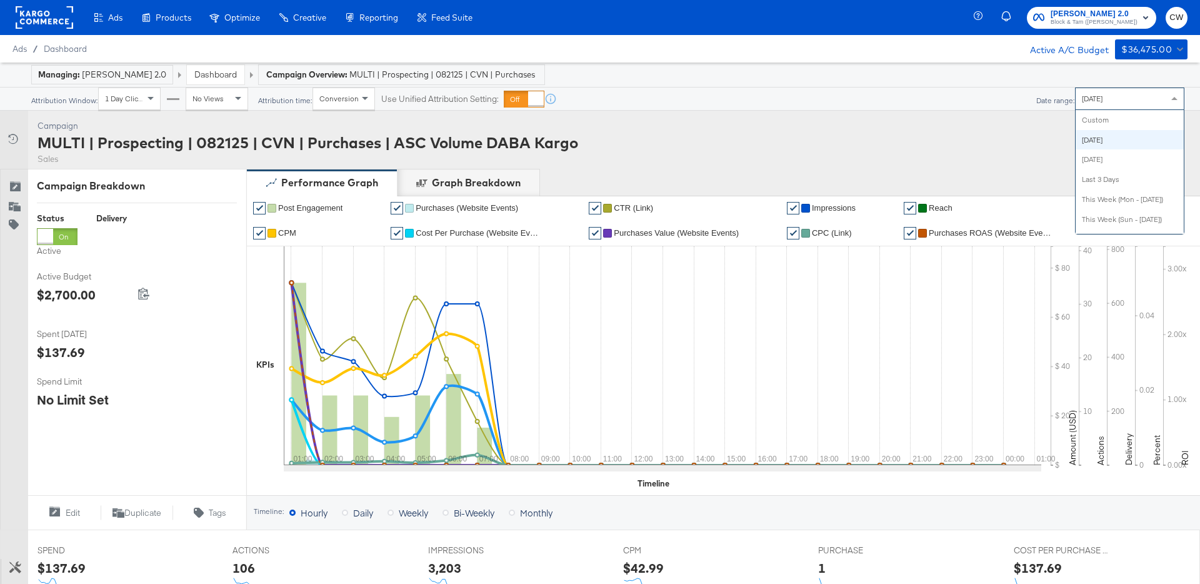
click at [1079, 102] on div "Today" at bounding box center [1129, 98] width 108 height 21
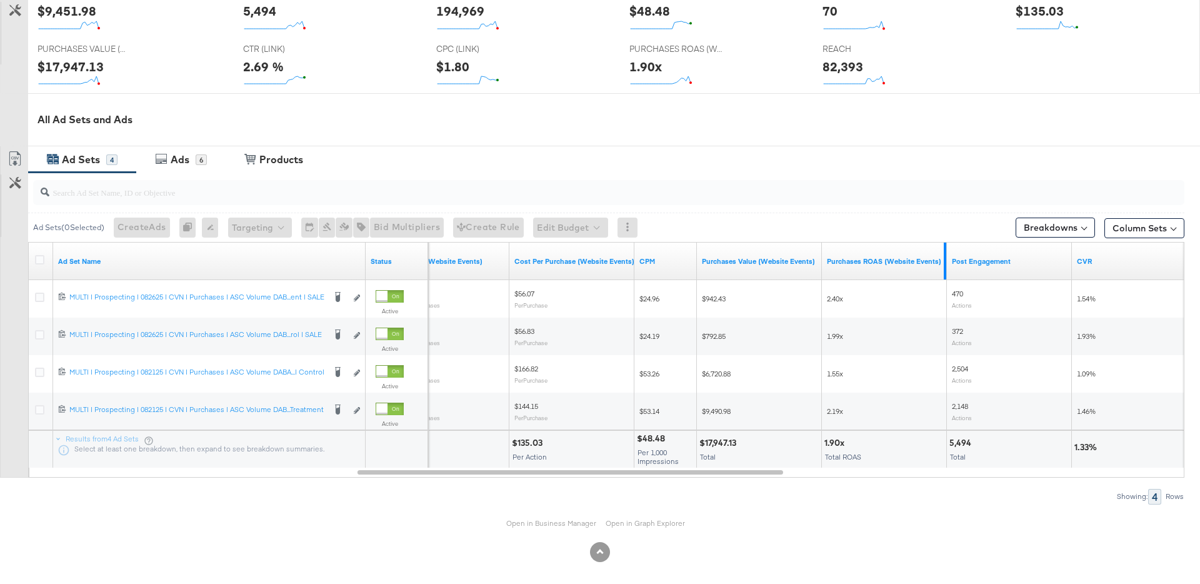
scroll to position [557, 0]
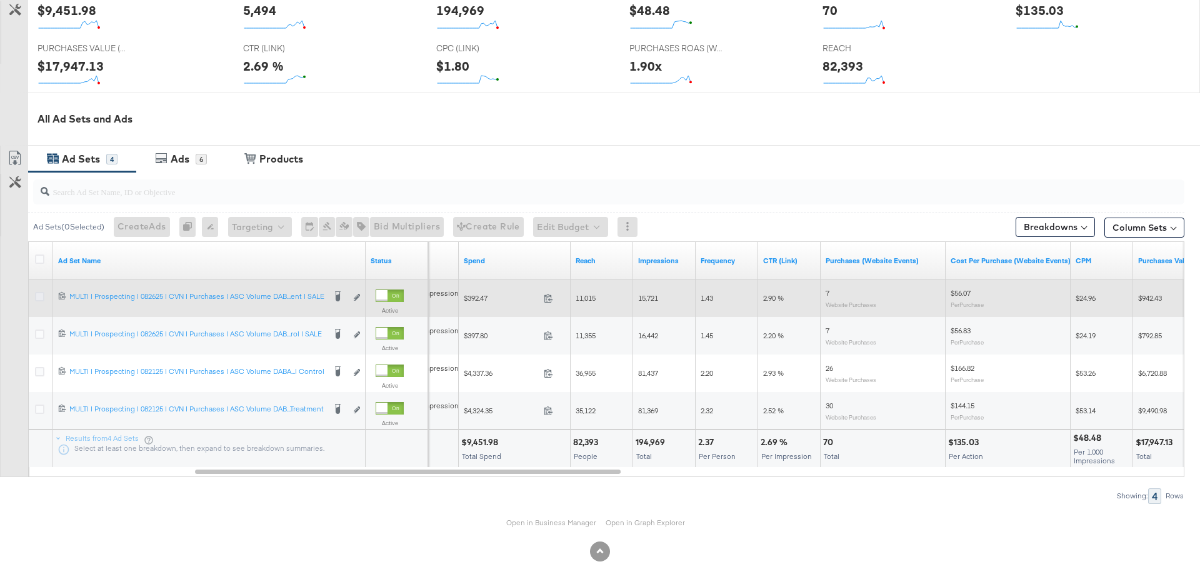
click at [39, 296] on icon at bounding box center [39, 296] width 9 height 9
click at [0, 0] on input "checkbox" at bounding box center [0, 0] width 0 height 0
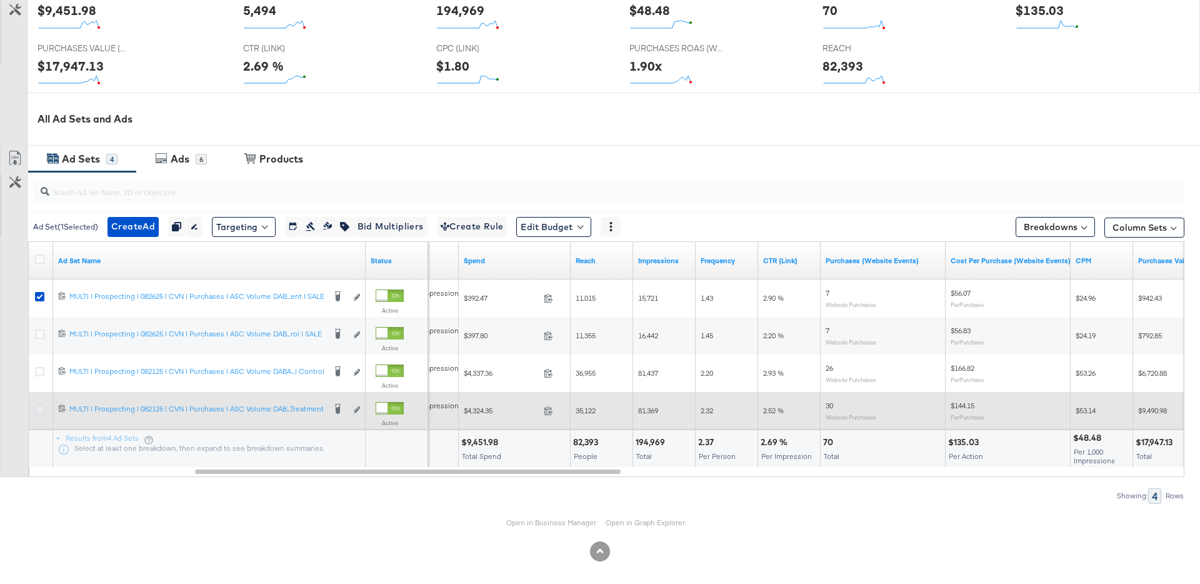
click at [37, 411] on icon at bounding box center [39, 408] width 9 height 9
click at [0, 0] on input "checkbox" at bounding box center [0, 0] width 0 height 0
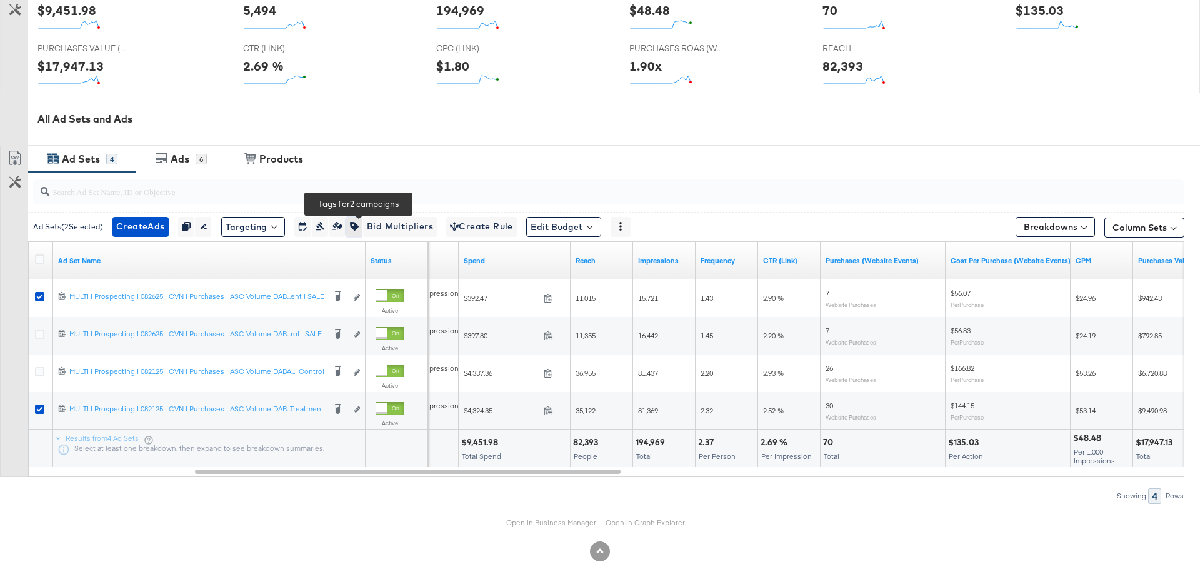
click at [359, 224] on icon "button" at bounding box center [354, 226] width 9 height 9
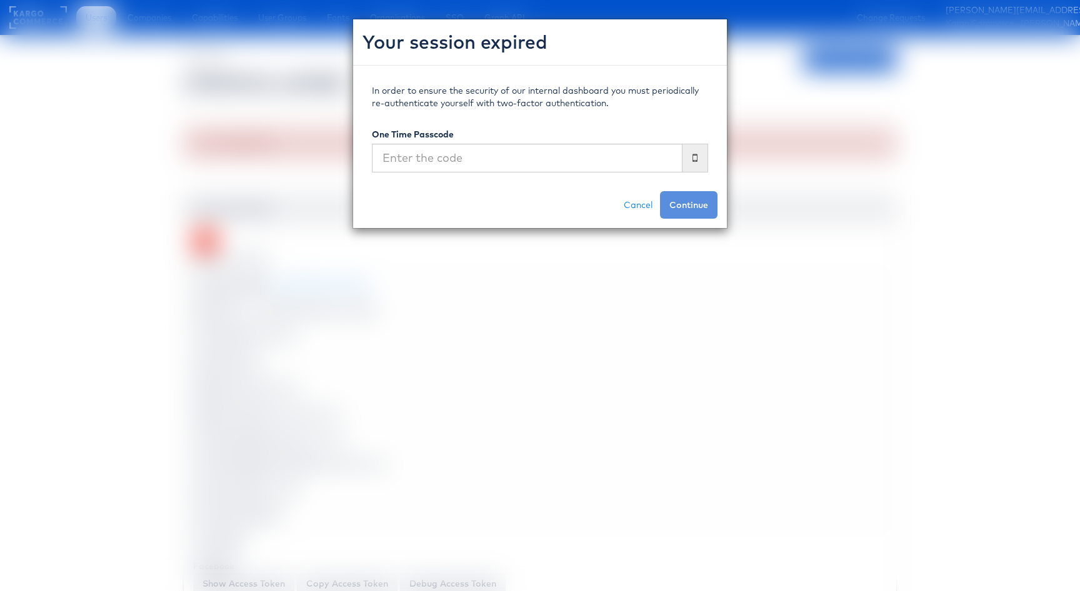
scroll to position [1389, 0]
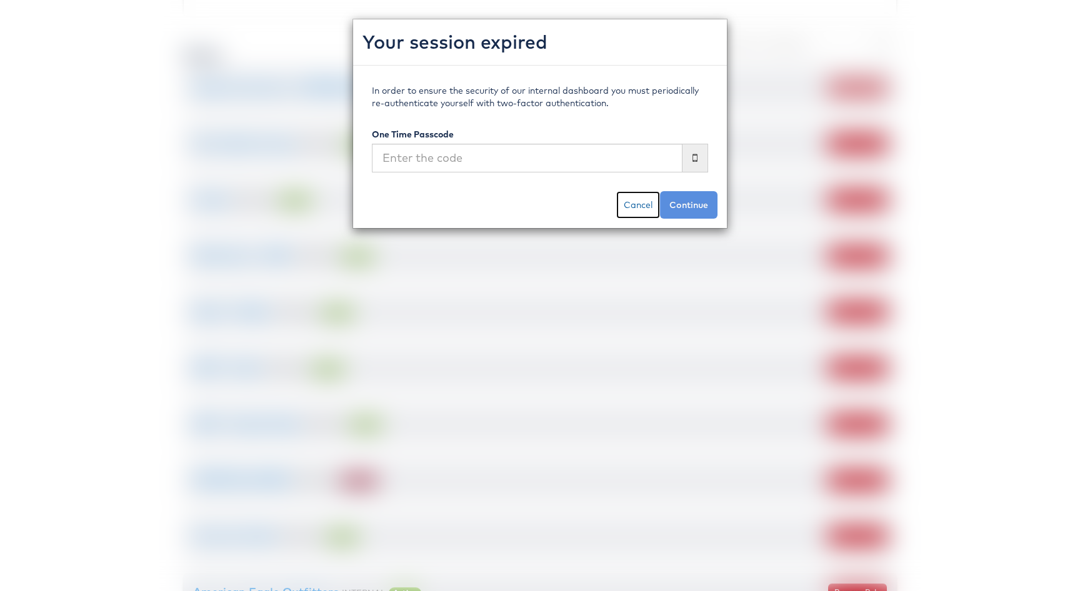
click at [644, 201] on link "Cancel" at bounding box center [638, 204] width 44 height 27
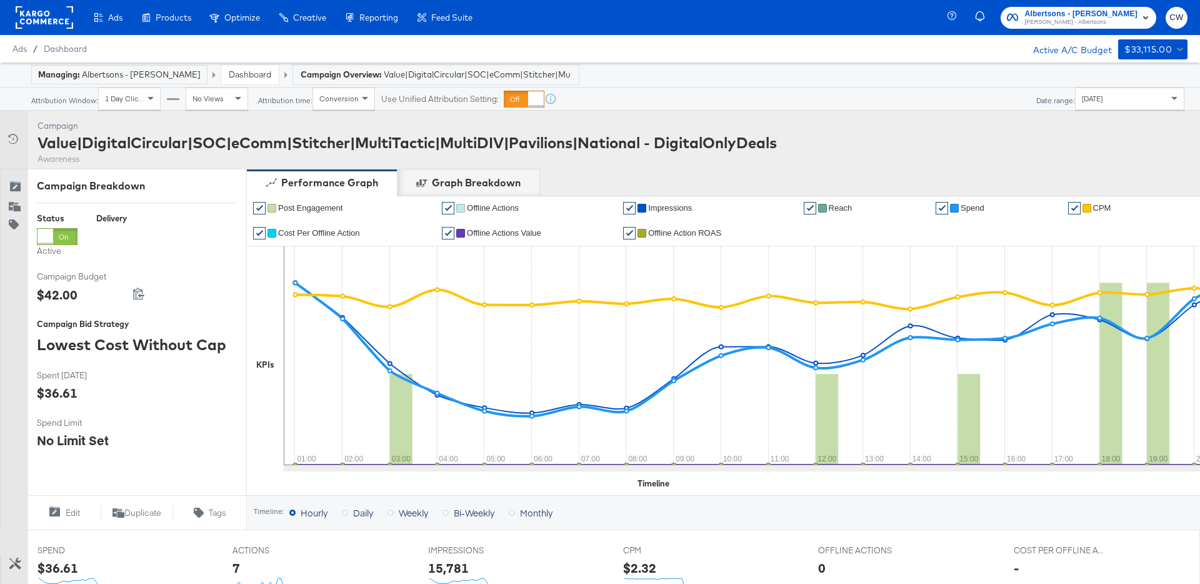
click at [843, 95] on div "Attribution Window: 1 Day Clicks No Views Attribution time: Conversion Use Unif…" at bounding box center [600, 98] width 1218 height 23
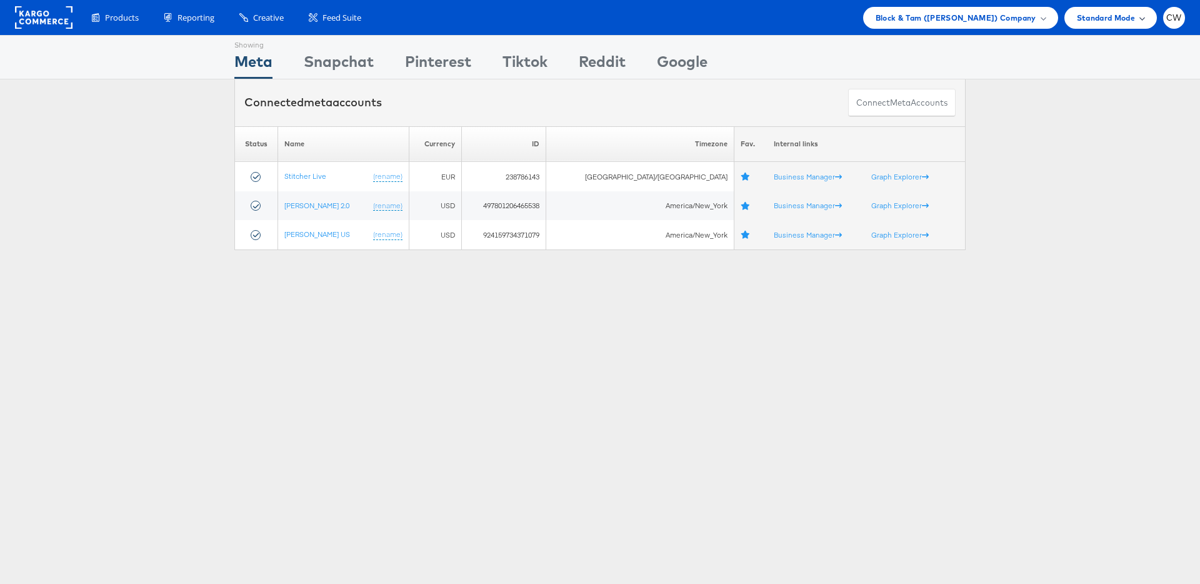
click at [1079, 18] on span "Standard Mode" at bounding box center [1106, 17] width 58 height 13
click at [1009, 56] on div "Showing Meta Showing Snapchat Showing Pinterest Showing Tiktok Showing Reddit S…" at bounding box center [600, 57] width 1200 height 44
click at [1008, 20] on span "Block & Tam (Veronica Beard) Company" at bounding box center [955, 17] width 161 height 13
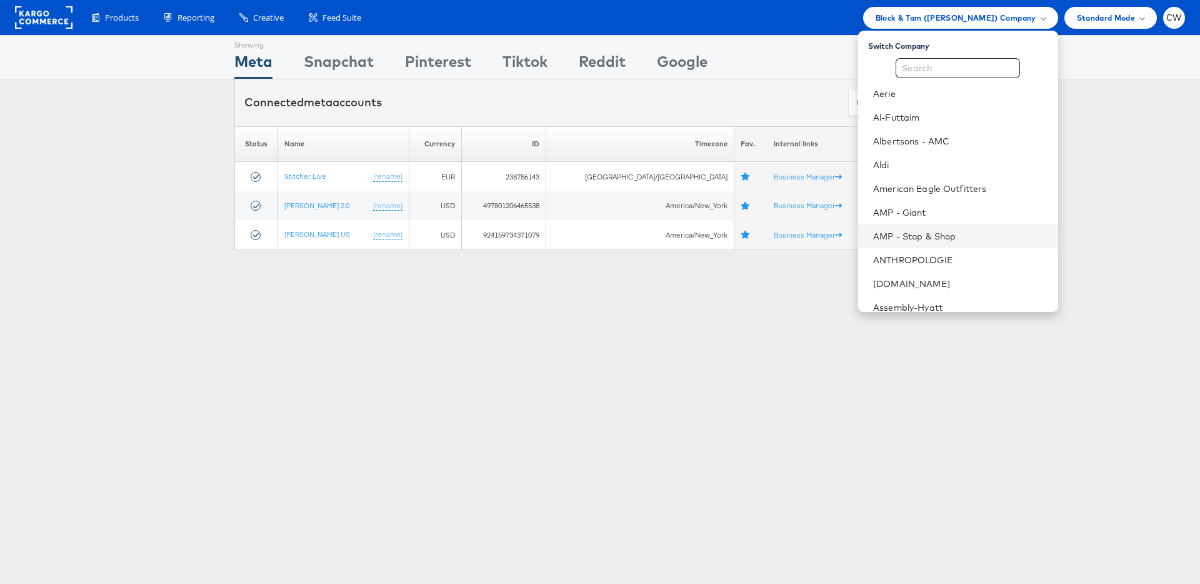
scroll to position [1291, 0]
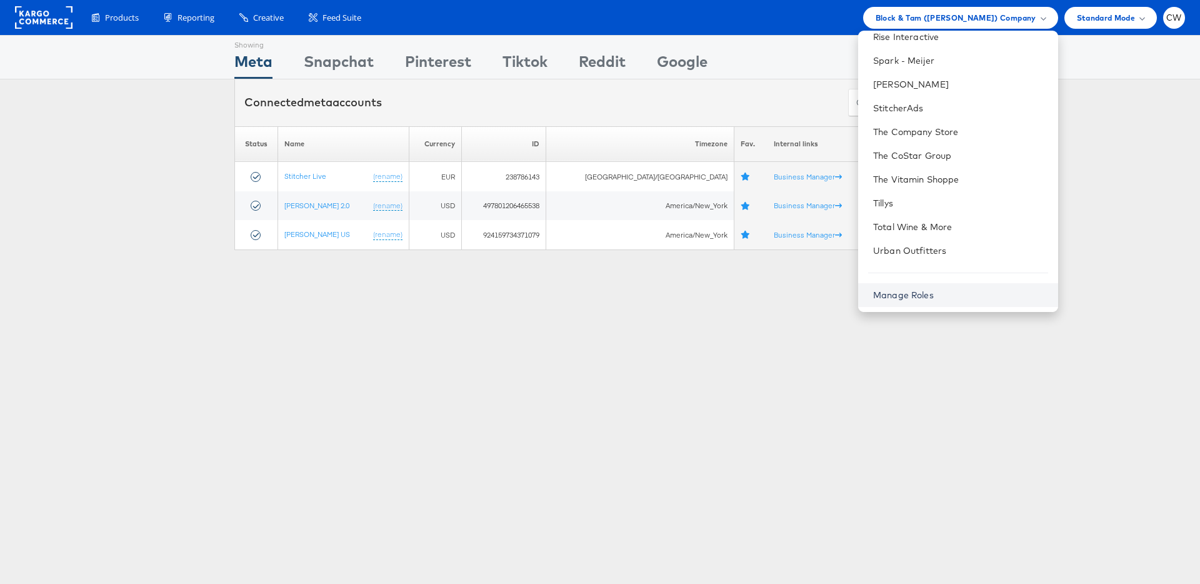
click at [930, 297] on link "Manage Roles" at bounding box center [903, 294] width 61 height 11
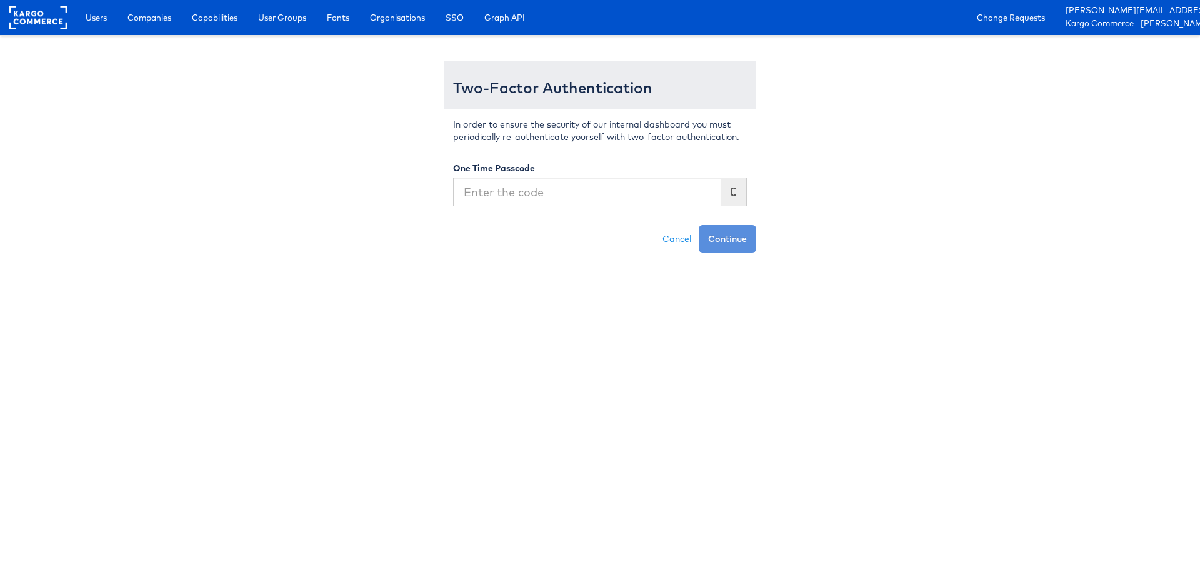
click at [586, 201] on input "text" at bounding box center [587, 191] width 268 height 29
type input "388938"
click at [721, 252] on html "Users Companies Capabilities User Groups Fonts Organisations SSO Graph API Chan…" at bounding box center [600, 126] width 1200 height 252
click at [732, 241] on button "Continue" at bounding box center [727, 238] width 57 height 27
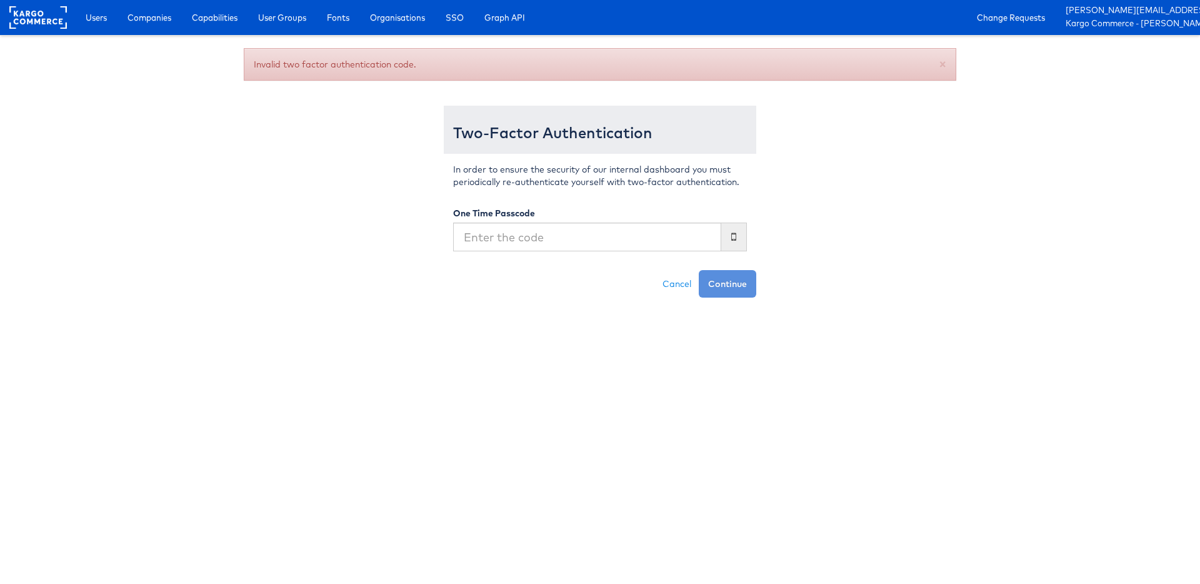
click at [529, 237] on input "text" at bounding box center [587, 236] width 268 height 29
type input "933036"
click at [748, 284] on button "Continue" at bounding box center [727, 283] width 57 height 27
click at [585, 234] on input "text" at bounding box center [587, 236] width 268 height 29
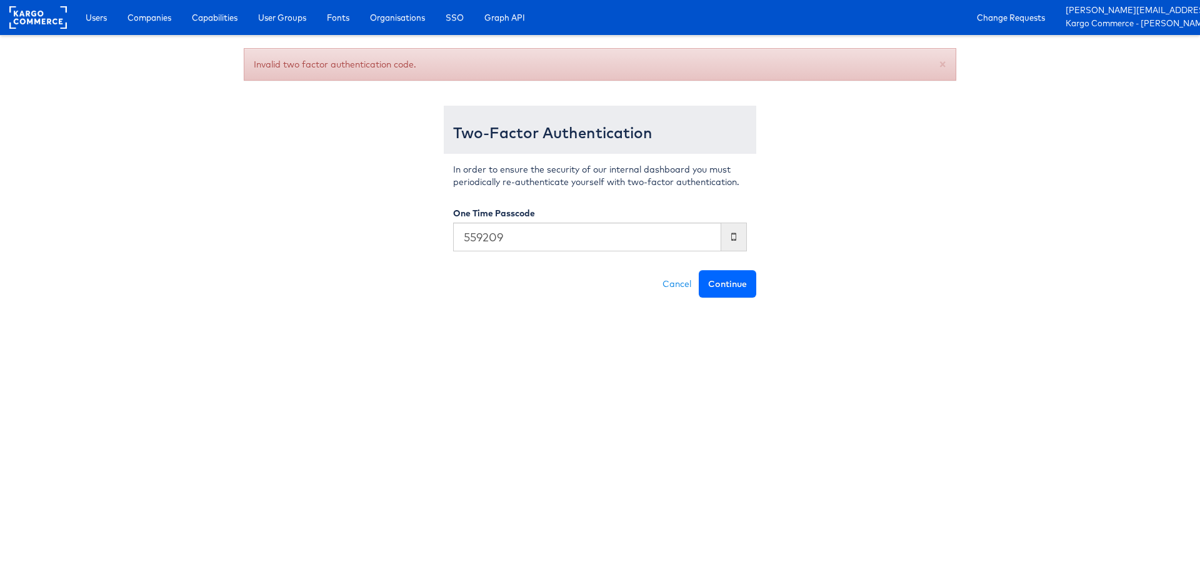
type input "559209"
click at [739, 281] on button "Continue" at bounding box center [727, 283] width 57 height 27
click at [553, 245] on input "text" at bounding box center [587, 236] width 268 height 29
type input "246930"
click at [734, 281] on button "Continue" at bounding box center [727, 283] width 57 height 27
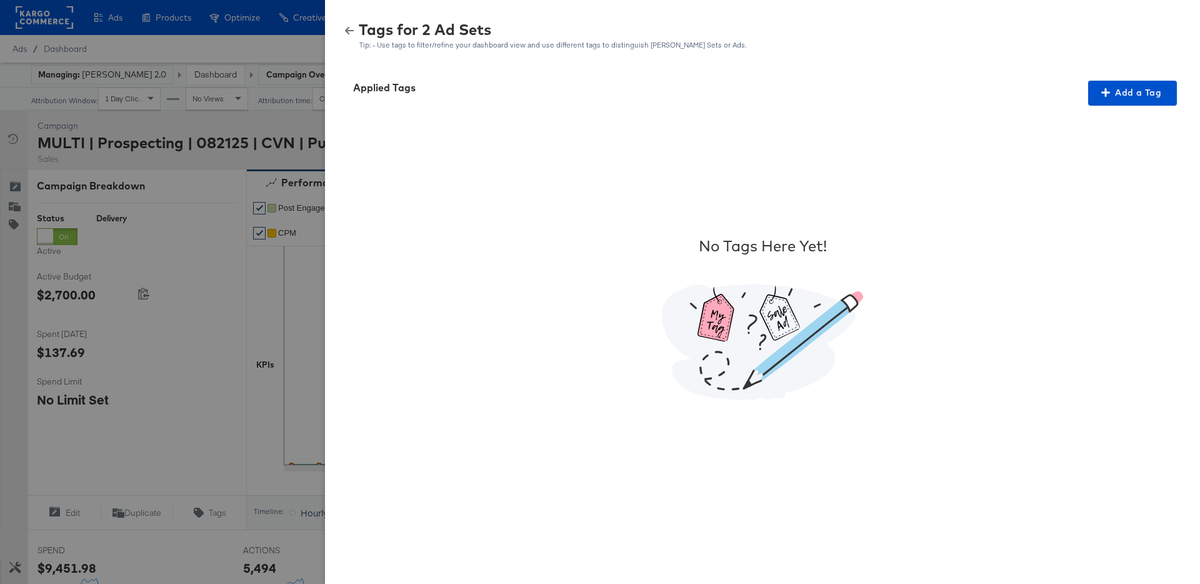
scroll to position [557, 0]
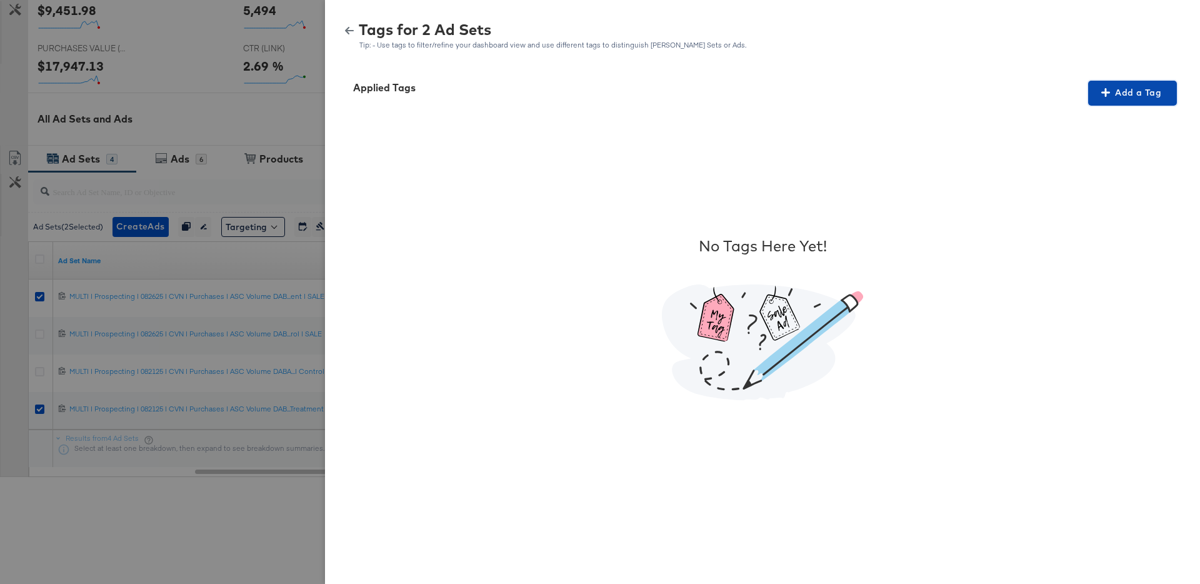
click at [1126, 105] on button "Add a Tag" at bounding box center [1132, 93] width 89 height 25
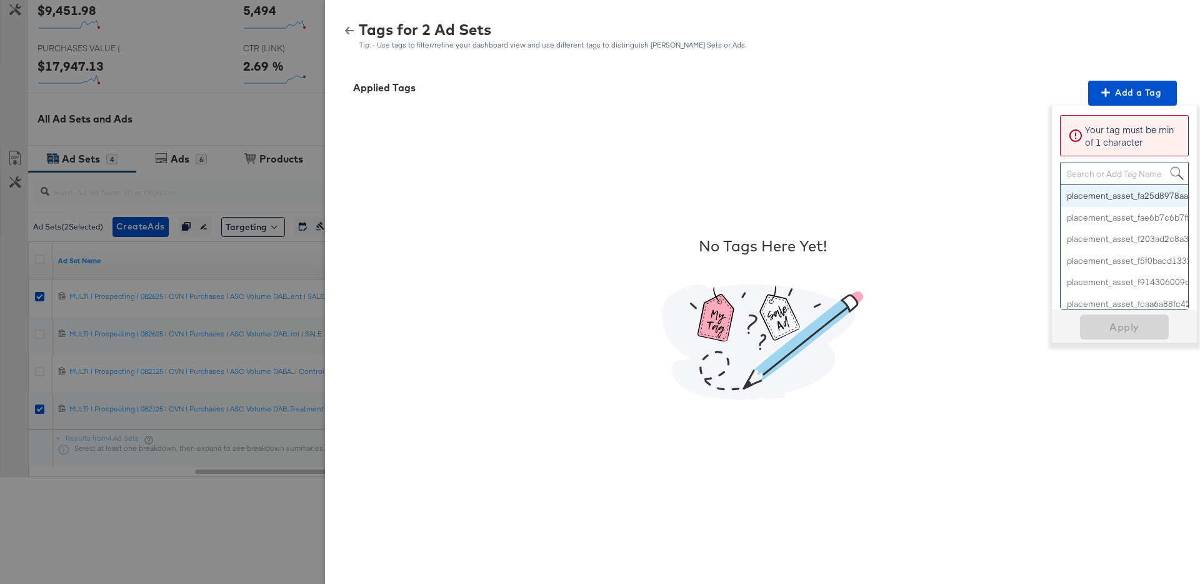
click at [1095, 174] on div "Search or Add Tag Name" at bounding box center [1123, 173] width 127 height 21
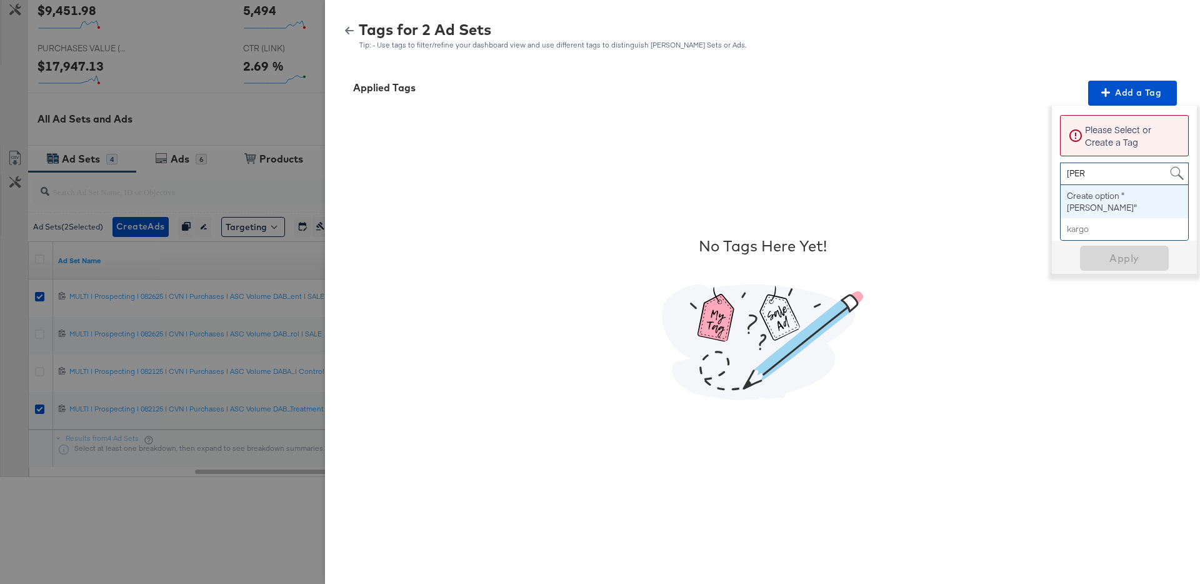
type input "kargo"
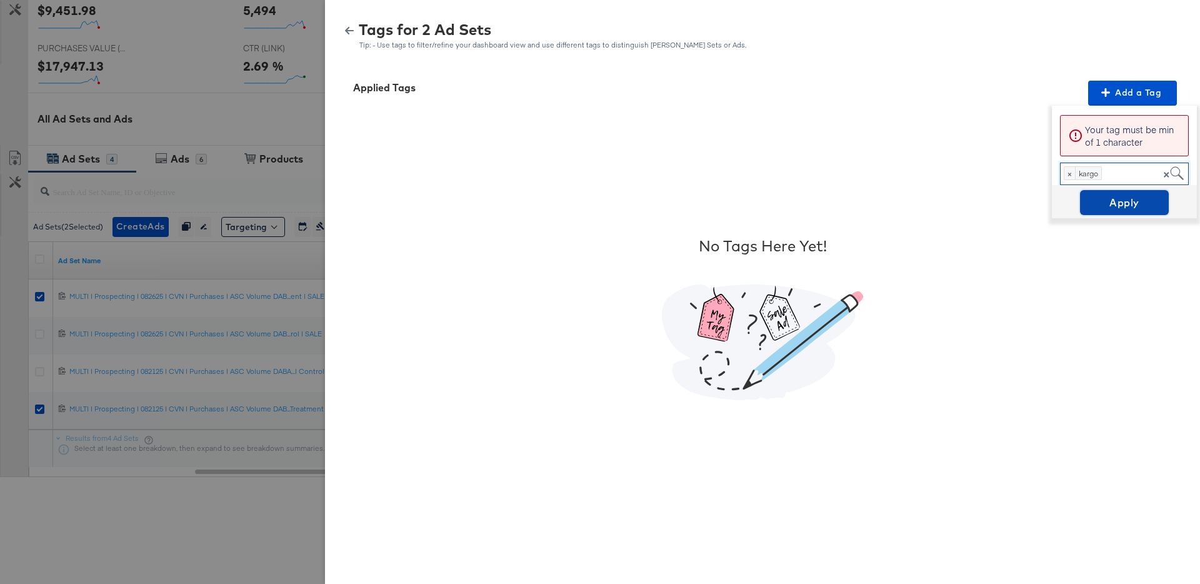
click at [1114, 207] on span "Apply" at bounding box center [1124, 202] width 79 height 17
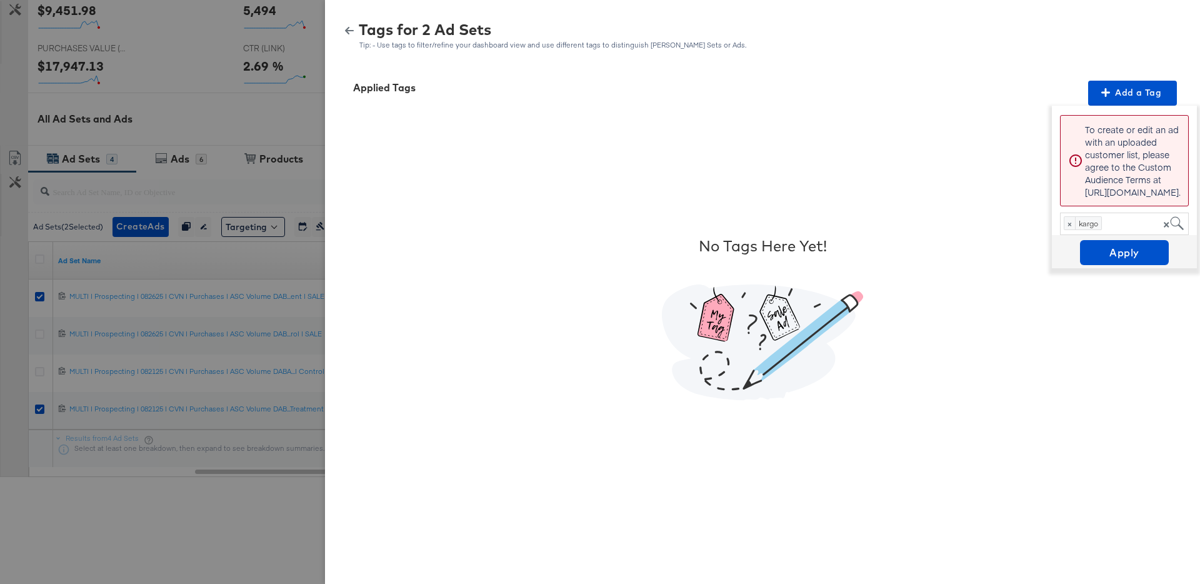
click at [1137, 161] on p "To create or edit an ad with an uploaded customer list, please agree to the Cus…" at bounding box center [1133, 160] width 96 height 75
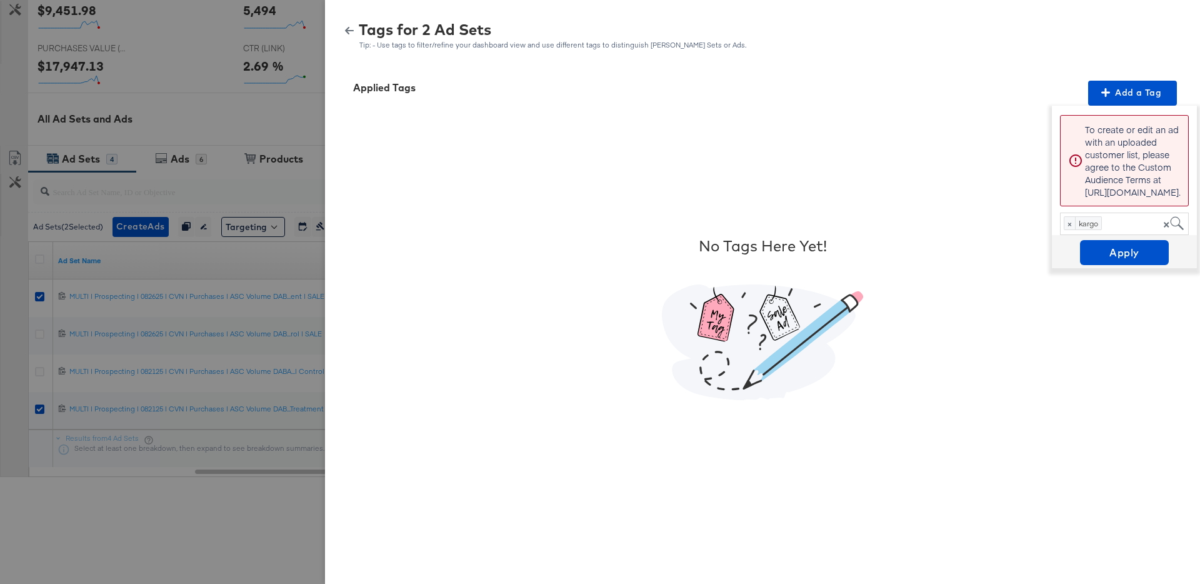
click at [1137, 161] on p "To create or edit an ad with an uploaded customer list, please agree to the Cus…" at bounding box center [1133, 160] width 96 height 75
copy p "To create or edit an ad with an uploaded customer list, please agree to the Cus…"
click at [1135, 152] on p "To create or edit an ad with an uploaded customer list, please agree to the Cus…" at bounding box center [1133, 160] width 96 height 75
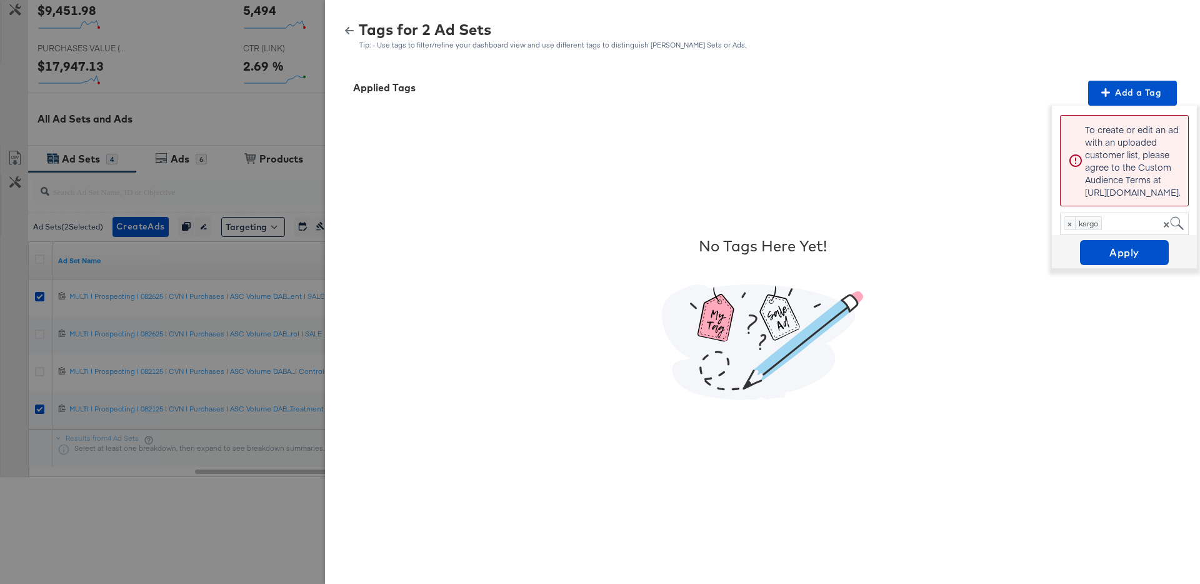
click at [1135, 152] on p "To create or edit an ad with an uploaded customer list, please agree to the Cus…" at bounding box center [1133, 160] width 96 height 75
click at [234, 101] on div at bounding box center [600, 292] width 1200 height 584
click at [355, 31] on button "button" at bounding box center [349, 30] width 19 height 9
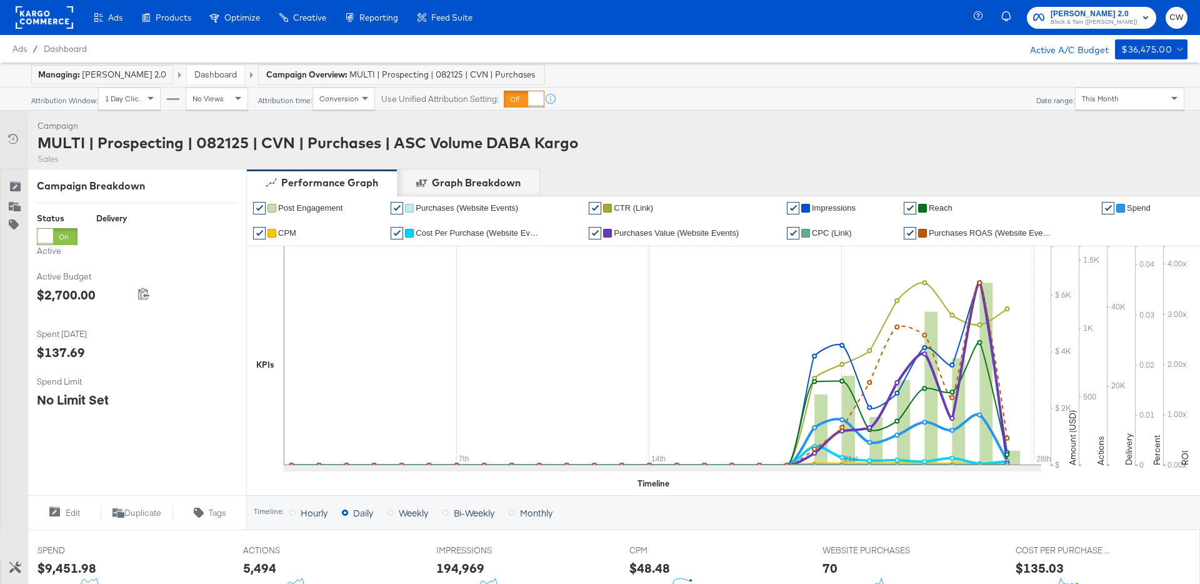
scroll to position [564, 0]
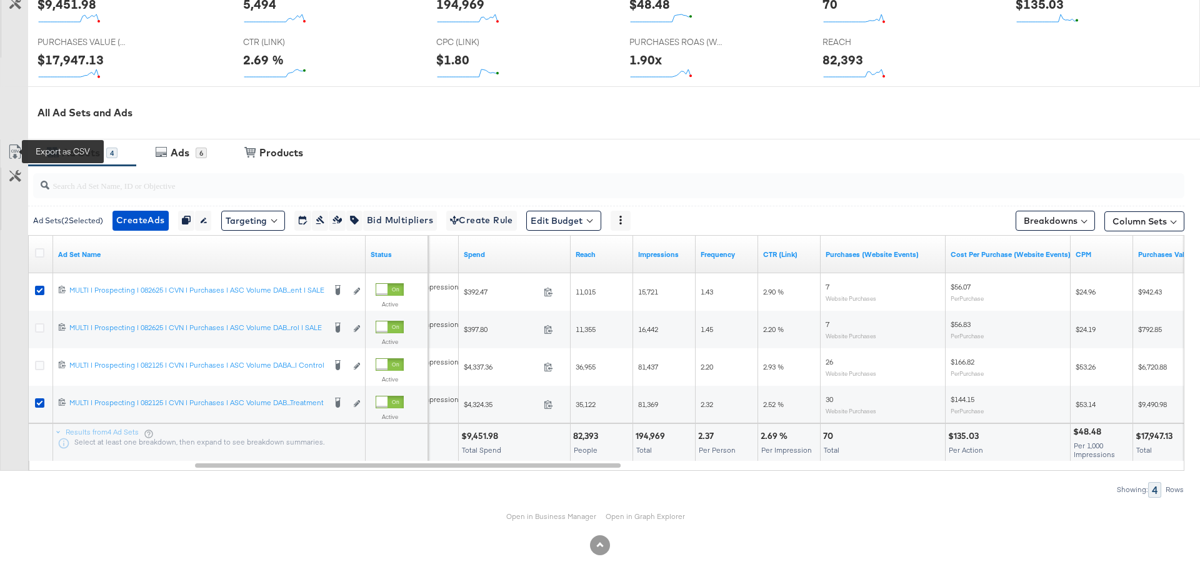
click at [11, 150] on icon at bounding box center [14, 151] width 15 height 15
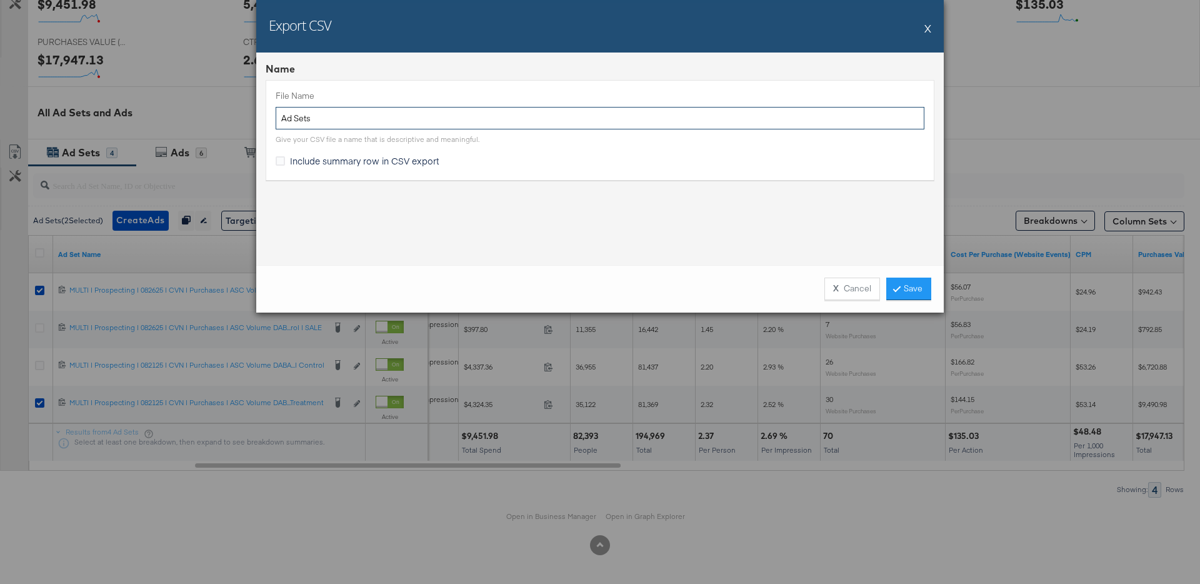
click at [316, 114] on input "Ad Sets" at bounding box center [600, 118] width 649 height 23
click at [279, 122] on input "Reporting" at bounding box center [600, 118] width 649 height 23
type input "VB-Reporting"
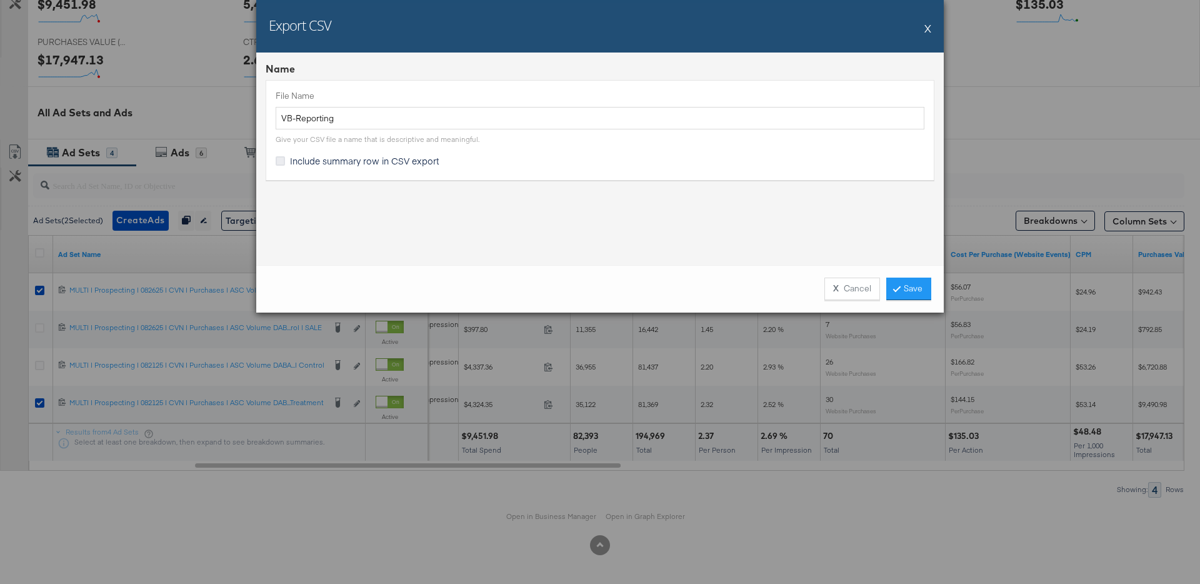
click at [276, 157] on icon at bounding box center [280, 160] width 9 height 9
click at [0, 0] on input "Include summary row in CSV export" at bounding box center [0, 0] width 0 height 0
click at [920, 294] on link "Save" at bounding box center [908, 288] width 45 height 22
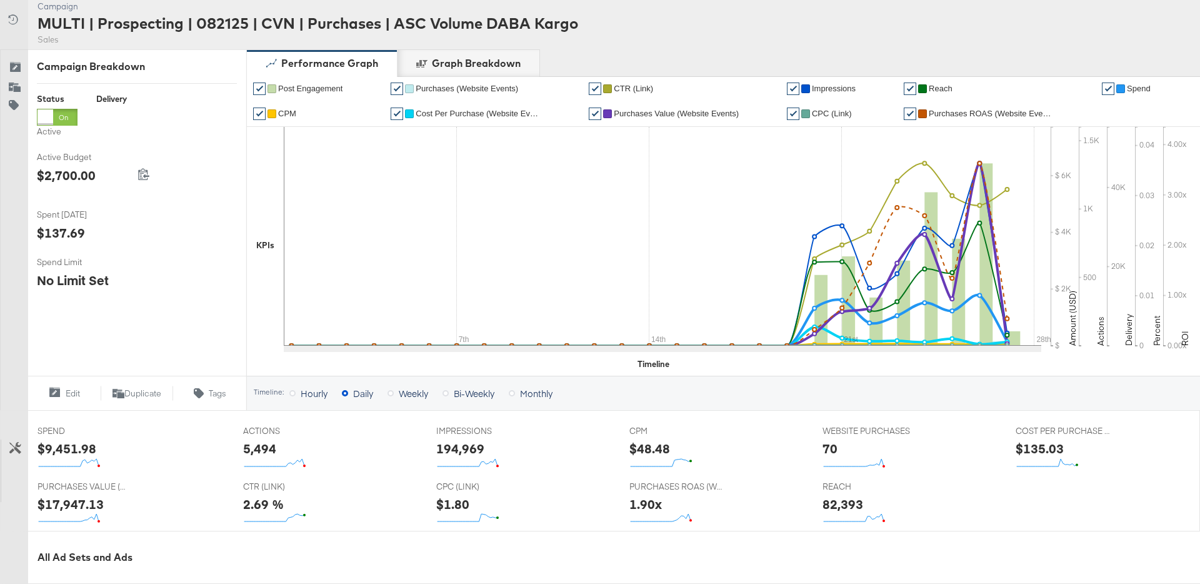
scroll to position [104, 0]
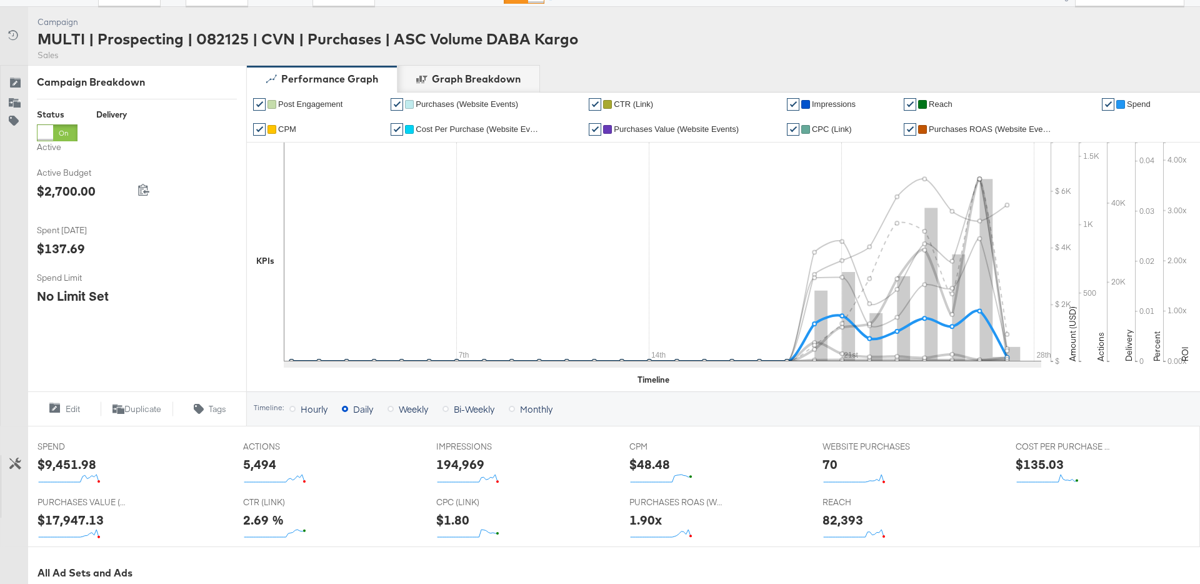
click at [1150, 102] on span "Spend" at bounding box center [1139, 103] width 24 height 9
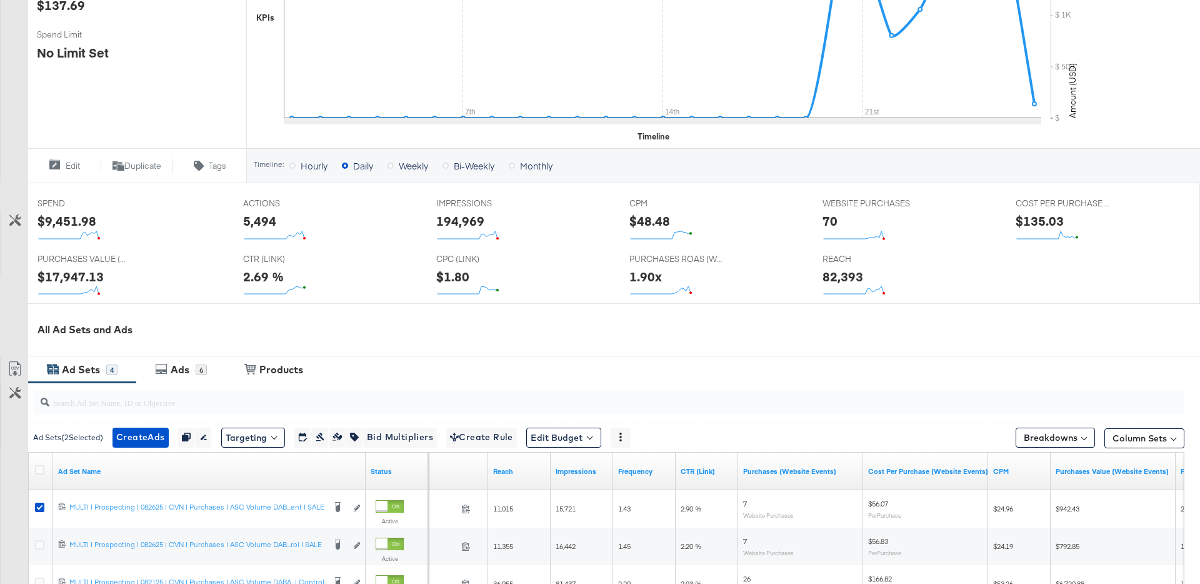
scroll to position [564, 0]
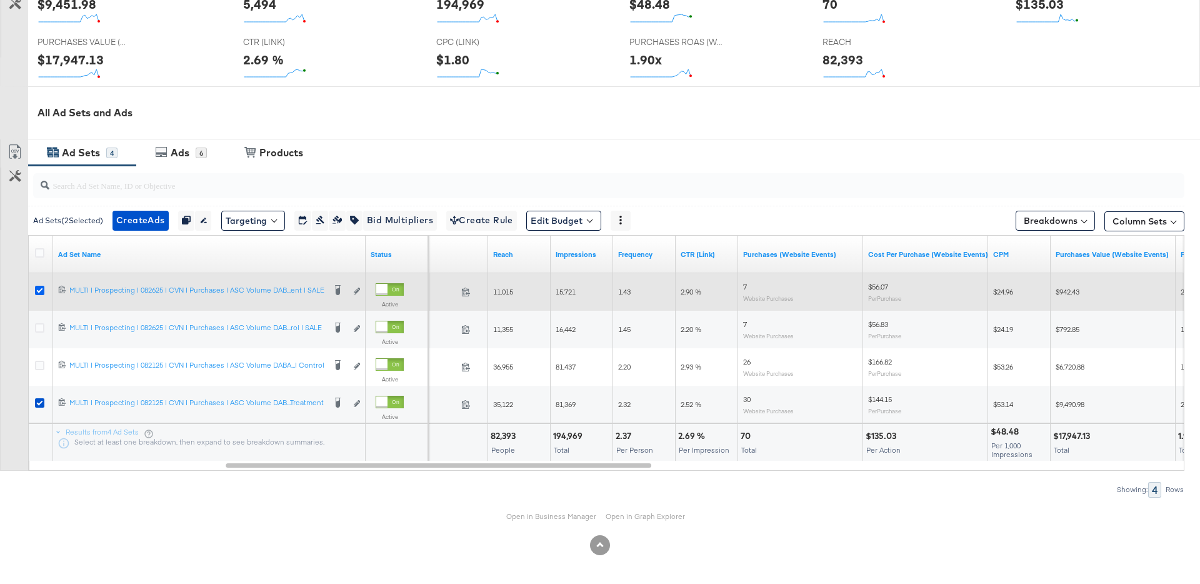
click at [41, 292] on icon at bounding box center [39, 290] width 9 height 9
click at [0, 0] on input "checkbox" at bounding box center [0, 0] width 0 height 0
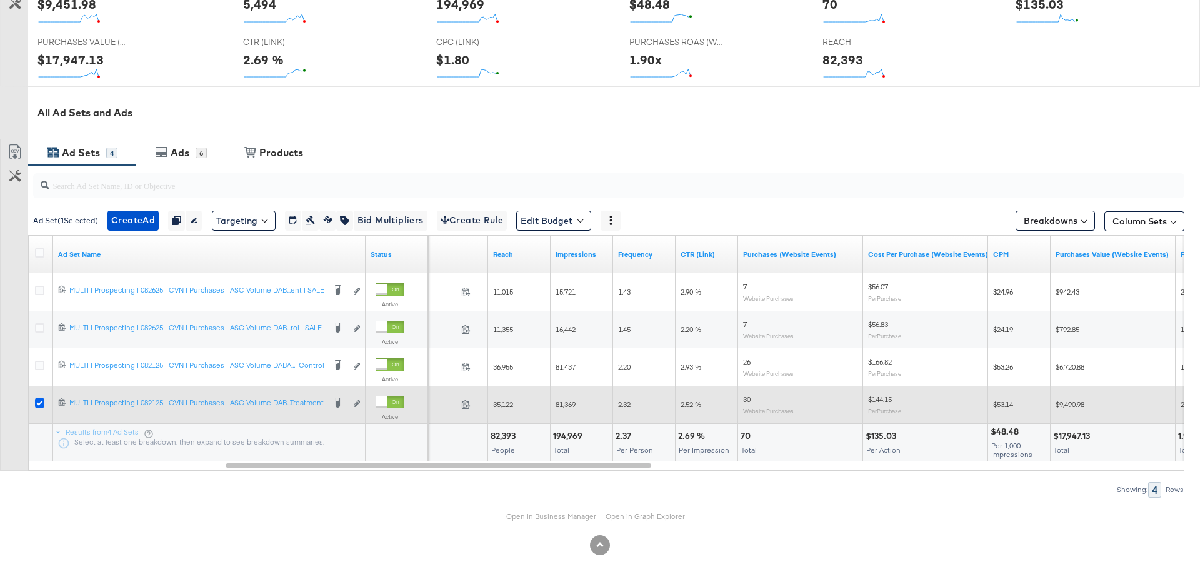
click at [38, 404] on icon at bounding box center [39, 402] width 9 height 9
click at [0, 0] on input "checkbox" at bounding box center [0, 0] width 0 height 0
